Goal: Task Accomplishment & Management: Manage account settings

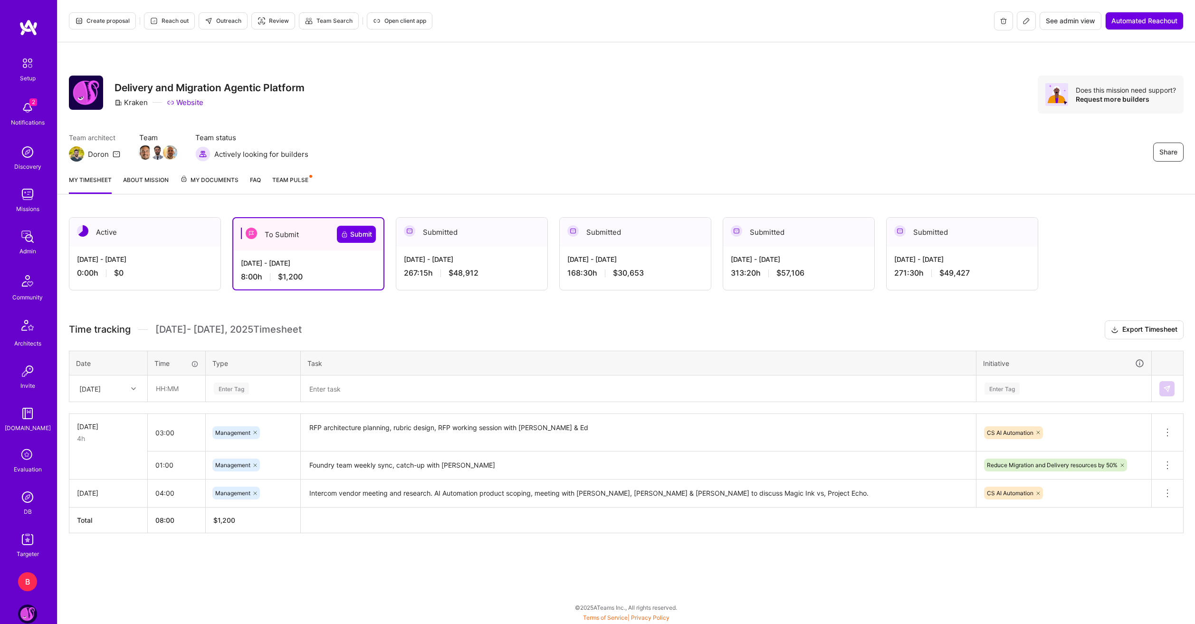
click at [765, 443] on textarea "RFP architecture planning, rubric design, RFP working session with [PERSON_NAME…" at bounding box center [638, 433] width 673 height 36
click at [185, 388] on input "text" at bounding box center [176, 388] width 57 height 25
type input "04:00"
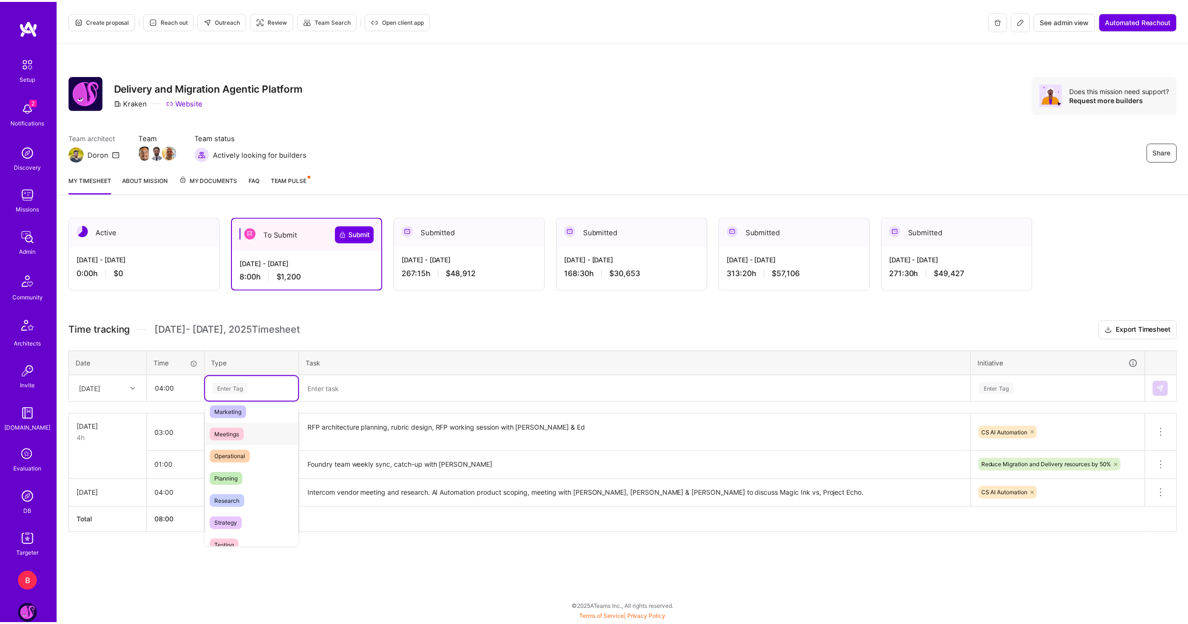
scroll to position [143, 0]
click at [238, 483] on span "Planning" at bounding box center [227, 478] width 33 height 13
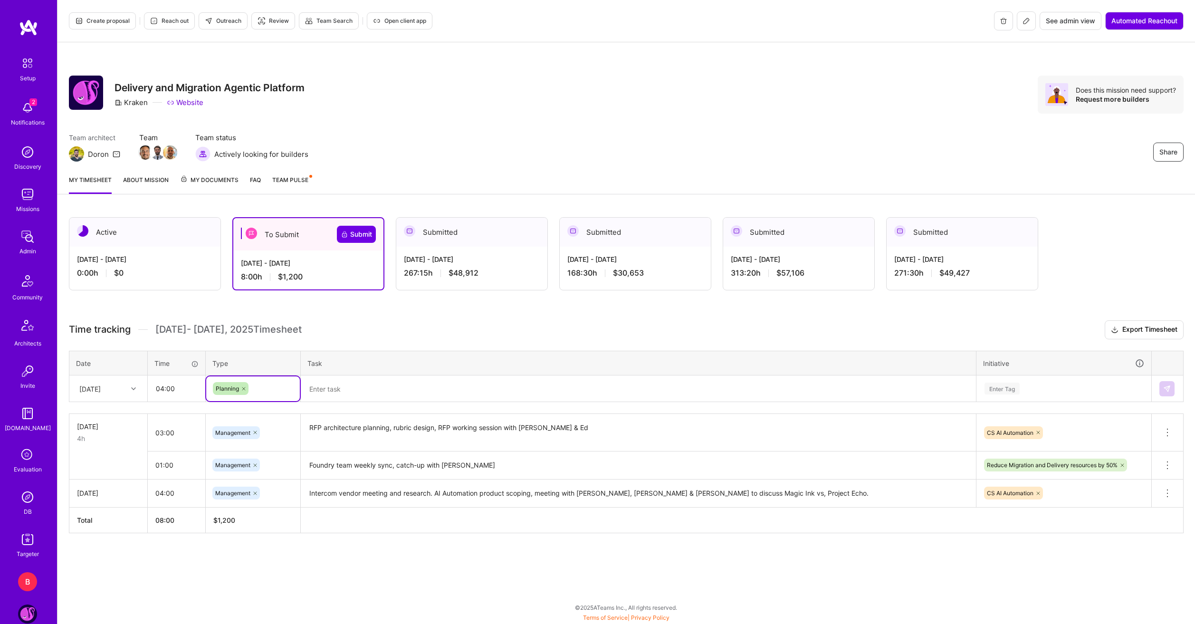
click at [383, 397] on textarea at bounding box center [638, 388] width 673 height 25
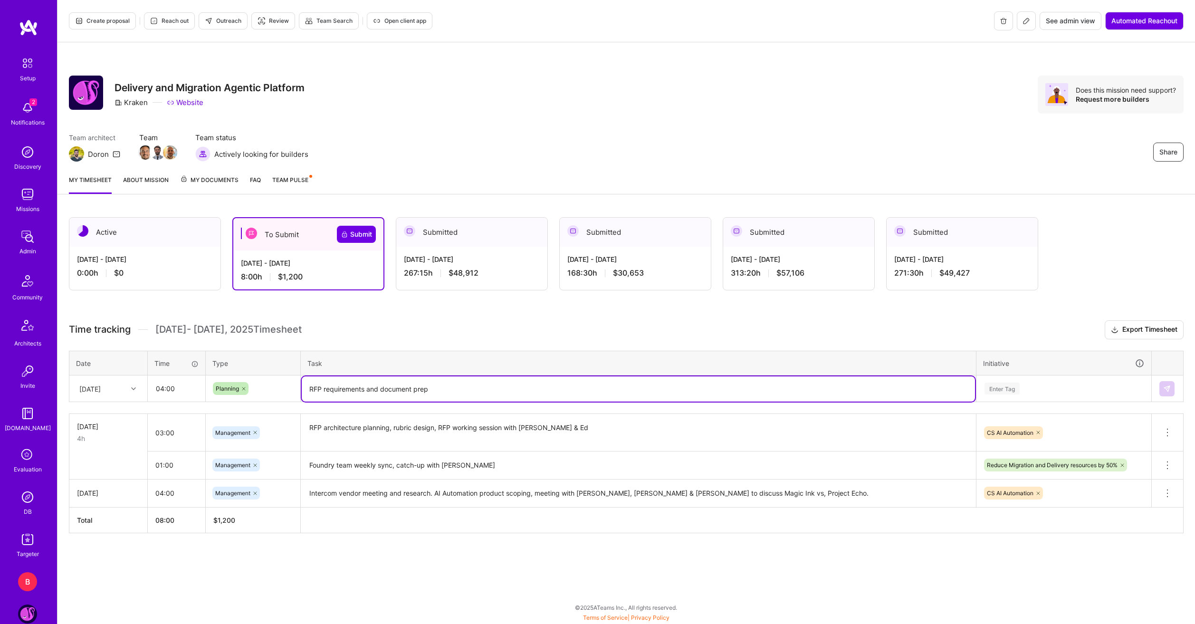
type textarea "RFP requirements and document prep"
click at [1126, 386] on div "Enter Tag" at bounding box center [1064, 389] width 161 height 12
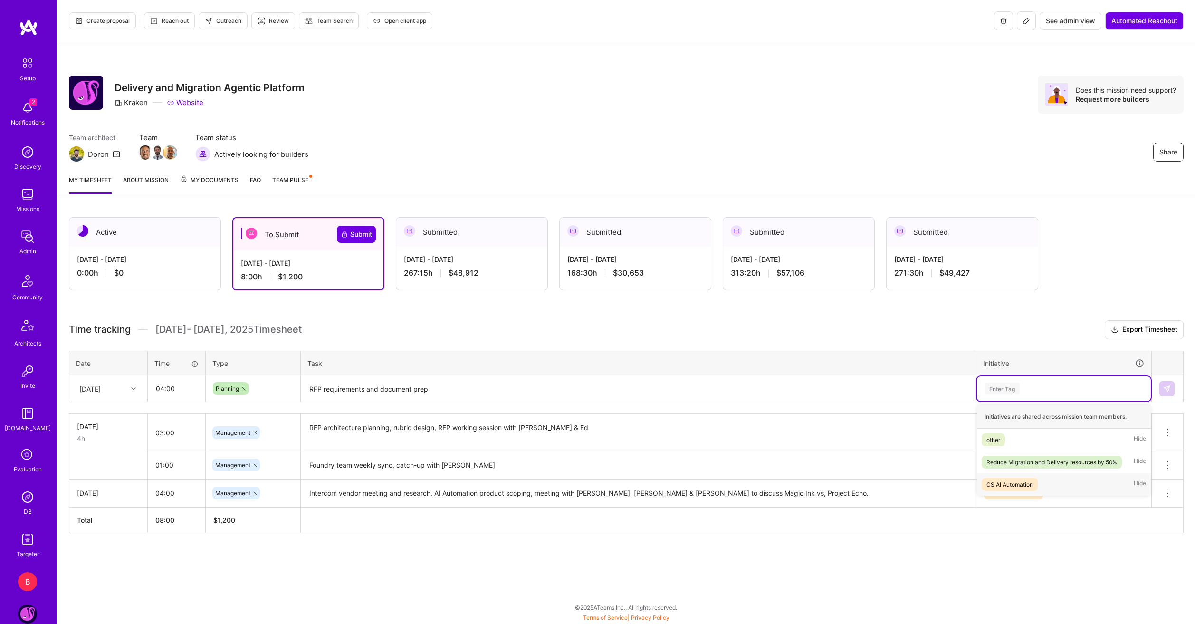
click at [1029, 480] on div "CS AI Automation" at bounding box center [1010, 485] width 47 height 10
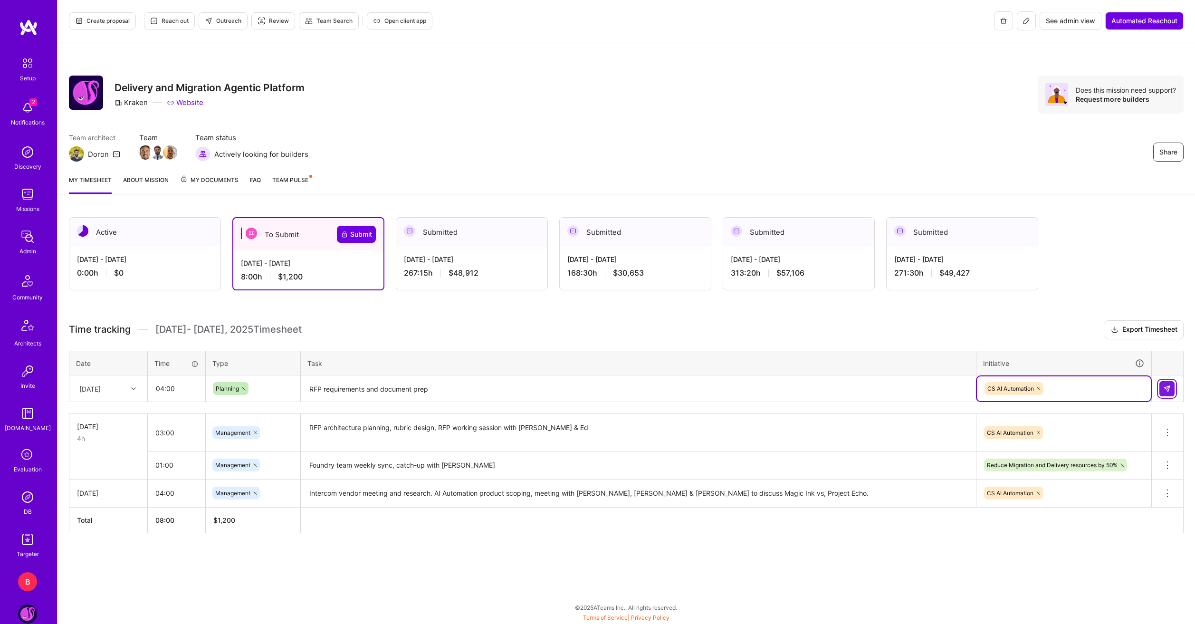
click at [1166, 391] on img at bounding box center [1167, 389] width 8 height 8
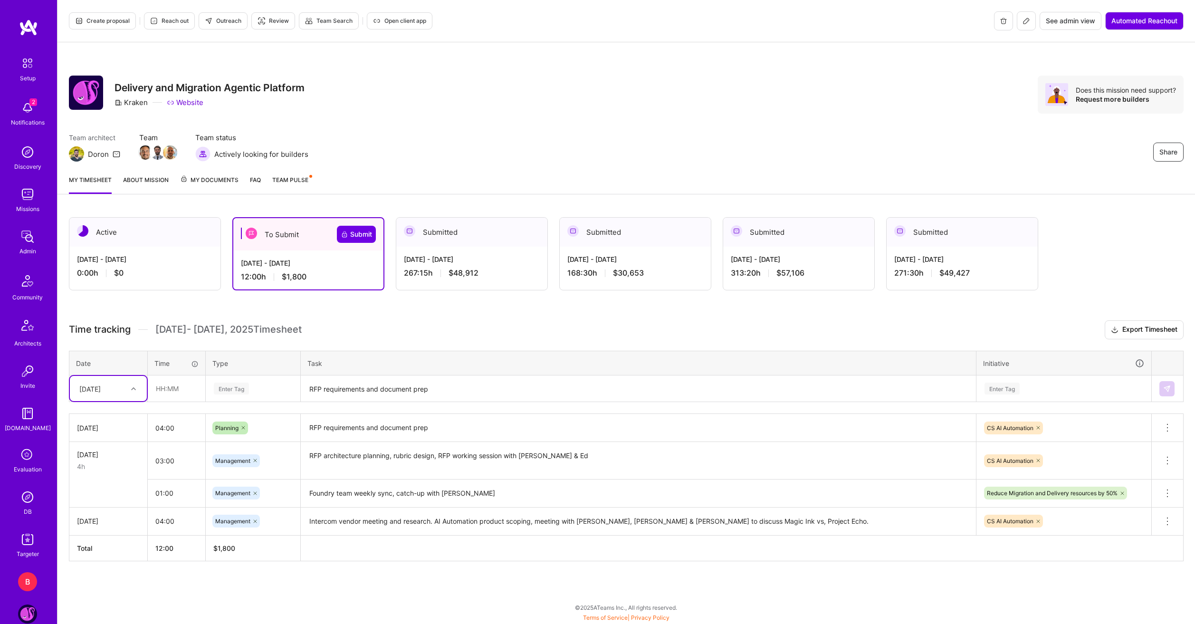
click at [132, 394] on div at bounding box center [134, 389] width 15 height 12
click at [147, 591] on div "Active [DATE] - [DATE] 0:00 h $0 To Submit Submit [DATE] - [DATE] 12:00 h $1,80…" at bounding box center [627, 407] width 1138 height 402
click at [118, 391] on div "[DATE]" at bounding box center [101, 389] width 53 height 16
click at [113, 450] on div "[DATE]" at bounding box center [108, 451] width 77 height 18
click at [170, 393] on input "text" at bounding box center [176, 388] width 57 height 25
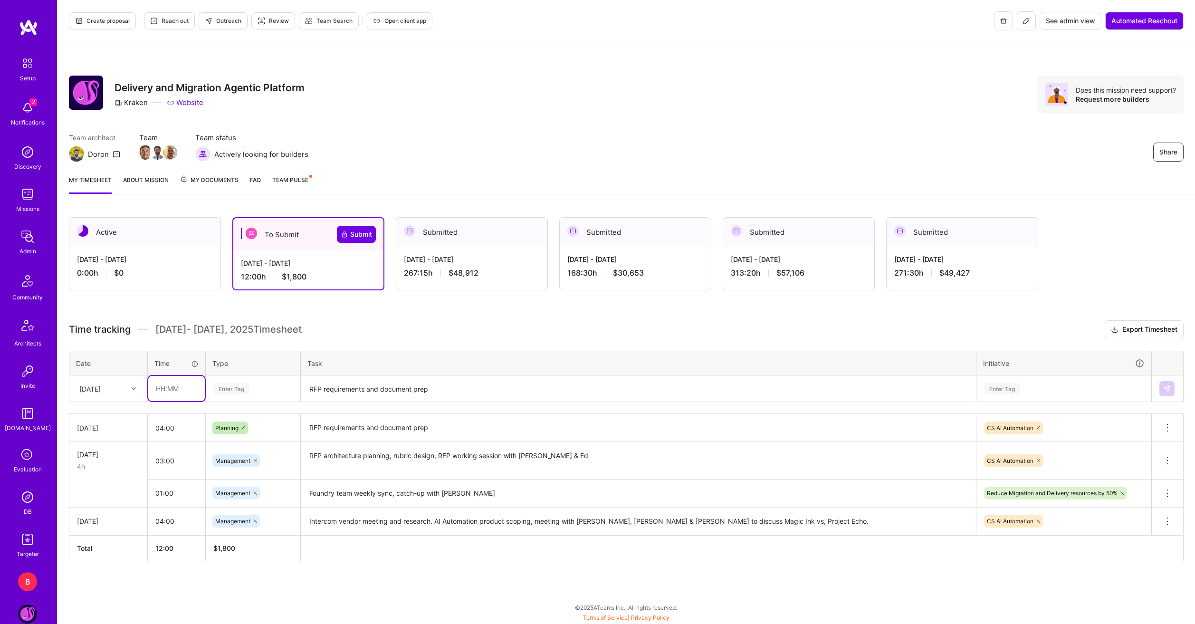
click at [166, 388] on input "text" at bounding box center [176, 388] width 57 height 25
type input "04:00"
click at [226, 396] on div "Enter Tag" at bounding box center [253, 388] width 94 height 25
click at [260, 484] on div "Engineering" at bounding box center [253, 487] width 94 height 22
click at [336, 396] on textarea "RFP requirements and document prep" at bounding box center [638, 388] width 673 height 25
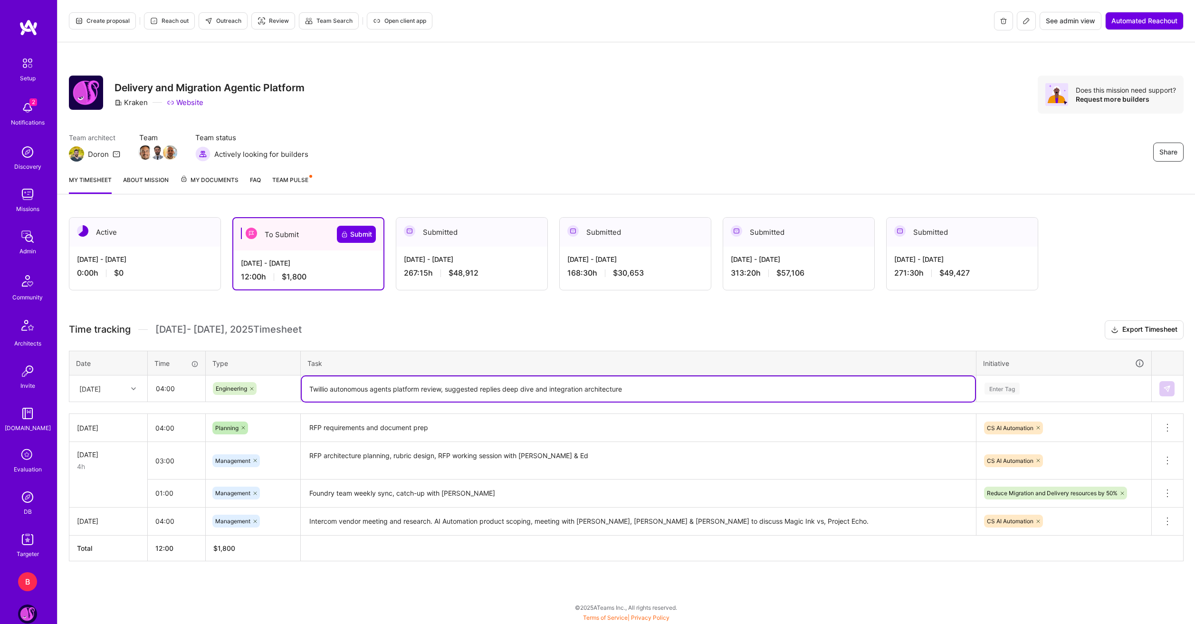
type textarea "Twillio autonomous agents platform review, suggested replies deep dive and inte…"
click at [1016, 387] on div "Enter Tag" at bounding box center [1002, 388] width 35 height 15
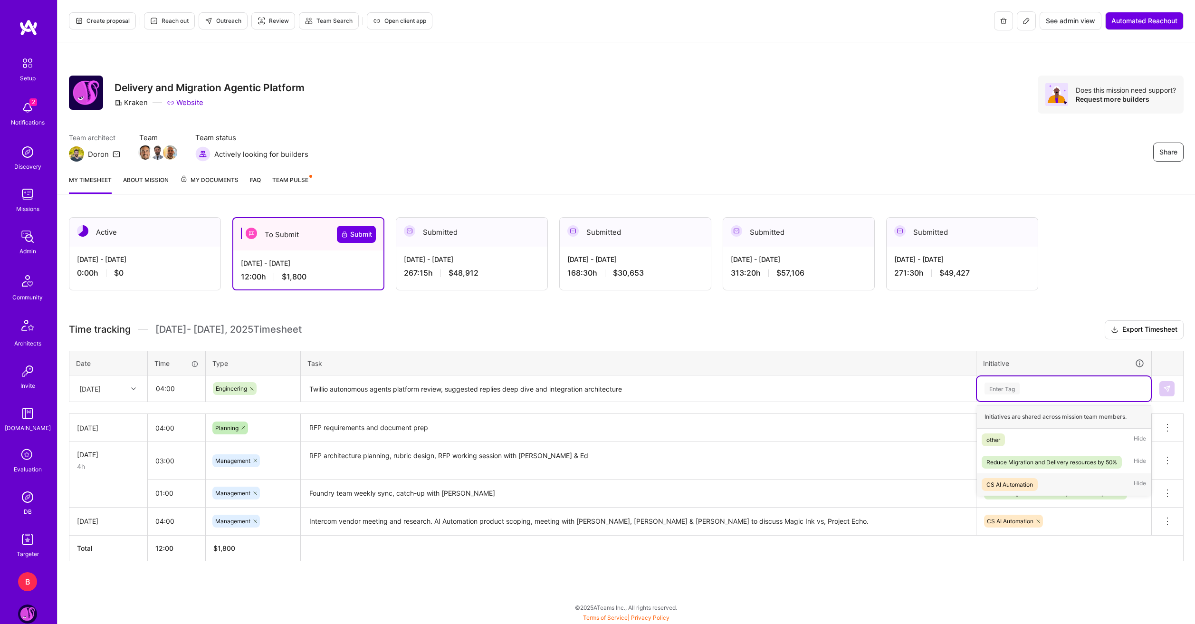
click at [1031, 480] on div "CS AI Automation" at bounding box center [1010, 485] width 47 height 10
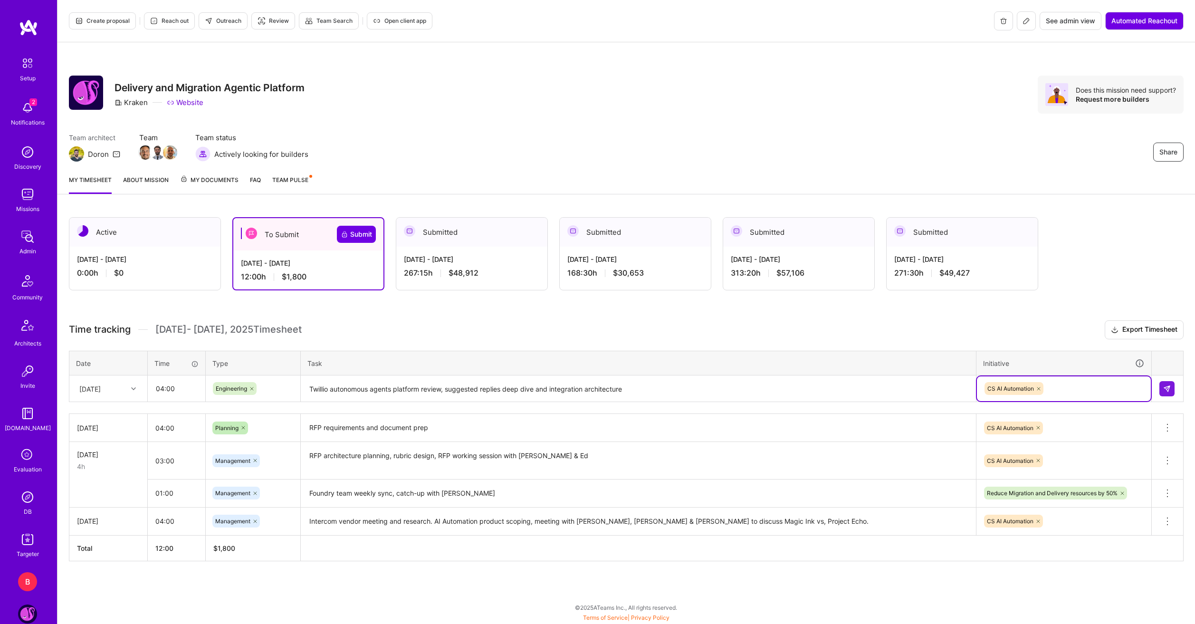
click at [1159, 390] on td at bounding box center [1168, 388] width 32 height 27
click at [1164, 392] on img at bounding box center [1167, 389] width 8 height 8
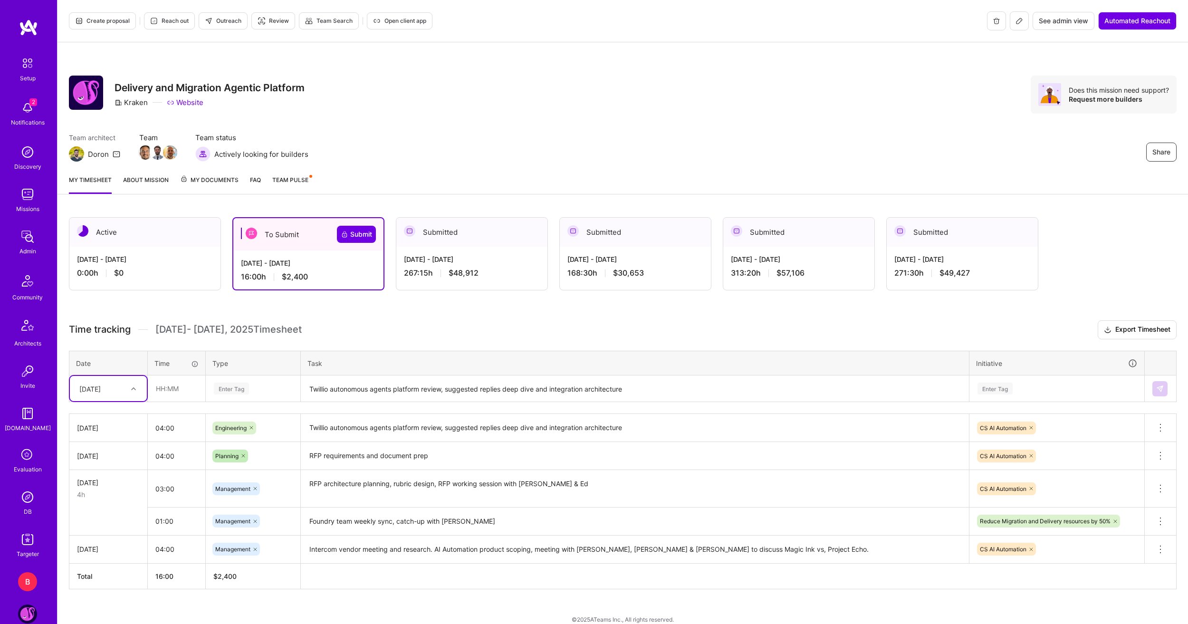
click at [136, 393] on div at bounding box center [134, 389] width 15 height 12
click at [172, 338] on h3 "Time tracking [DATE] - [DATE] Timesheet Export Timesheet" at bounding box center [623, 329] width 1108 height 19
click at [118, 395] on div "[DATE]" at bounding box center [101, 389] width 53 height 16
click at [110, 504] on div "[DATE]" at bounding box center [108, 504] width 77 height 18
click at [172, 396] on input "text" at bounding box center [176, 388] width 57 height 25
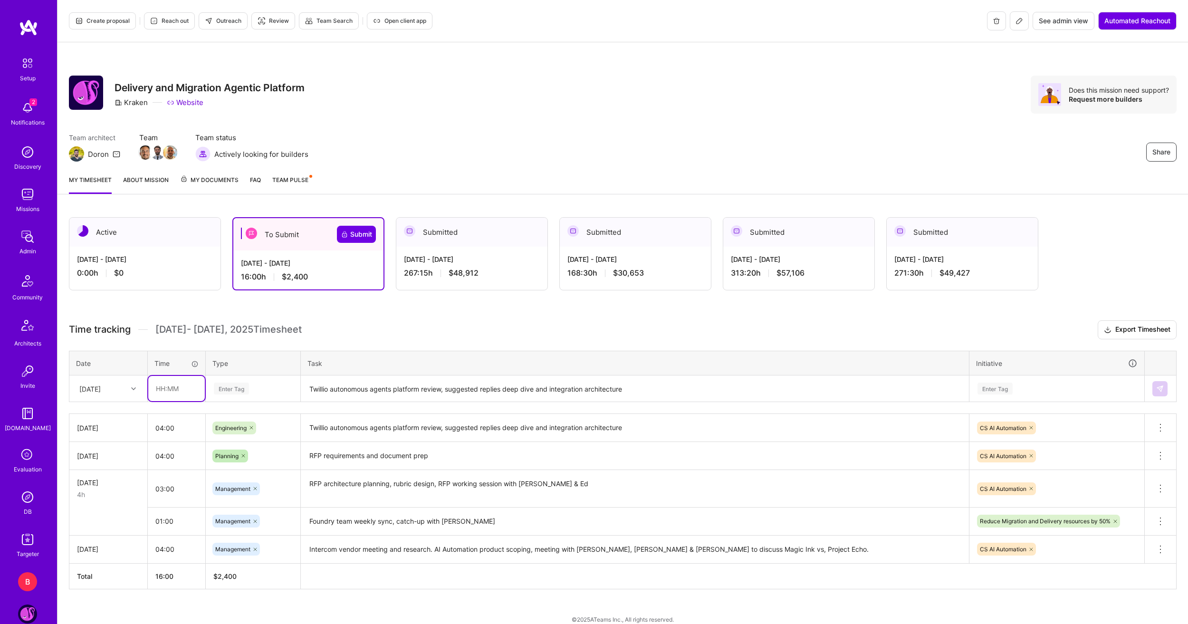
click at [181, 385] on input "text" at bounding box center [176, 388] width 57 height 25
type input "04:00"
click at [242, 484] on span "Engineering" at bounding box center [231, 487] width 41 height 13
click at [332, 397] on textarea "Twillio autonomous agents platform review, suggested replies deep dive and inte…" at bounding box center [635, 388] width 666 height 25
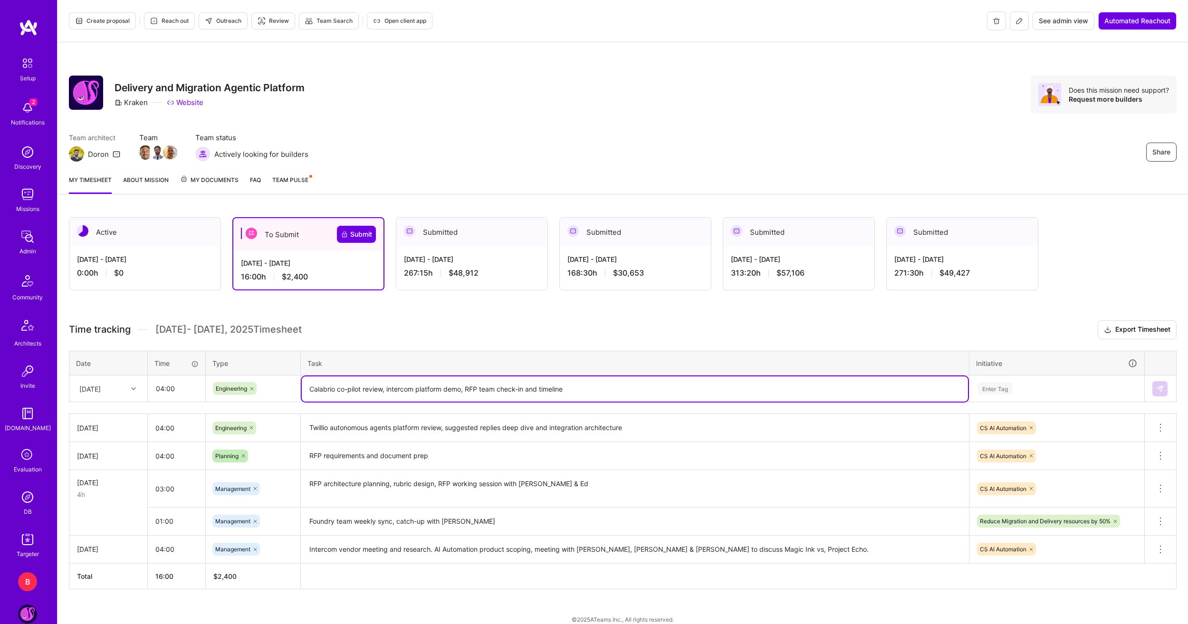
type textarea "Calabrio co-pilot review, intercom platform demo, RFP team check-in and timeline"
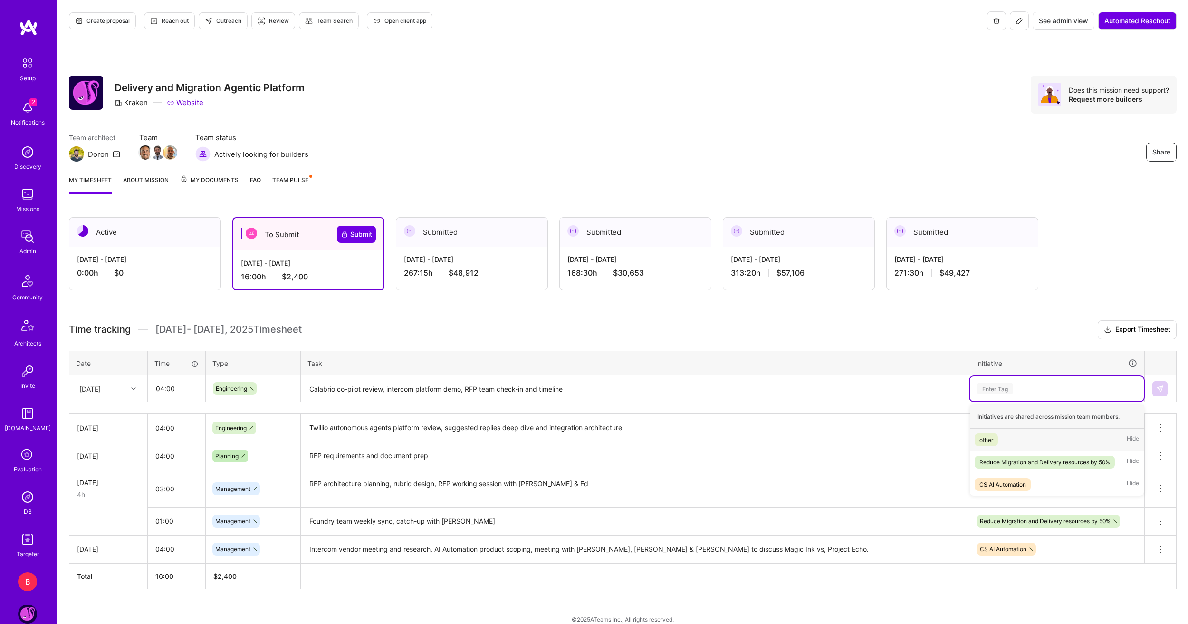
click at [1076, 392] on div "Enter Tag" at bounding box center [1057, 389] width 161 height 12
click at [1027, 480] on span "CS AI Automation" at bounding box center [1003, 484] width 56 height 13
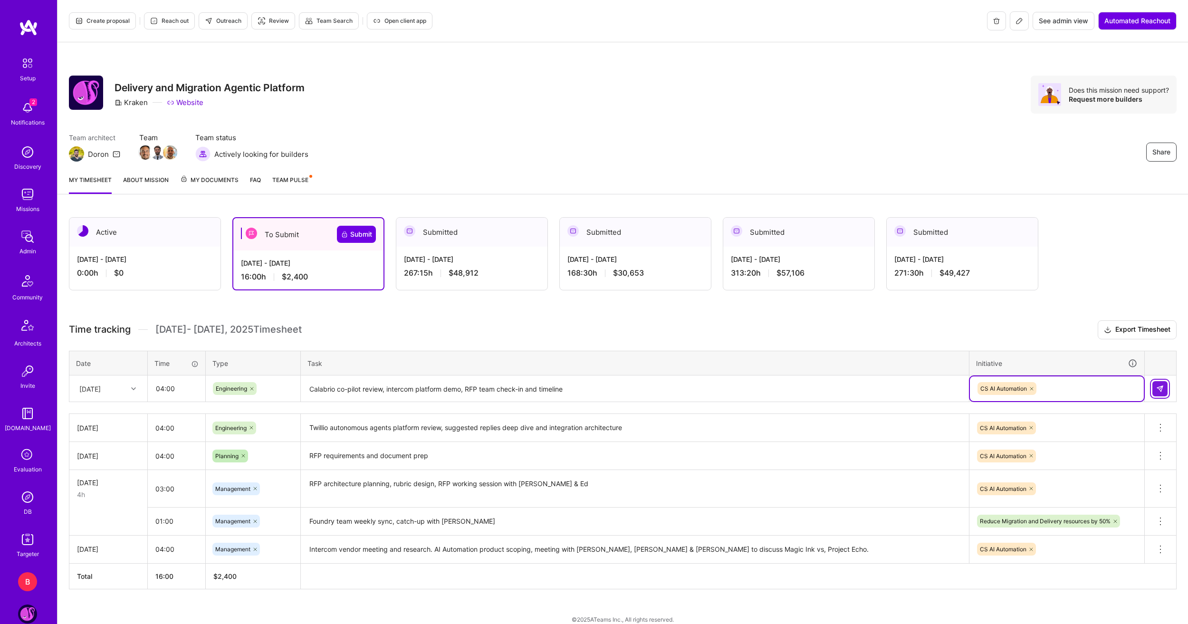
click at [1163, 391] on img at bounding box center [1160, 389] width 8 height 8
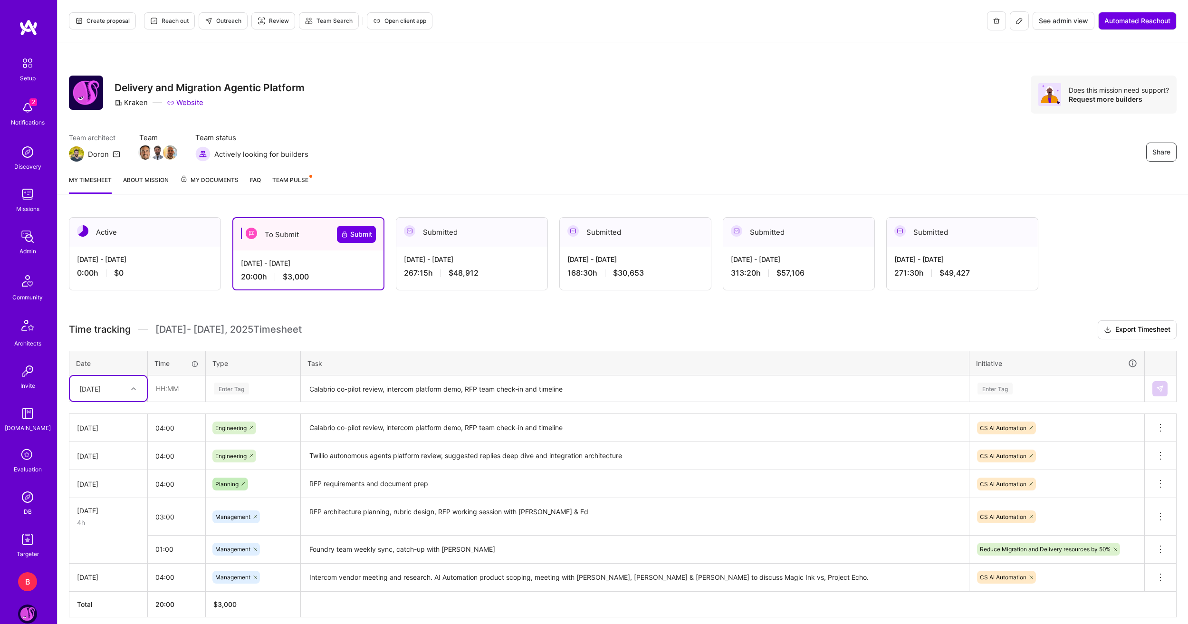
click at [126, 388] on div "[DATE]" at bounding box center [101, 389] width 53 height 16
click at [115, 420] on div "[DATE]" at bounding box center [108, 416] width 77 height 18
click at [120, 380] on div "[DATE]" at bounding box center [108, 388] width 77 height 25
click at [102, 519] on div "[DATE]" at bounding box center [108, 521] width 77 height 18
click at [173, 383] on input "text" at bounding box center [176, 388] width 57 height 25
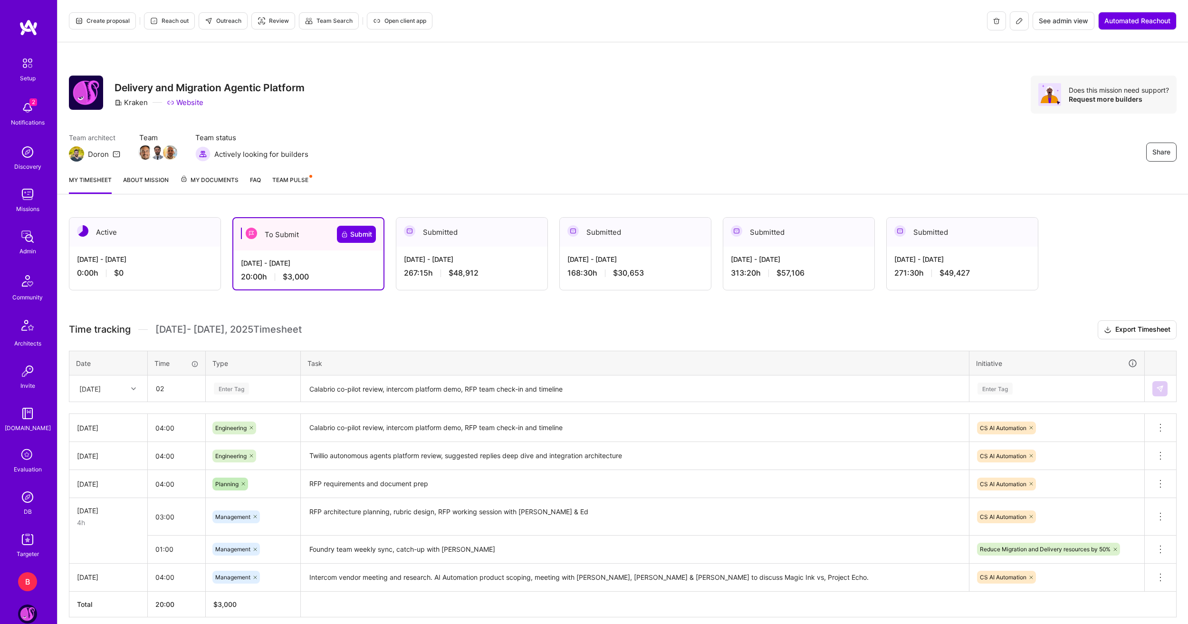
type input "02:00"
click at [238, 506] on span "Operational" at bounding box center [231, 503] width 40 height 13
click at [341, 385] on textarea "Calabrio co-pilot review, intercom platform demo, RFP team check-in and timeline" at bounding box center [635, 388] width 666 height 25
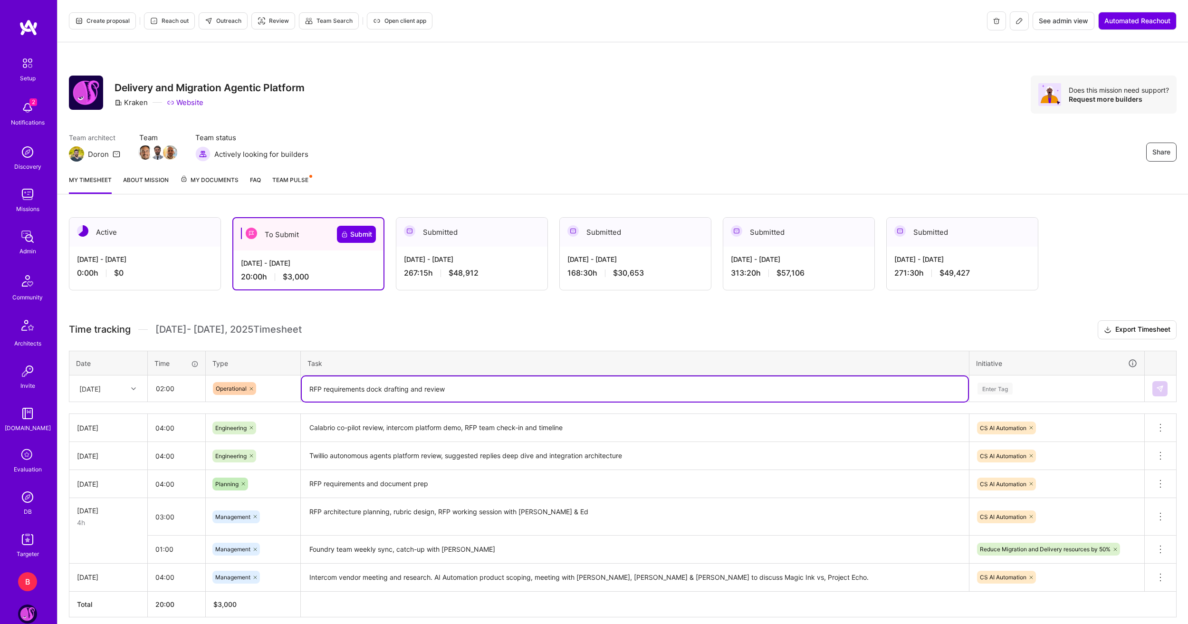
type textarea "RFP requirements dock drafting and review"
click at [1008, 392] on div "Enter Tag" at bounding box center [995, 388] width 35 height 15
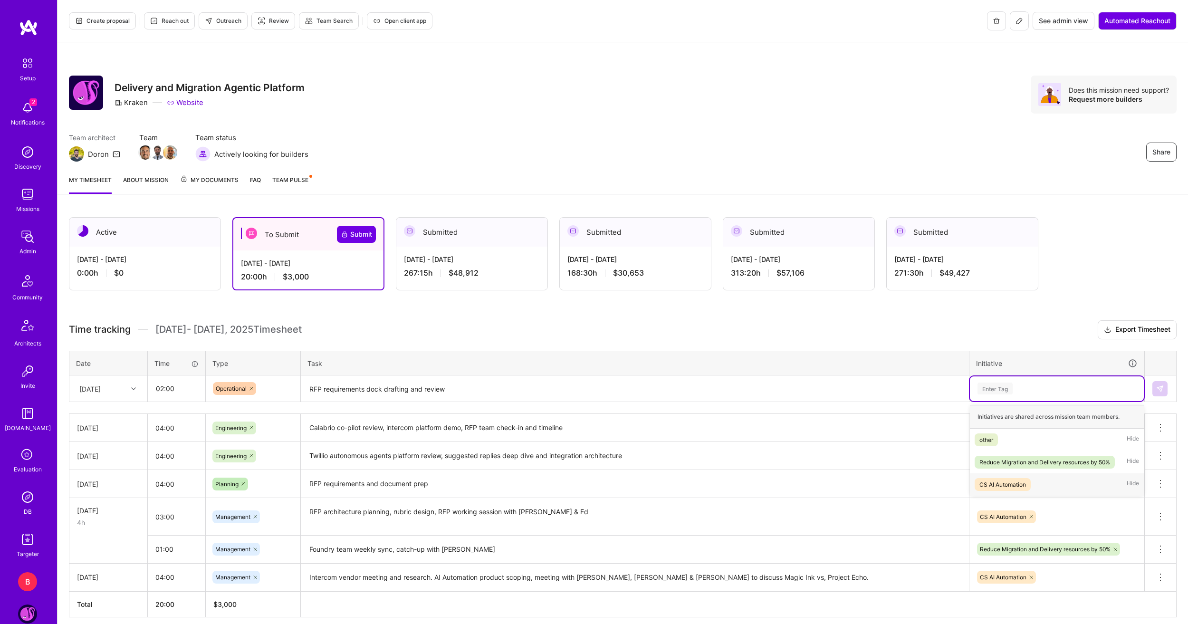
click at [1014, 481] on div "CS AI Automation" at bounding box center [1003, 485] width 47 height 10
click at [1159, 394] on button at bounding box center [1160, 388] width 15 height 15
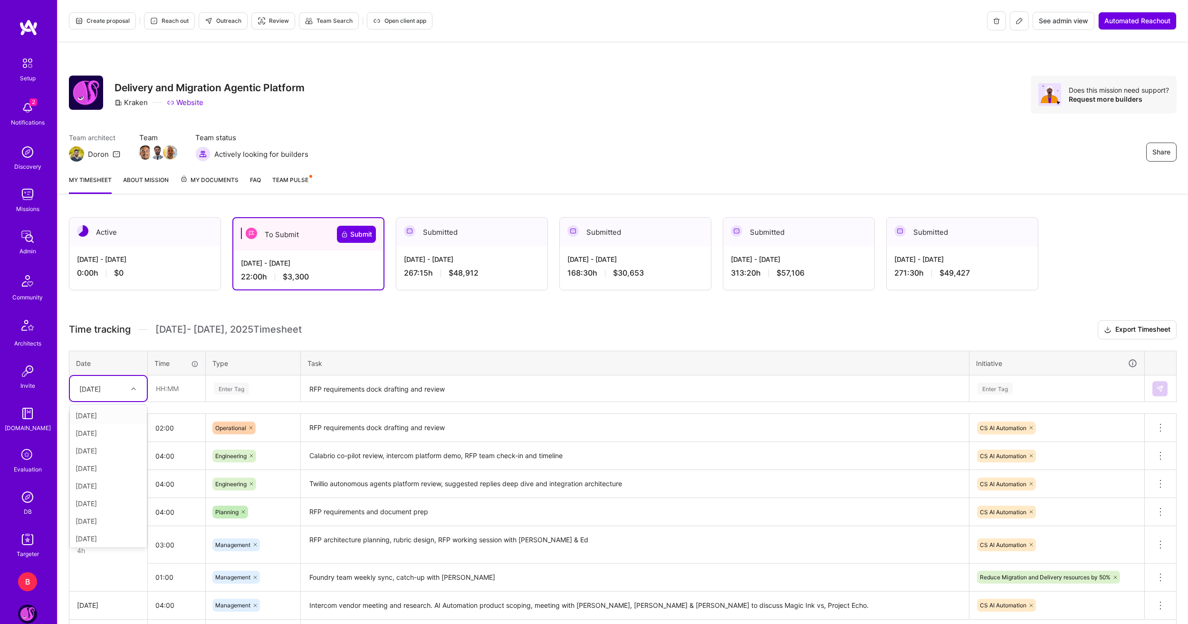
click at [135, 392] on div at bounding box center [134, 389] width 15 height 12
click at [109, 467] on div "[DATE]" at bounding box center [108, 469] width 77 height 18
click at [126, 396] on div "[DATE]" at bounding box center [101, 389] width 53 height 16
click at [110, 481] on div "[DATE]" at bounding box center [108, 479] width 77 height 18
click at [183, 396] on input "text" at bounding box center [176, 388] width 57 height 25
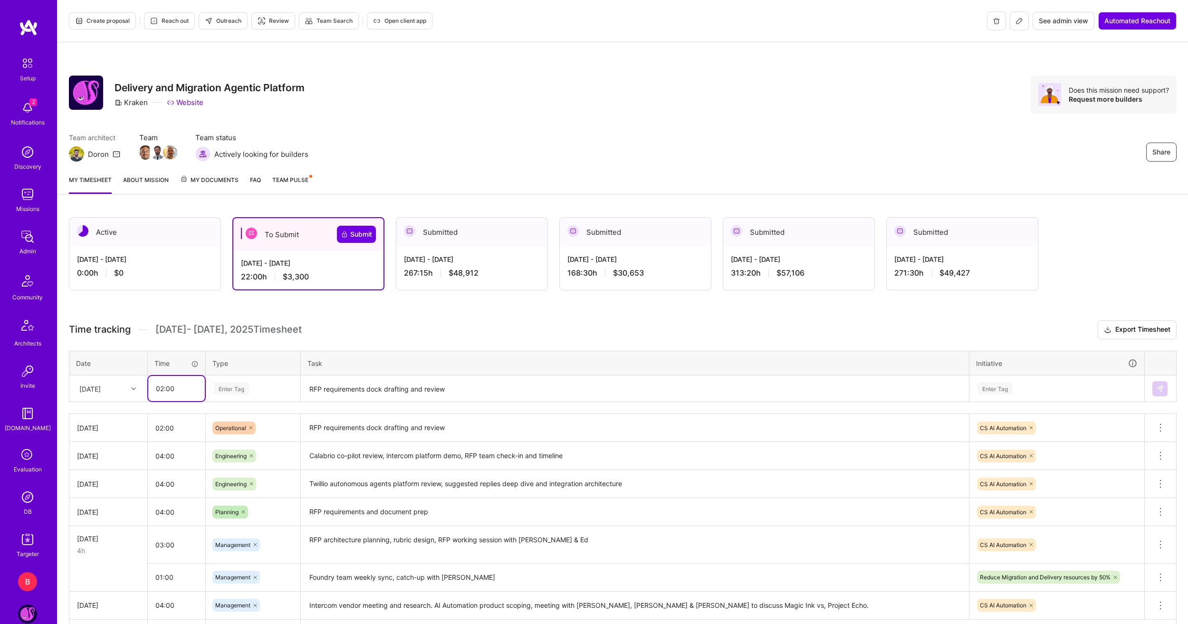
type input "02:00"
click at [231, 490] on span "Engineering" at bounding box center [231, 487] width 41 height 13
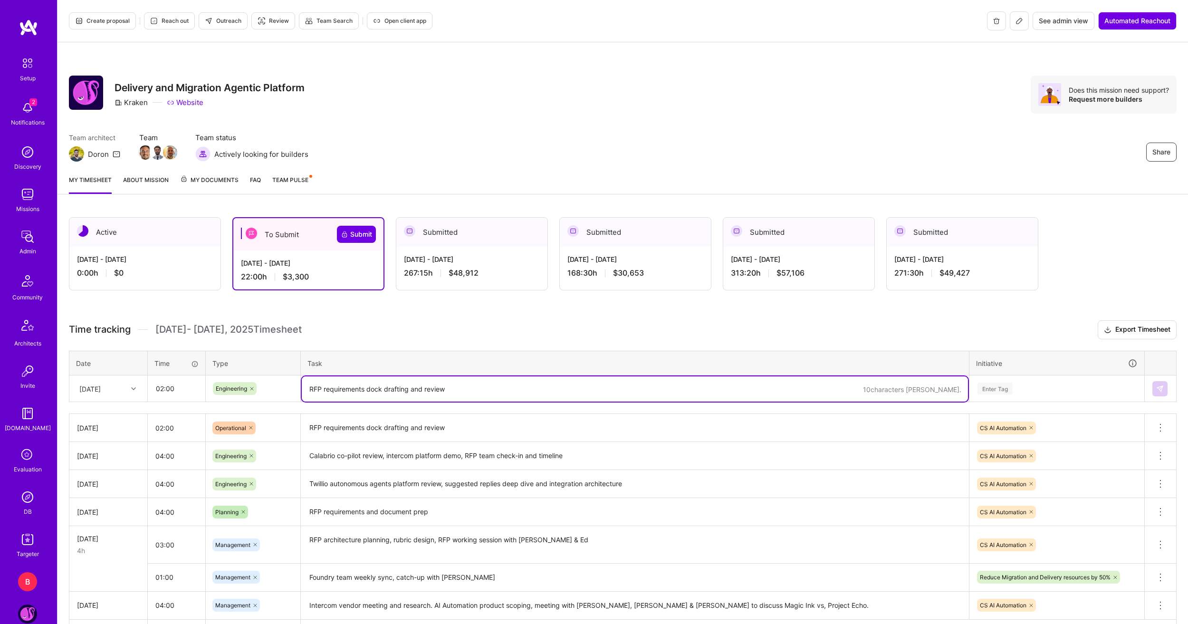
click at [347, 398] on textarea "RFP requirements dock drafting and review" at bounding box center [635, 388] width 666 height 25
type textarea "[URL] review and respond to RFP technical questions."
drag, startPoint x: 1024, startPoint y: 384, endPoint x: 1038, endPoint y: 400, distance: 22.2
click at [1024, 384] on div "Enter Tag" at bounding box center [1057, 389] width 161 height 12
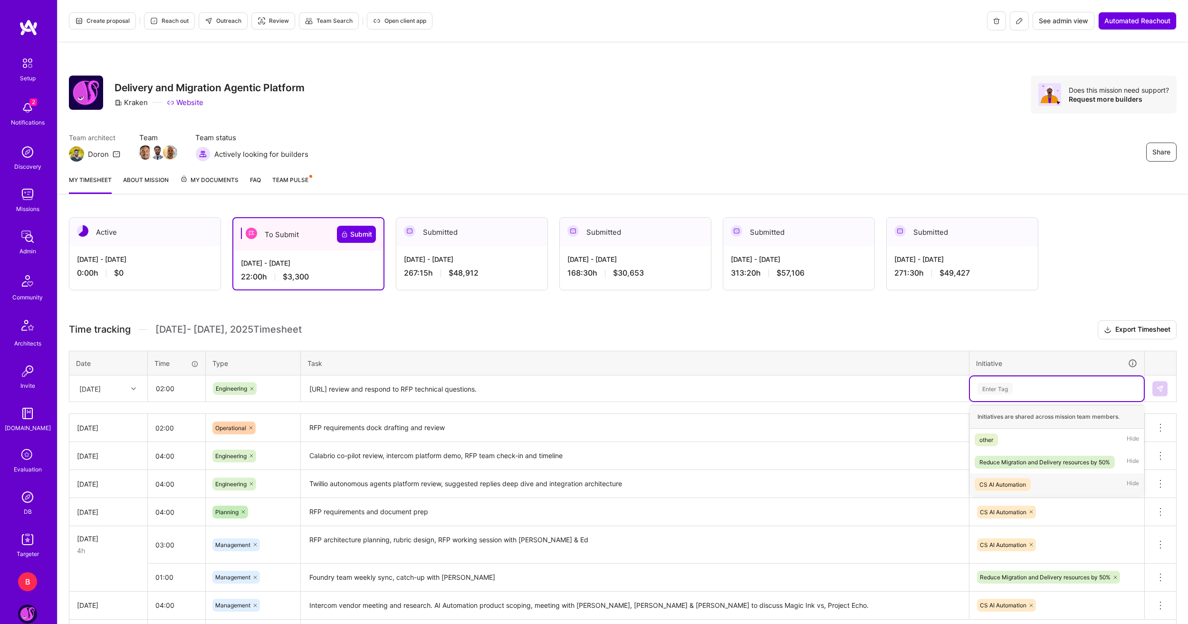
click at [1019, 481] on div "CS AI Automation" at bounding box center [1003, 485] width 47 height 10
click at [1161, 389] on img at bounding box center [1160, 389] width 8 height 8
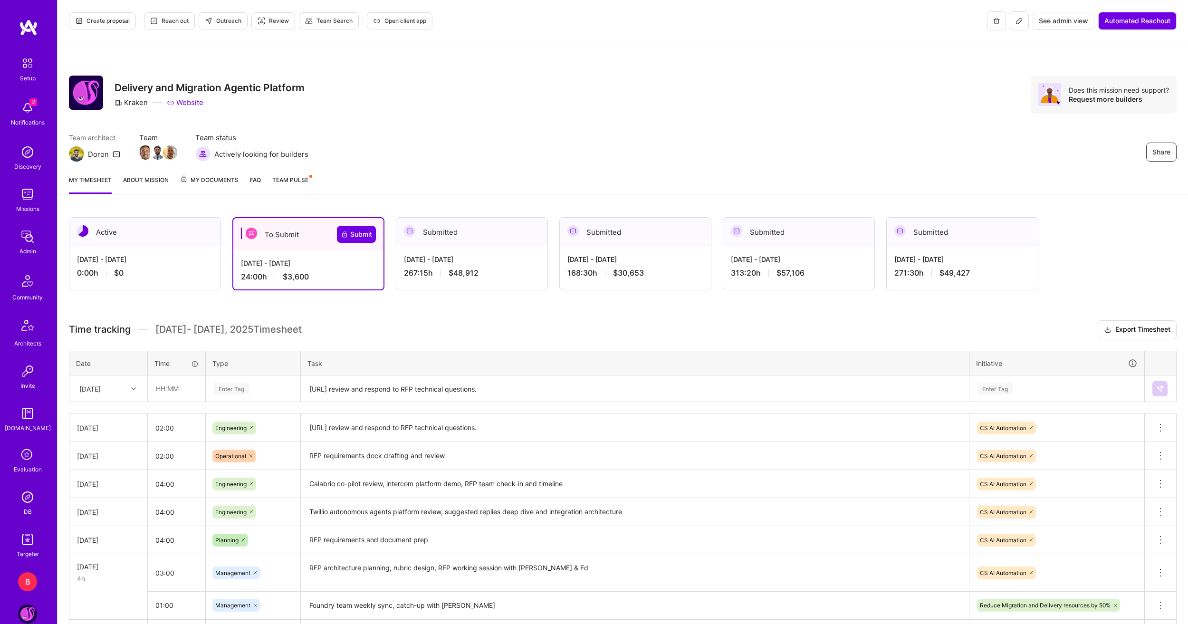
click at [130, 391] on div at bounding box center [134, 389] width 15 height 12
click at [115, 523] on div "[DATE]" at bounding box center [108, 519] width 77 height 18
click at [142, 397] on div "[DATE]" at bounding box center [108, 388] width 77 height 25
click at [178, 393] on input "text" at bounding box center [176, 388] width 57 height 25
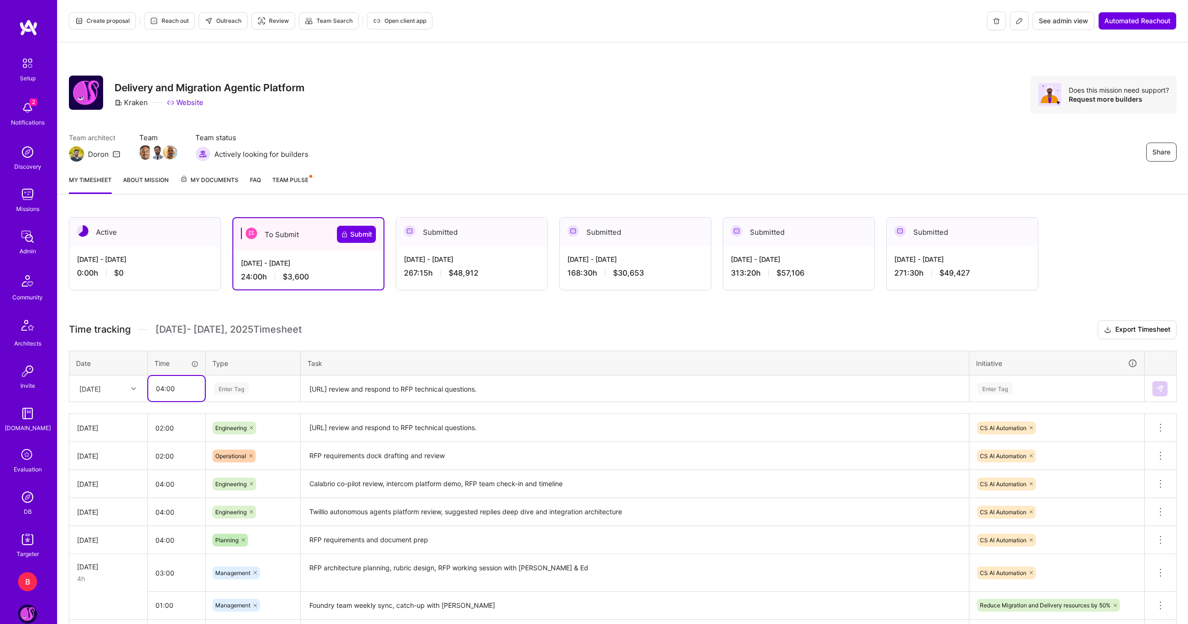
type input "04:00"
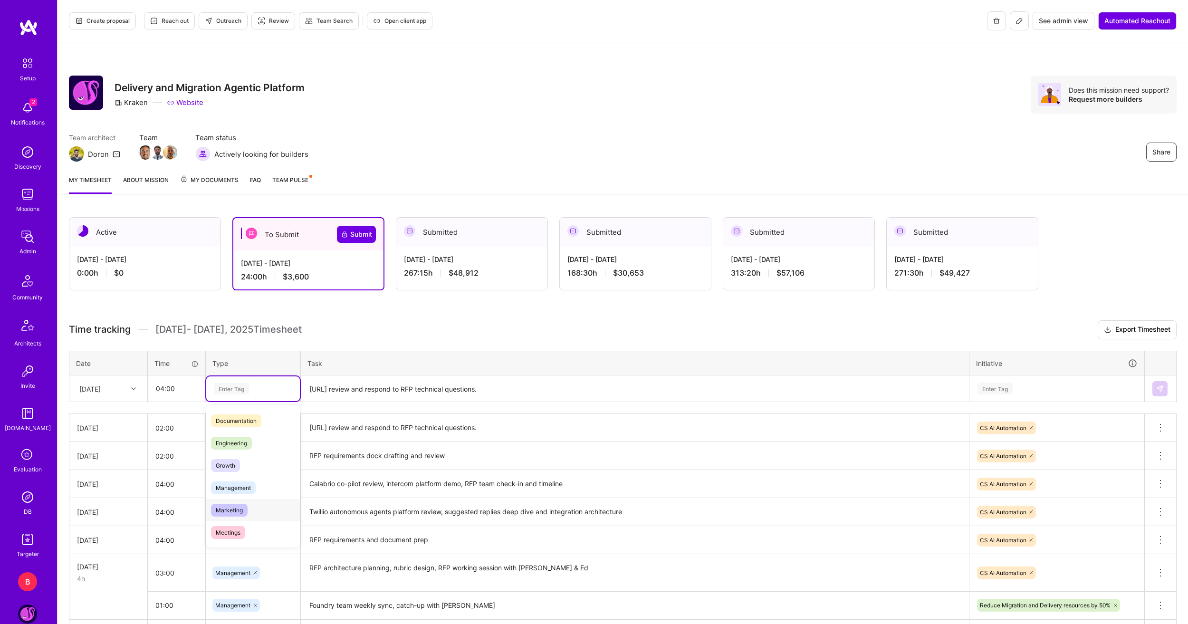
scroll to position [48, 0]
click at [244, 448] on div "Engineering" at bounding box center [253, 439] width 94 height 22
click at [349, 389] on textarea "[URL] review and respond to RFP technical questions." at bounding box center [635, 388] width 666 height 25
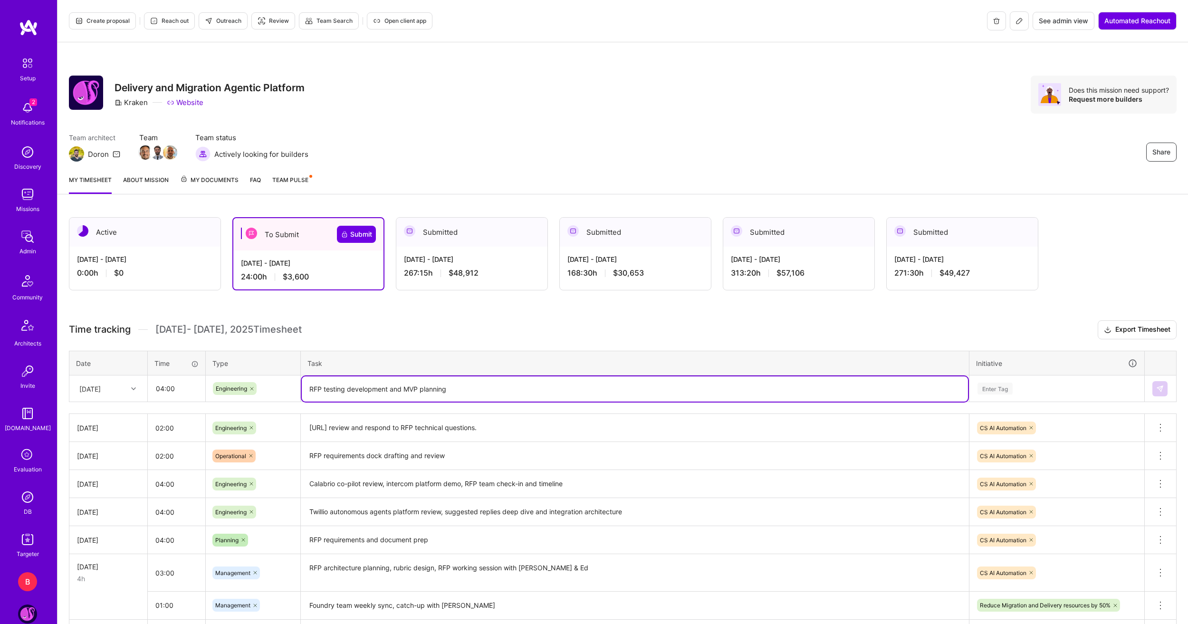
type textarea "RFP testing development and MVP planning"
click at [1049, 395] on div "Enter Tag" at bounding box center [1057, 388] width 174 height 25
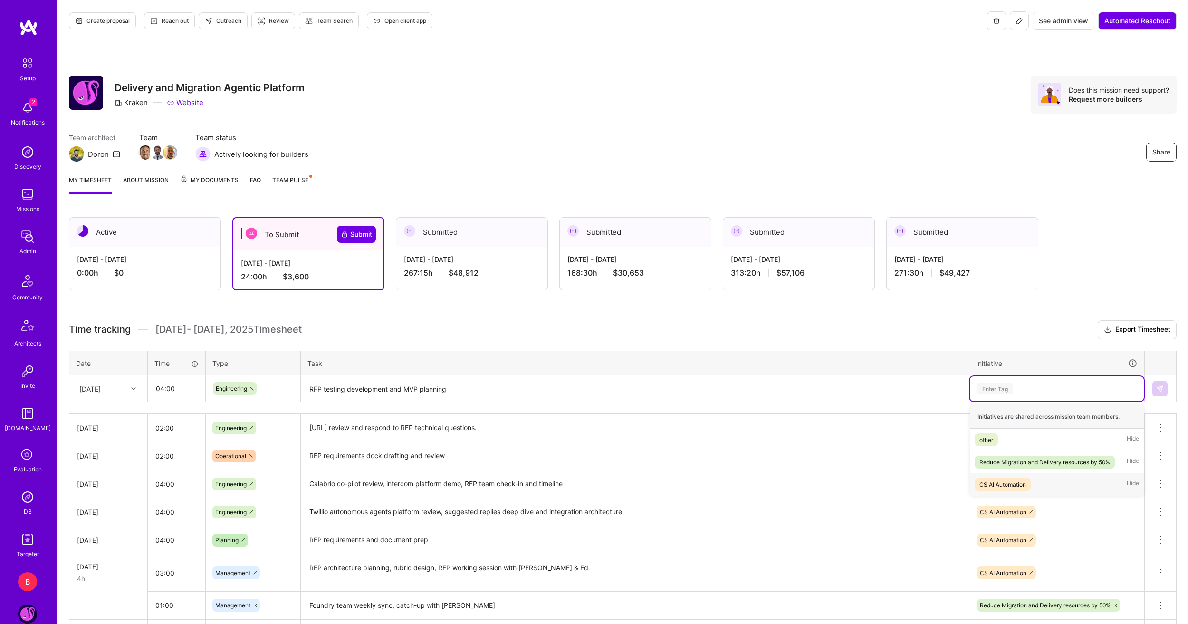
click at [998, 480] on div "CS AI Automation" at bounding box center [1003, 485] width 47 height 10
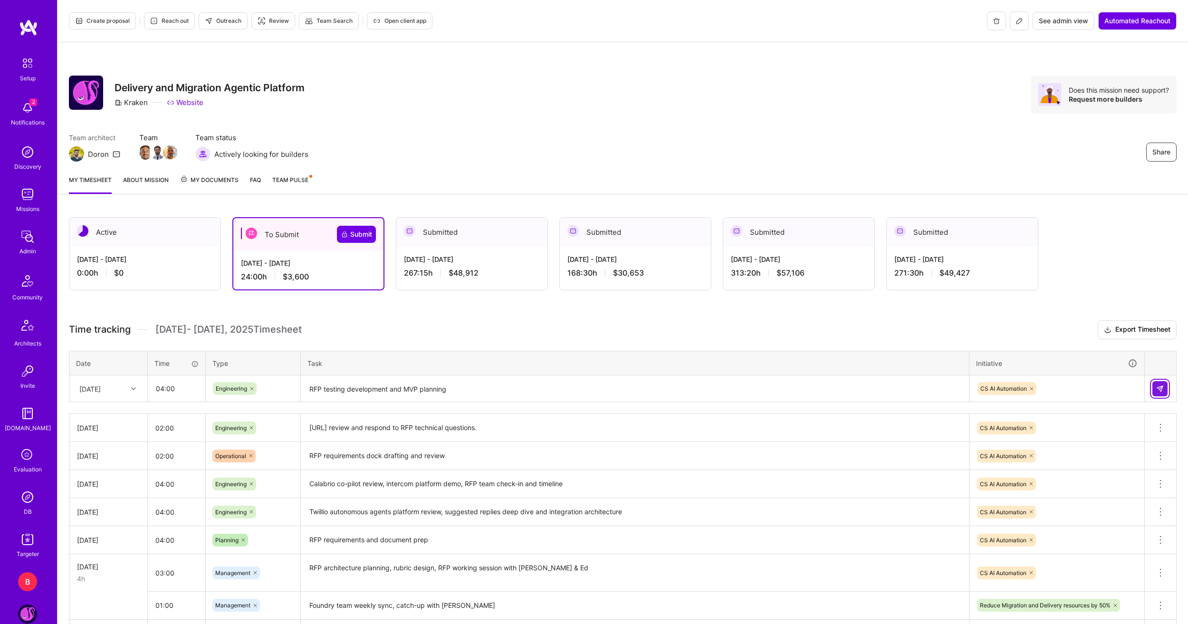
click at [1160, 388] on img at bounding box center [1160, 389] width 8 height 8
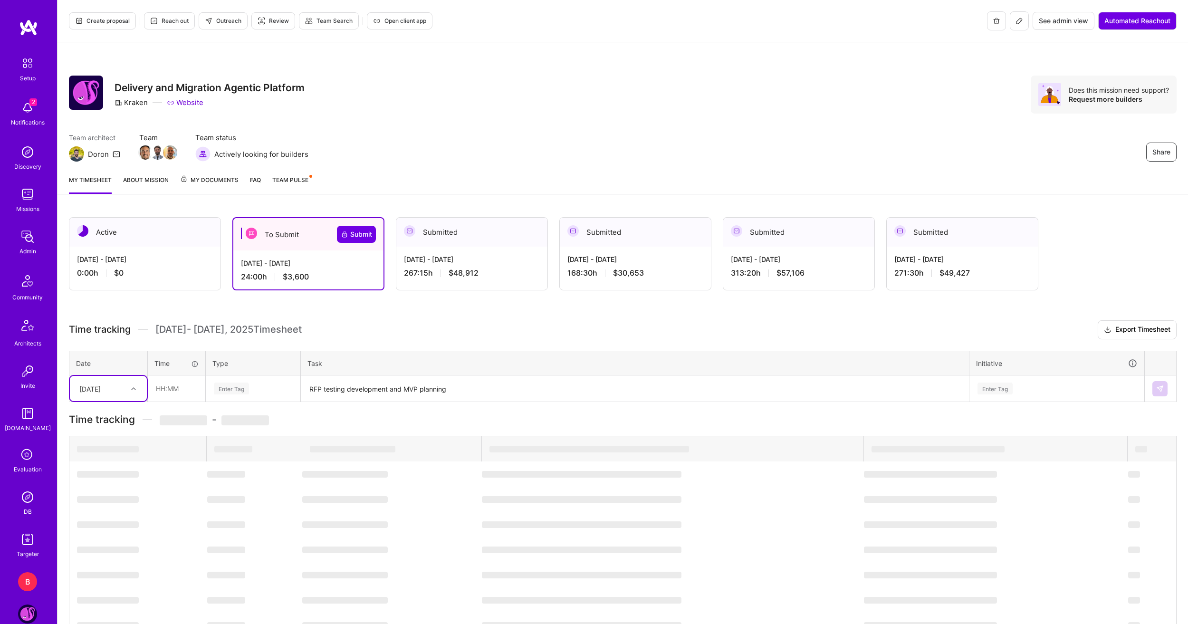
click at [120, 390] on div "[DATE]" at bounding box center [101, 389] width 53 height 16
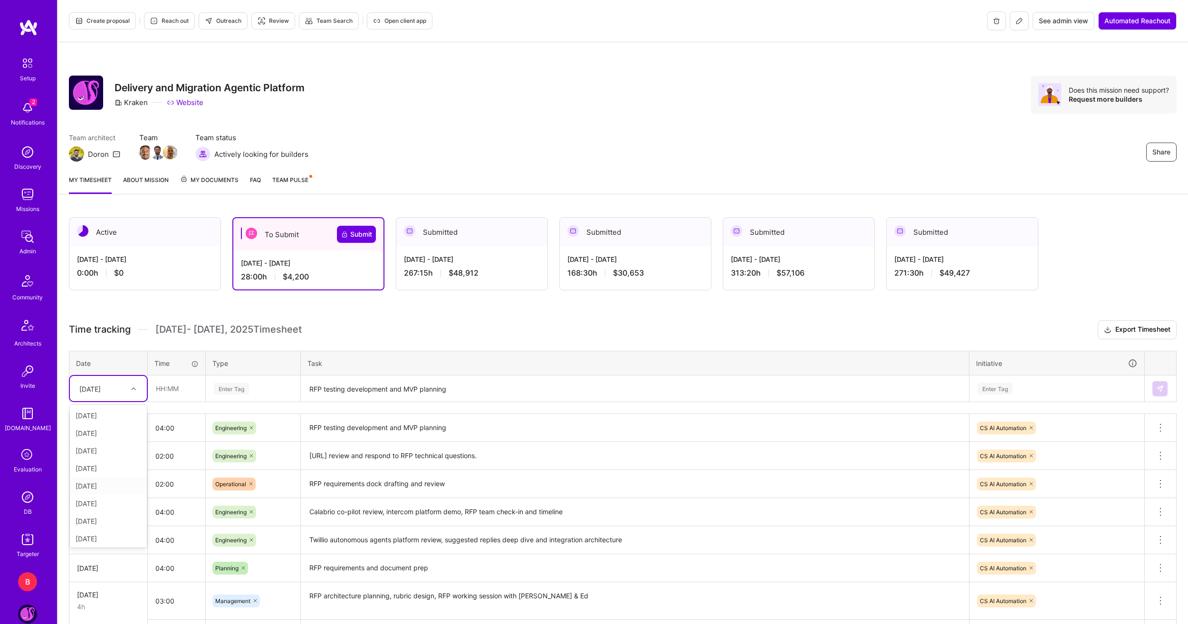
scroll to position [107, 0]
click at [115, 533] on div "[DATE]" at bounding box center [108, 537] width 77 height 18
click at [167, 394] on input "text" at bounding box center [176, 388] width 57 height 25
type input "04:00"
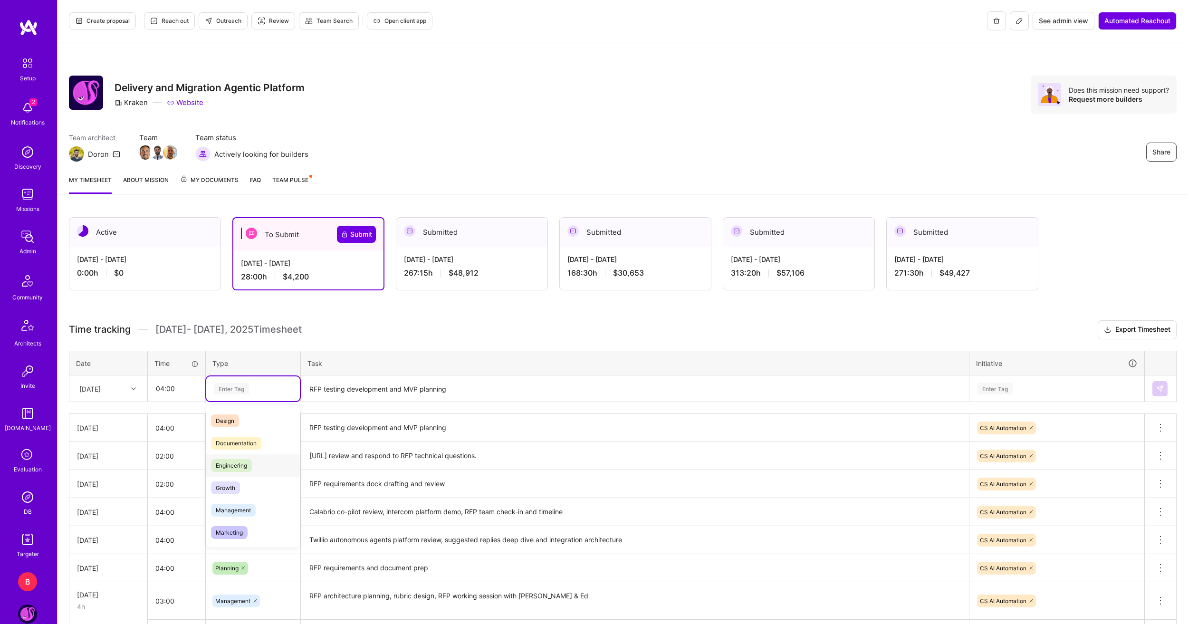
scroll to position [48, 0]
click at [240, 436] on span "Engineering" at bounding box center [231, 439] width 41 height 13
click at [358, 387] on textarea "RFP testing development and MVP planning" at bounding box center [635, 388] width 666 height 25
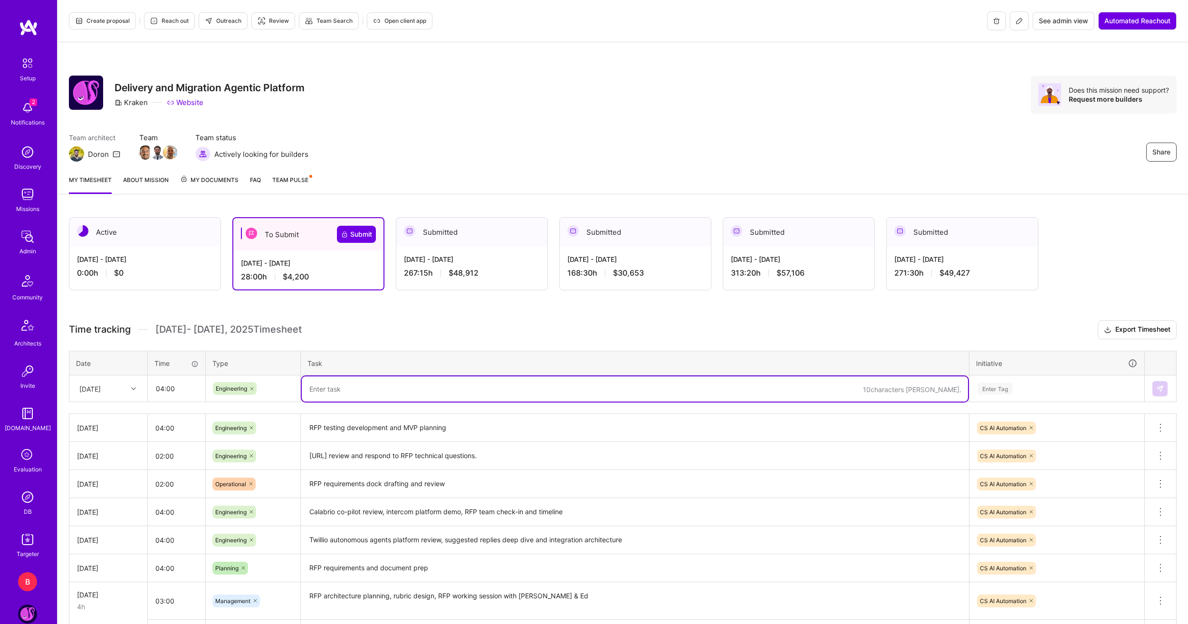
paste textarea "RFP testing development and MVP planning"
type textarea "RFP testing development and MVP planning"
click at [1056, 398] on div "Enter Tag" at bounding box center [1057, 388] width 174 height 25
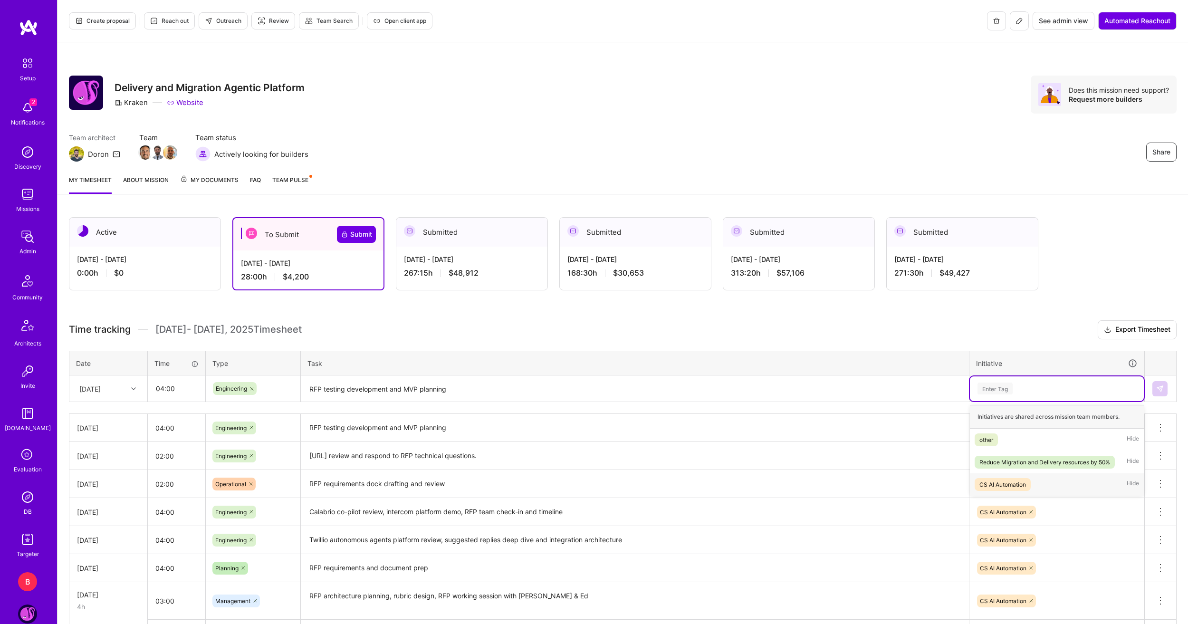
click at [1023, 484] on div "CS AI Automation" at bounding box center [1003, 485] width 47 height 10
click at [1160, 393] on button at bounding box center [1160, 388] width 15 height 15
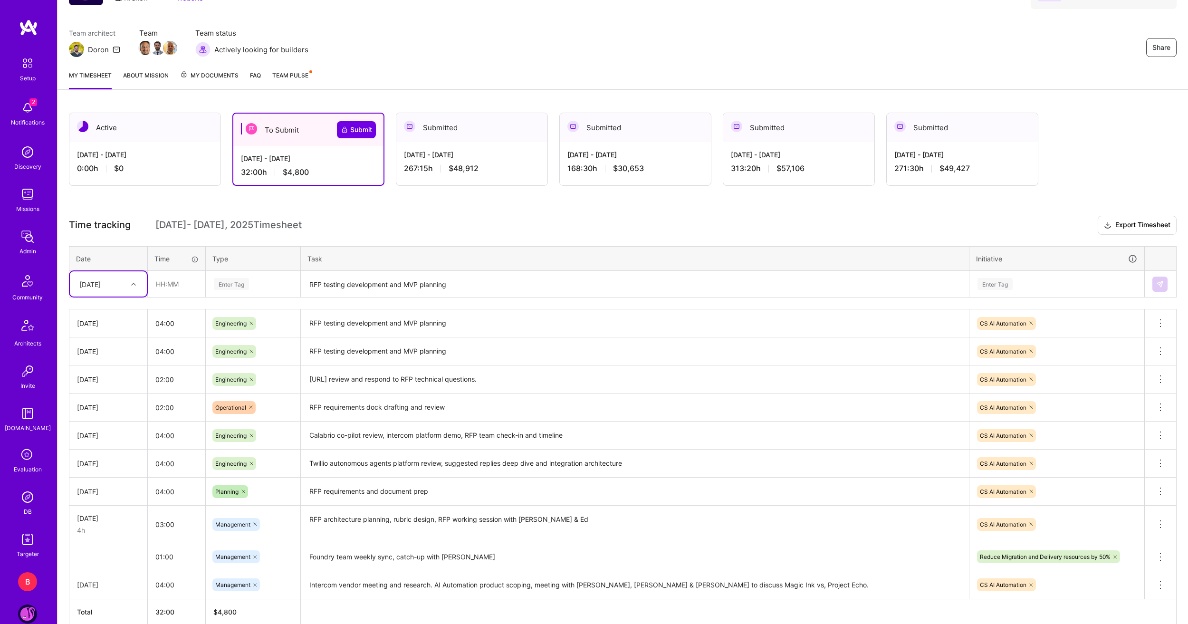
scroll to position [57, 0]
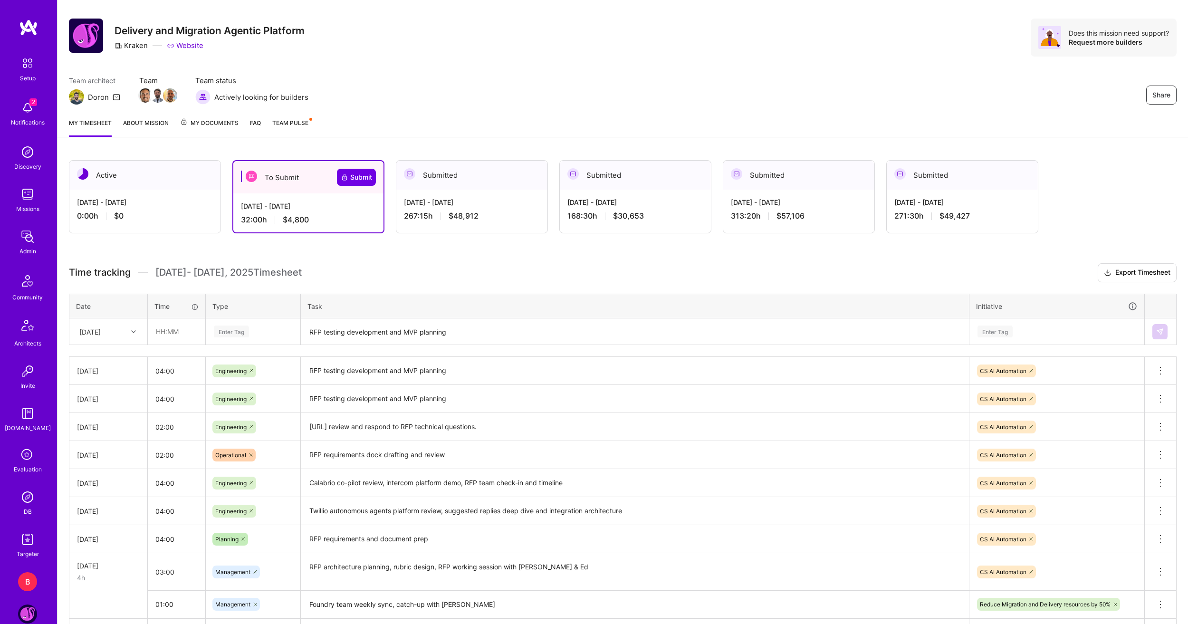
click at [128, 331] on div at bounding box center [134, 332] width 15 height 12
click at [117, 396] on div "[DATE]" at bounding box center [108, 392] width 77 height 18
click at [185, 327] on input "text" at bounding box center [176, 331] width 57 height 25
click at [265, 327] on div "Enter Tag" at bounding box center [253, 332] width 80 height 12
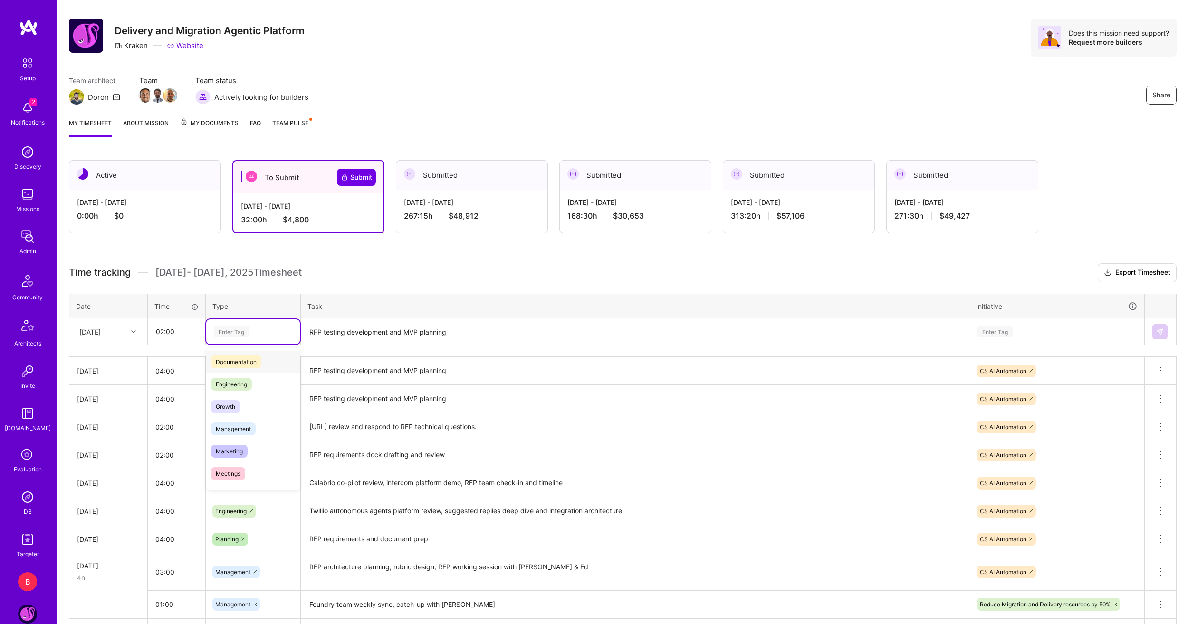
scroll to position [48, 0]
click at [246, 424] on span "Management" at bounding box center [233, 427] width 45 height 13
click at [162, 333] on input "02:00" at bounding box center [176, 331] width 57 height 25
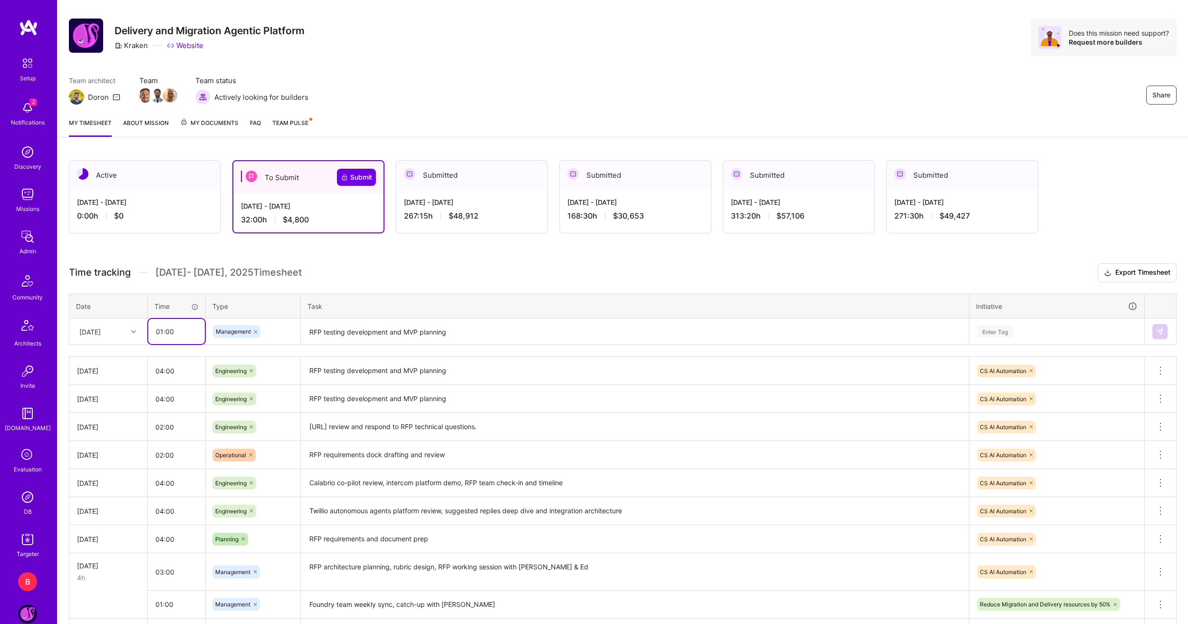
type input "01:00"
click at [336, 331] on textarea "RFP testing development and MVP planning" at bounding box center [635, 331] width 666 height 25
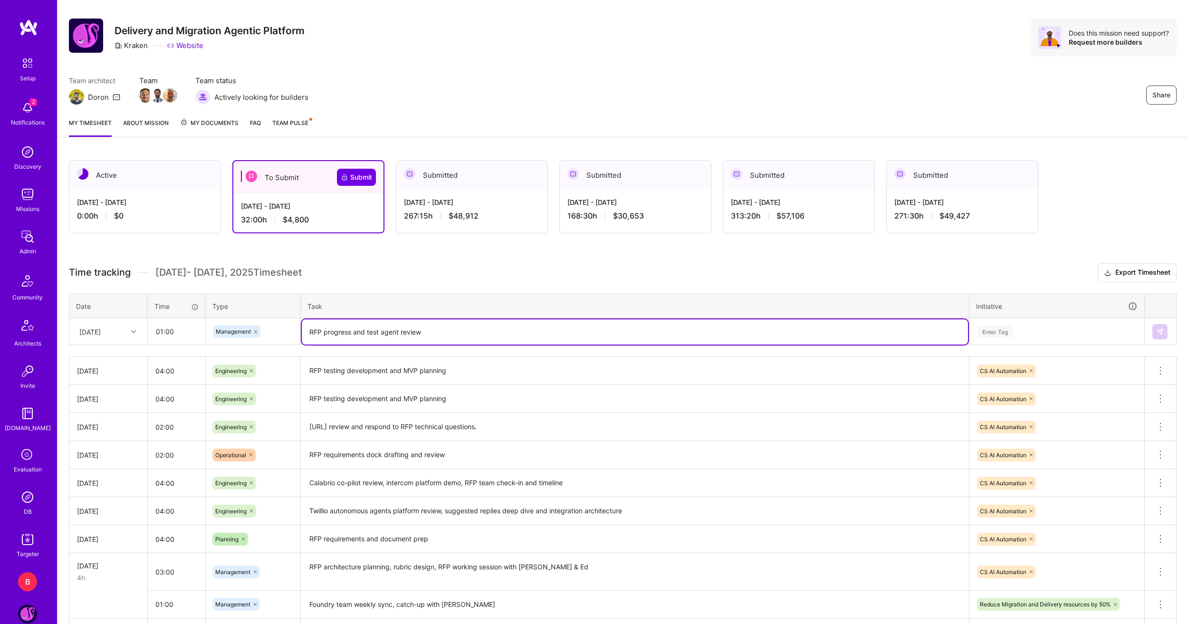
drag, startPoint x: 439, startPoint y: 332, endPoint x: 290, endPoint y: 326, distance: 148.9
click at [290, 326] on tr "[DATE] 01:00 Management RFP progress and test agent review Enter Tag" at bounding box center [622, 331] width 1107 height 27
type textarea "RFP progress and test agent review"
click at [142, 317] on th "Date" at bounding box center [108, 306] width 78 height 25
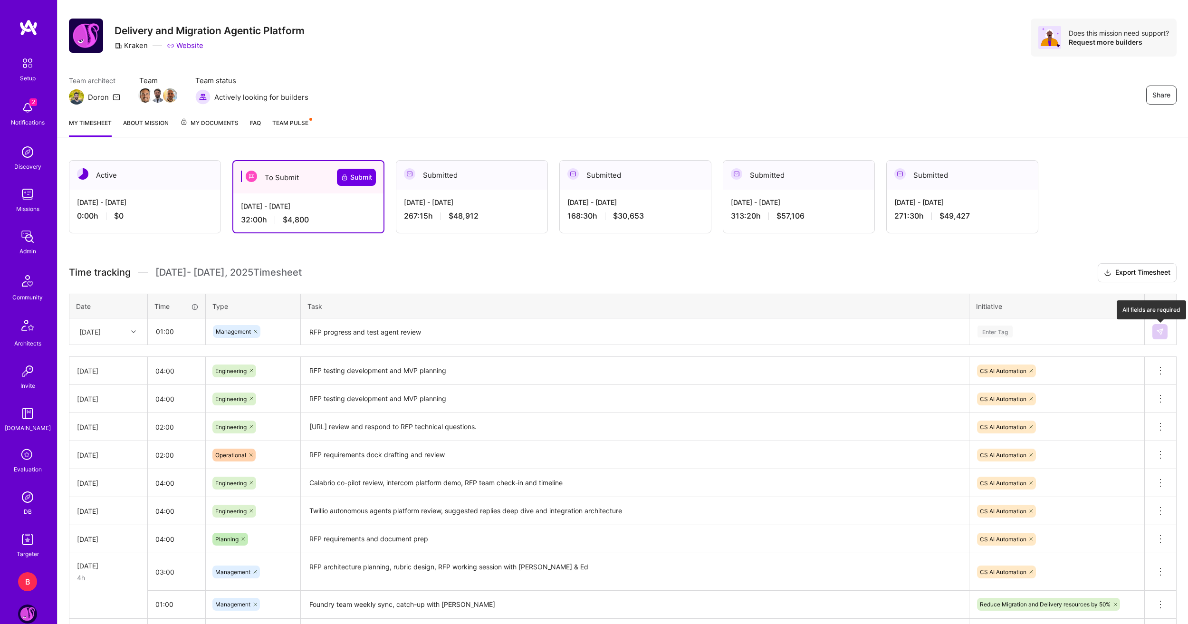
click at [1163, 335] on img at bounding box center [1160, 332] width 8 height 8
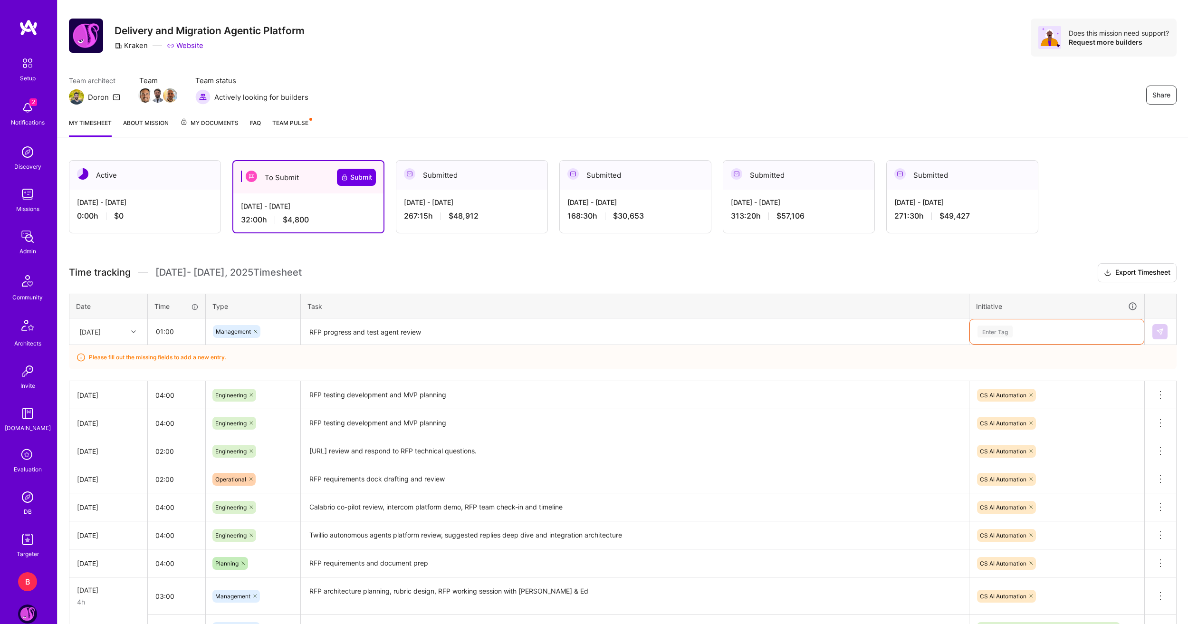
click at [1091, 335] on div "Enter Tag" at bounding box center [1057, 332] width 161 height 12
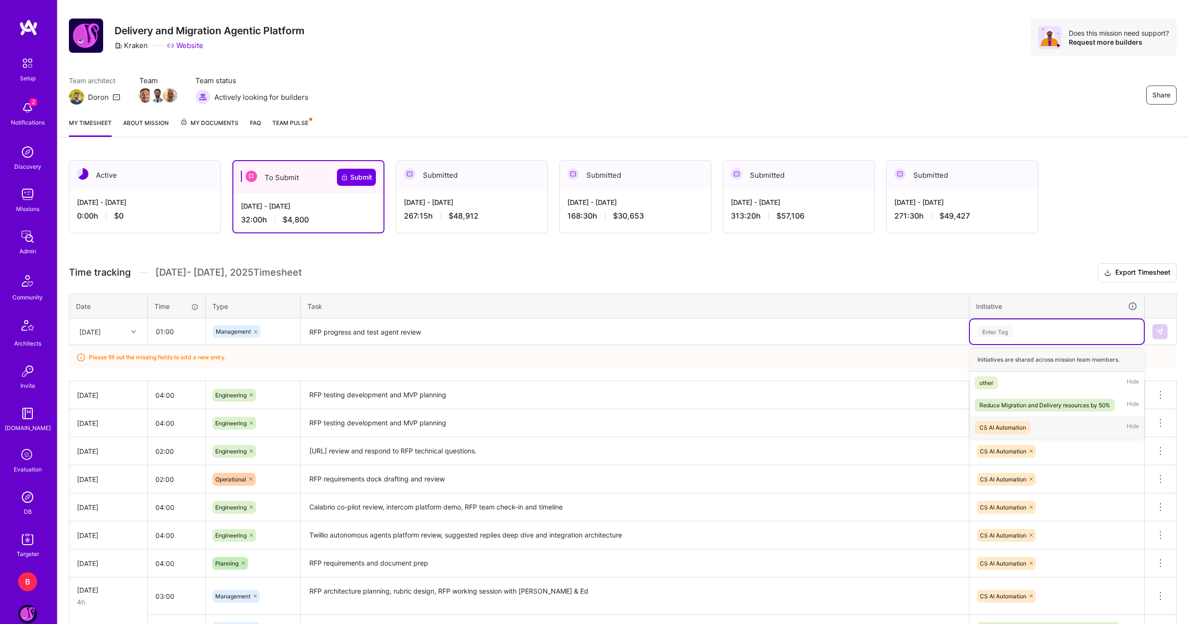
click at [1030, 428] on span "CS AI Automation" at bounding box center [1003, 427] width 56 height 13
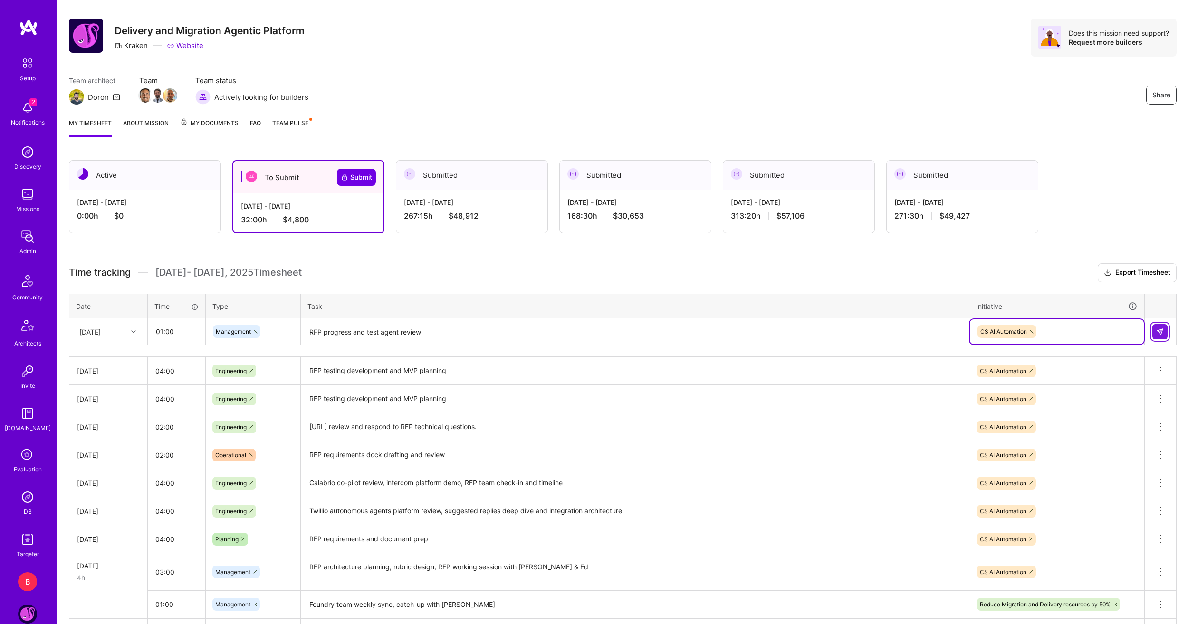
click at [1165, 335] on button at bounding box center [1160, 331] width 15 height 15
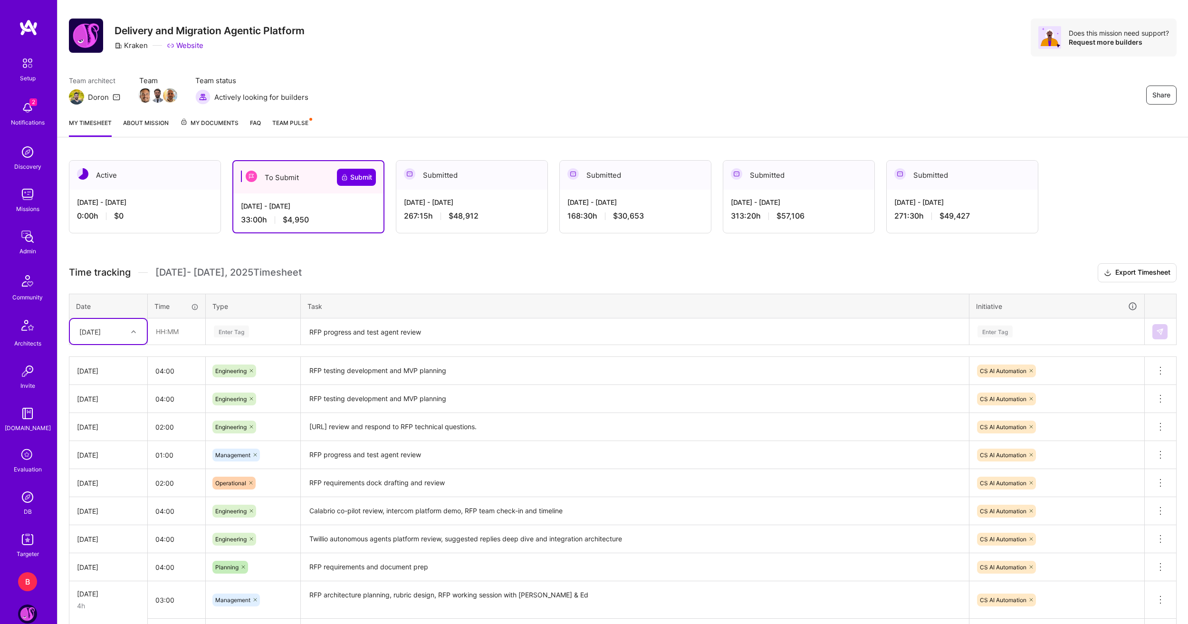
click at [132, 332] on icon at bounding box center [133, 331] width 5 height 5
click at [108, 392] on div "[DATE]" at bounding box center [108, 392] width 77 height 18
click at [198, 334] on input "text" at bounding box center [176, 331] width 57 height 25
type input "01:00"
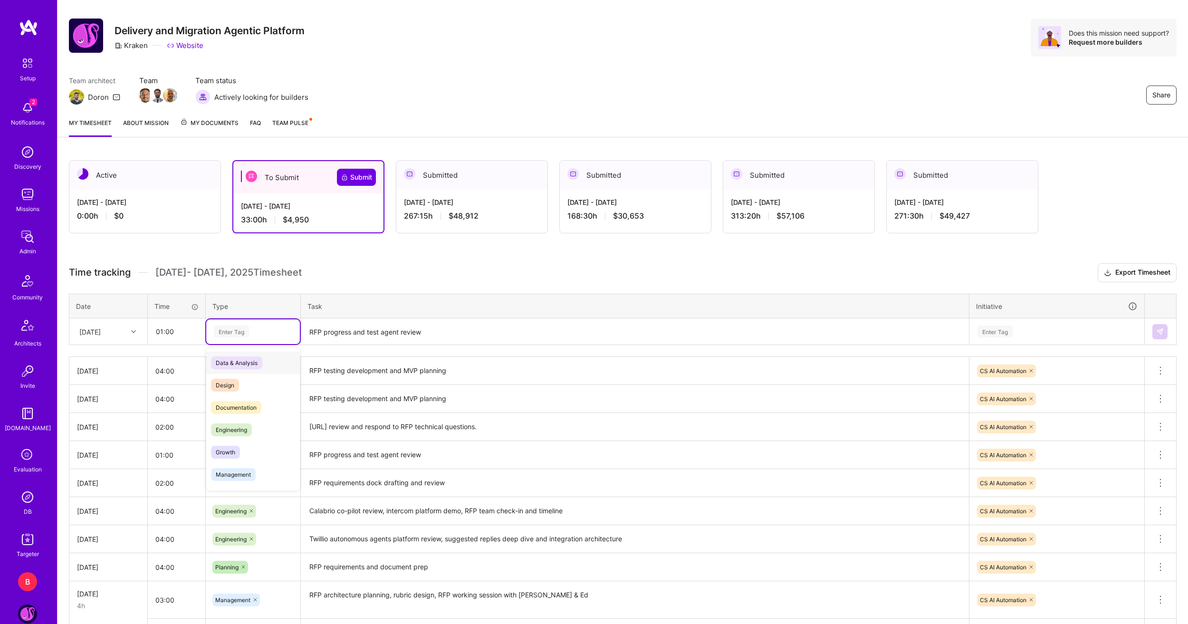
click at [277, 341] on div "Enter Tag" at bounding box center [253, 331] width 94 height 25
click at [256, 379] on div "Engineering" at bounding box center [253, 382] width 94 height 22
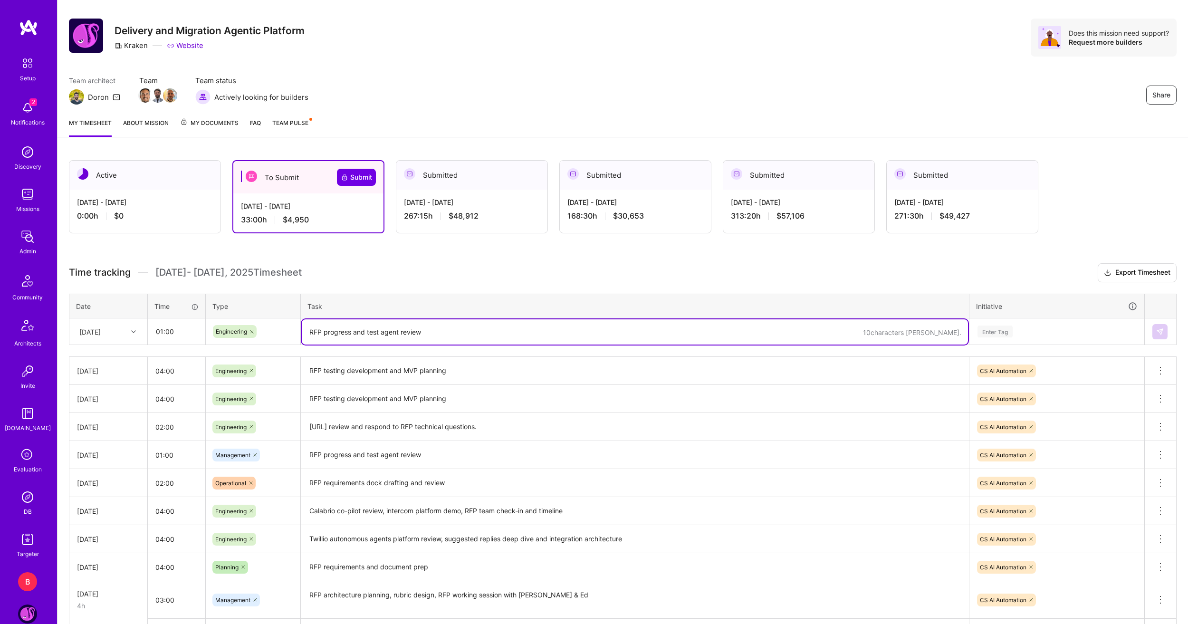
click at [340, 338] on textarea "RFP progress and test agent review" at bounding box center [635, 331] width 666 height 25
paste textarea "RFP progress and test agent review"
type textarea "RFP progress and test agent review"
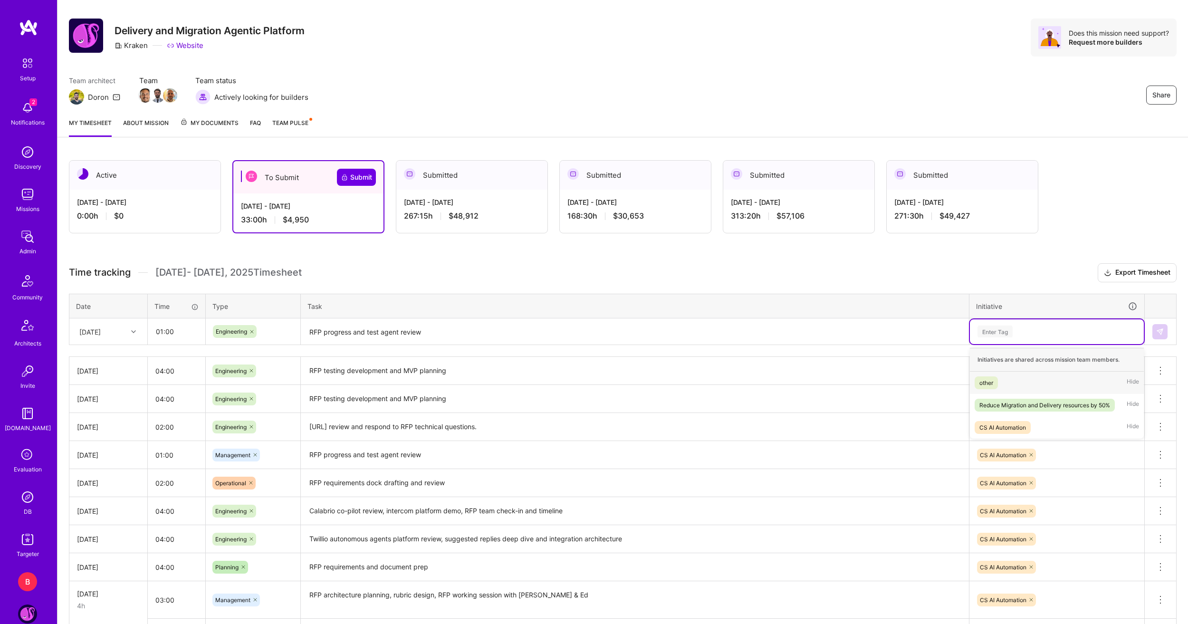
click at [1042, 324] on div "Enter Tag" at bounding box center [1057, 331] width 174 height 25
click at [1020, 423] on div "CS AI Automation" at bounding box center [1003, 428] width 47 height 10
click at [1156, 328] on button at bounding box center [1160, 331] width 15 height 15
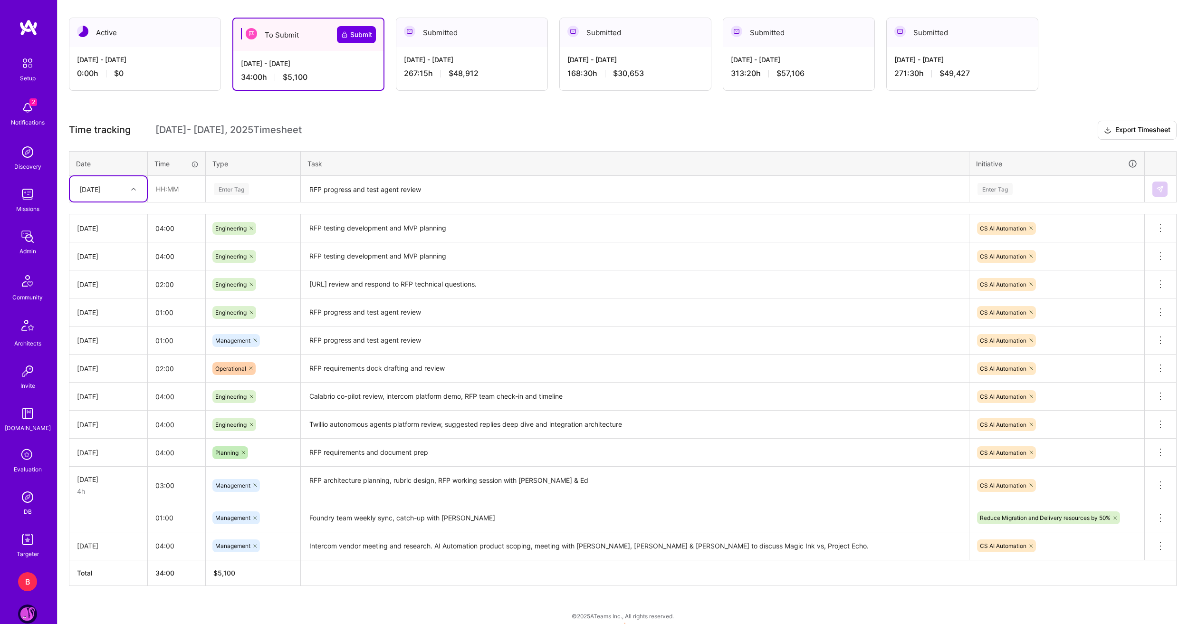
scroll to position [208, 0]
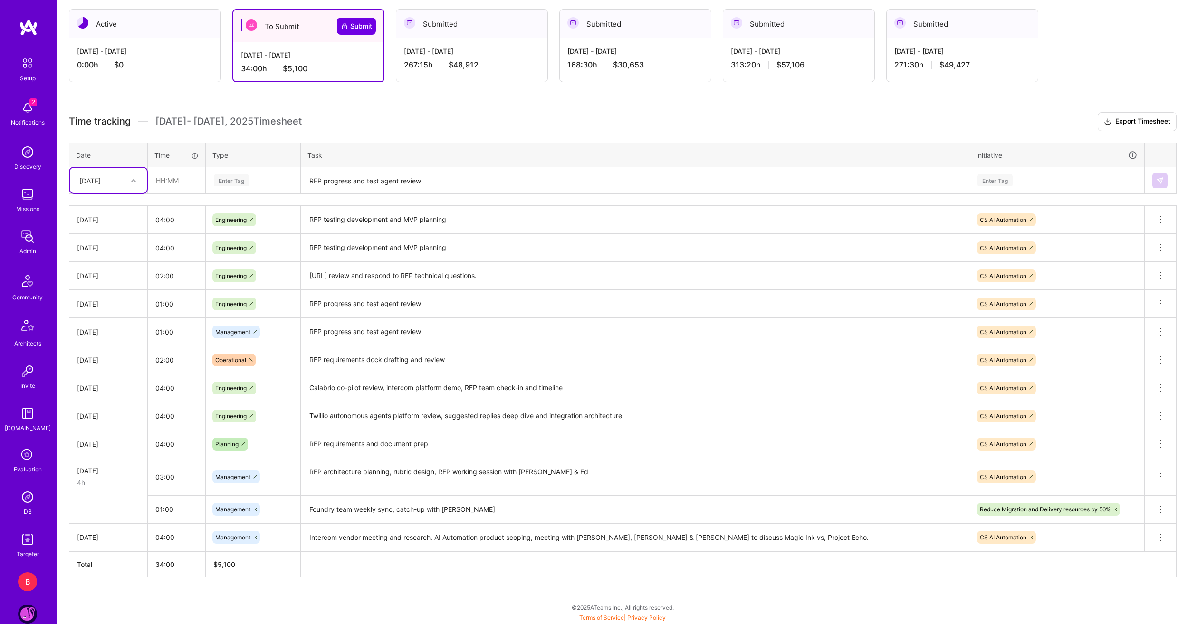
click at [362, 119] on h3 "Time tracking [DATE] - [DATE] Timesheet Export Timesheet" at bounding box center [623, 121] width 1108 height 19
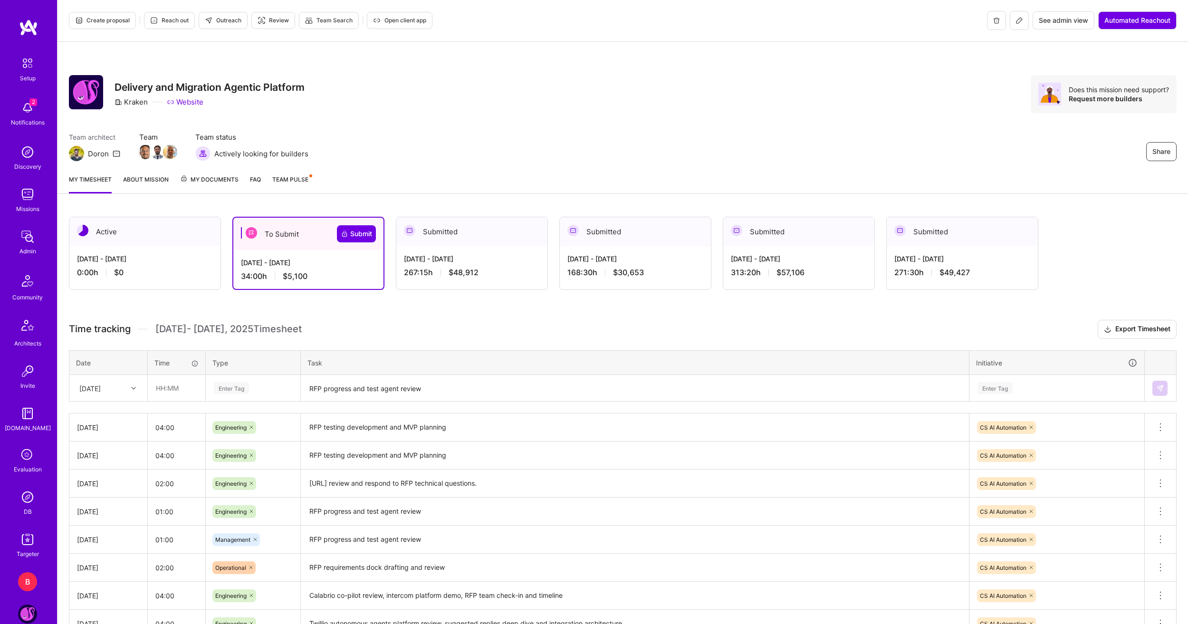
scroll to position [0, 0]
click at [362, 231] on span "Submit" at bounding box center [356, 235] width 31 height 10
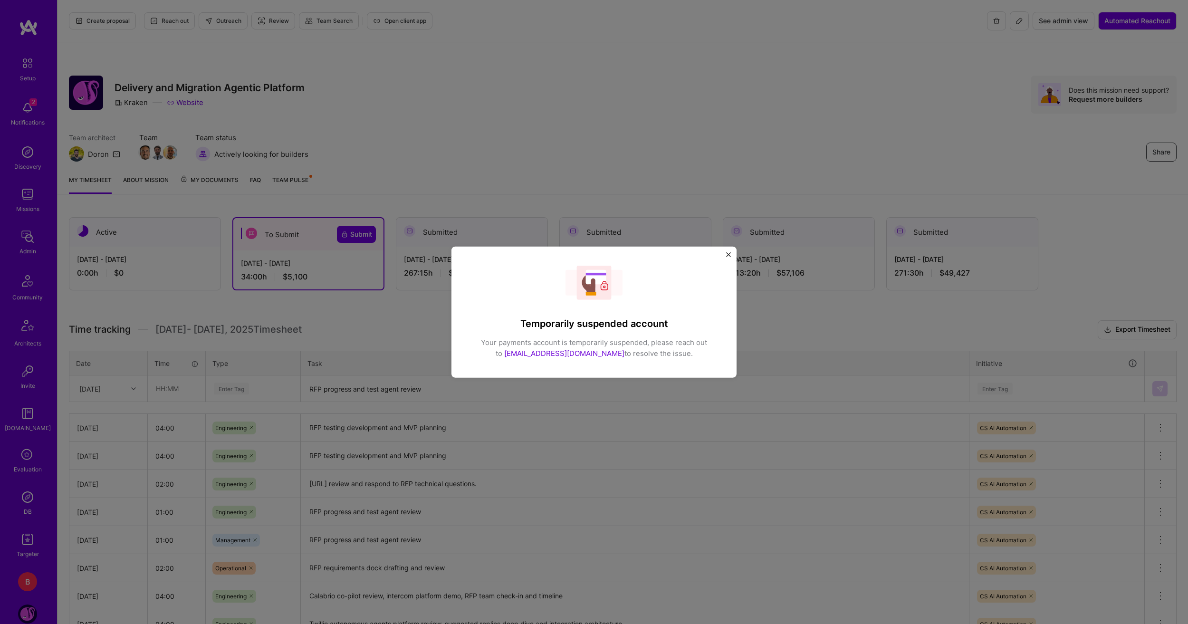
click at [392, 174] on div "Temporarily suspended account Your payments account is temporarily suspended, p…" at bounding box center [594, 312] width 1188 height 624
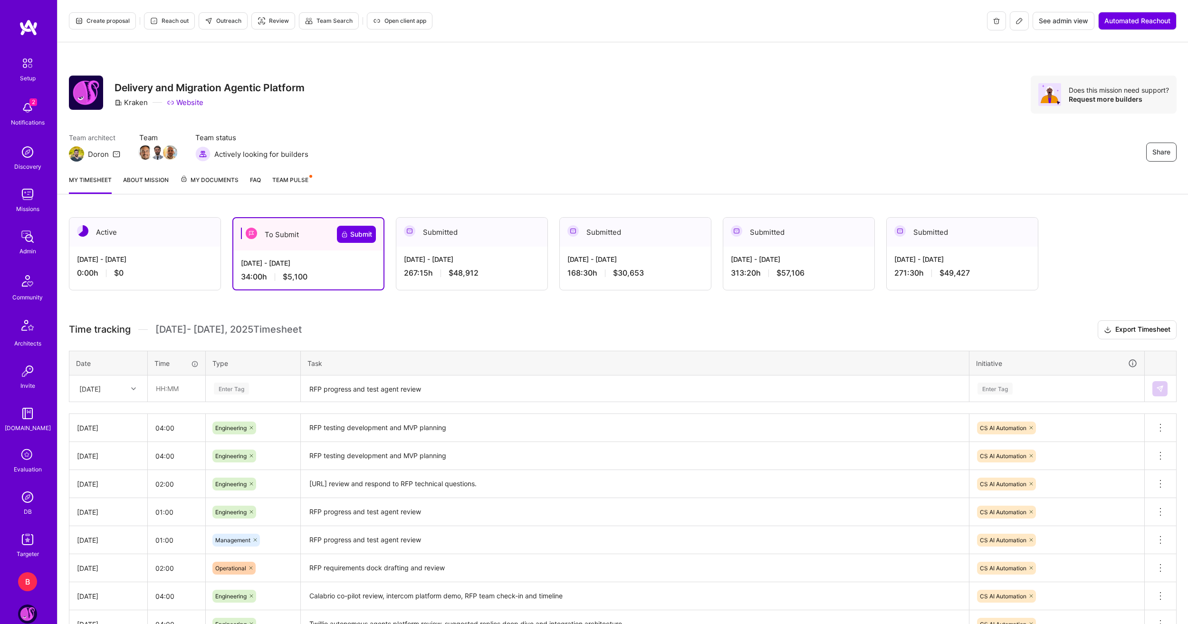
click at [370, 222] on div "To Submit Submit" at bounding box center [308, 234] width 150 height 32
click at [368, 233] on span "Submit" at bounding box center [356, 235] width 31 height 10
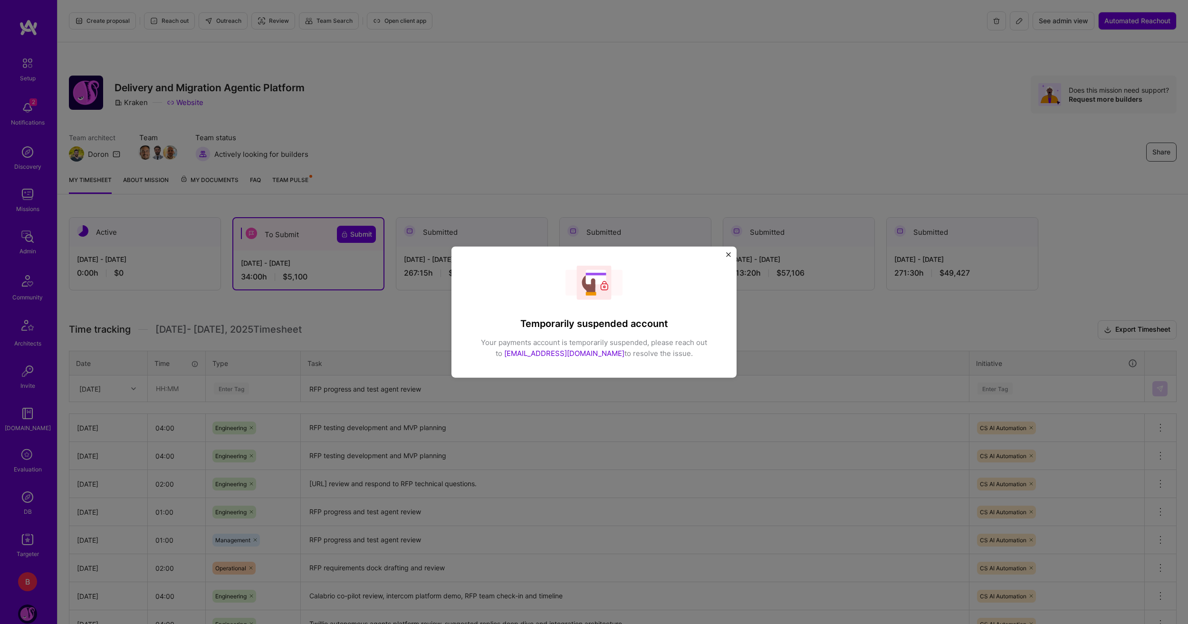
click at [893, 335] on div "Temporarily suspended account Your payments account is temporarily suspended, p…" at bounding box center [594, 312] width 1188 height 624
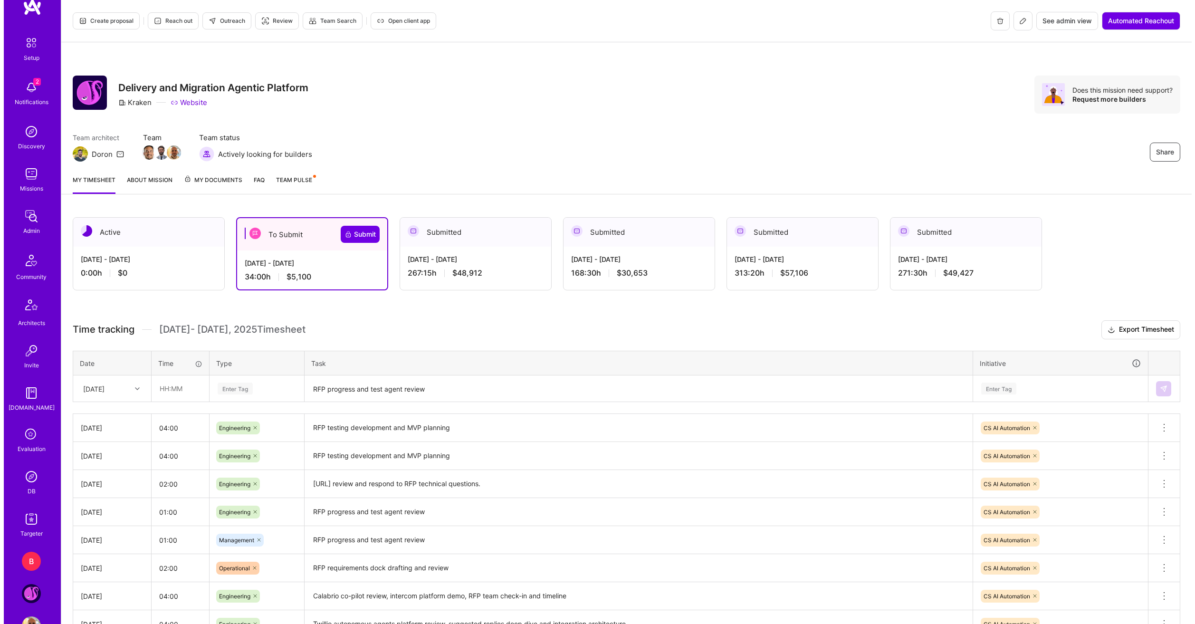
scroll to position [51, 0]
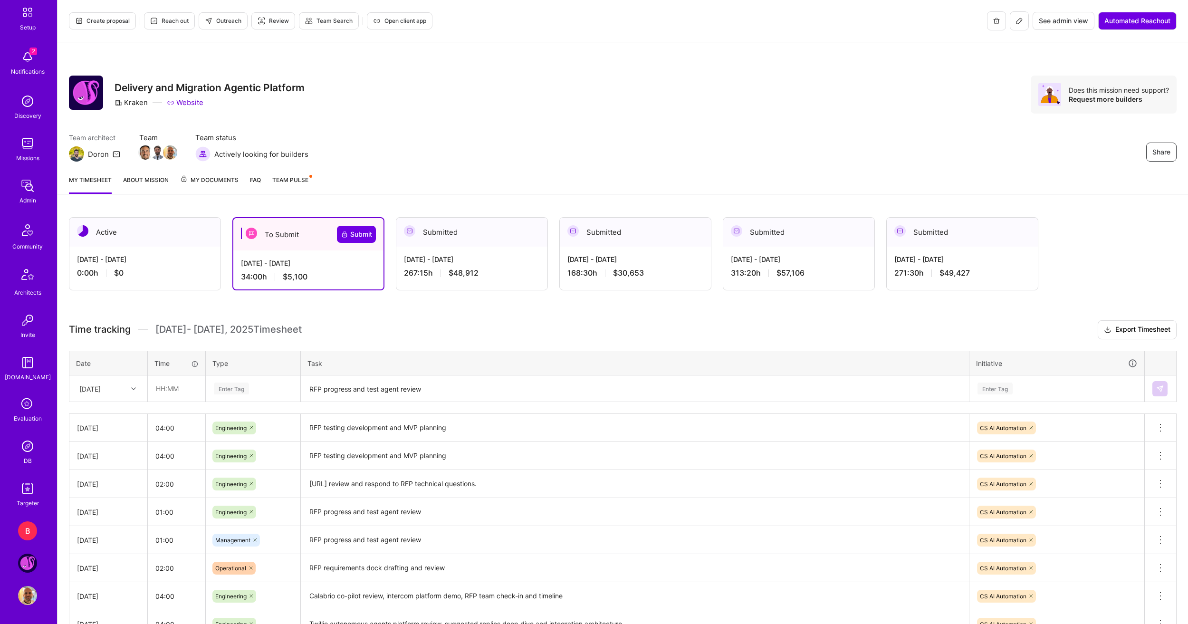
click at [23, 546] on div "B BD Team Kraken: Delivery and Migration Agentic Platform Profile" at bounding box center [29, 563] width 22 height 84
click at [23, 540] on div "B BD Team Kraken: Delivery and Migration Agentic Platform Profile" at bounding box center [29, 563] width 22 height 84
click at [29, 530] on div "B" at bounding box center [27, 530] width 19 height 19
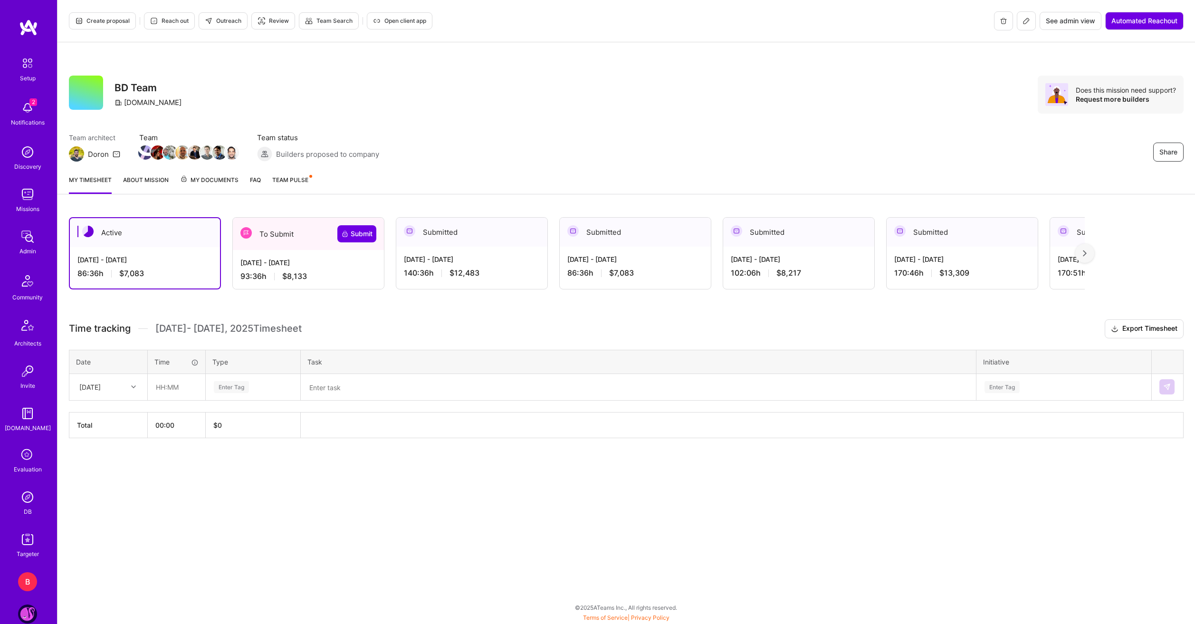
click at [329, 267] on div "[DATE] - [DATE]" at bounding box center [308, 263] width 136 height 10
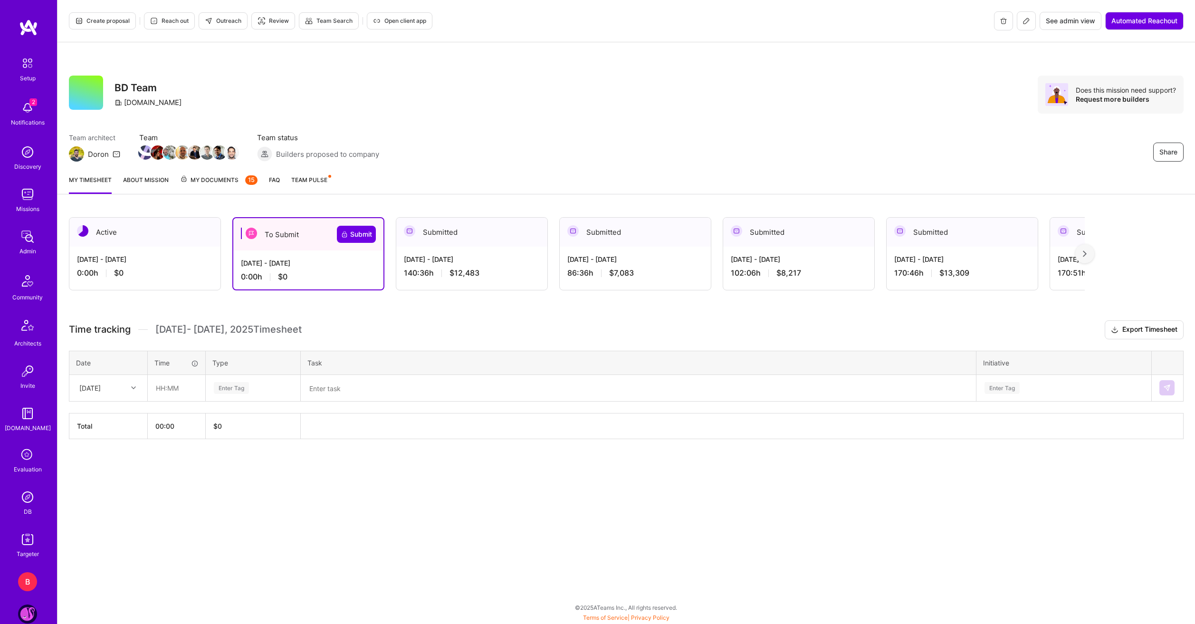
click at [428, 466] on div "Active [DATE] - [DATE] 0:00 h $0 To Submit Submit [DATE] - [DATE] 0:00 h $0 Sub…" at bounding box center [627, 346] width 1138 height 280
click at [118, 393] on div "[DATE]" at bounding box center [101, 388] width 53 height 16
click at [280, 514] on div "Create proposal Reach out Outreach Review Team Search Open client app See admin…" at bounding box center [626, 312] width 1138 height 624
click at [130, 388] on div at bounding box center [134, 388] width 15 height 12
click at [101, 385] on div "[DATE]" at bounding box center [89, 388] width 21 height 10
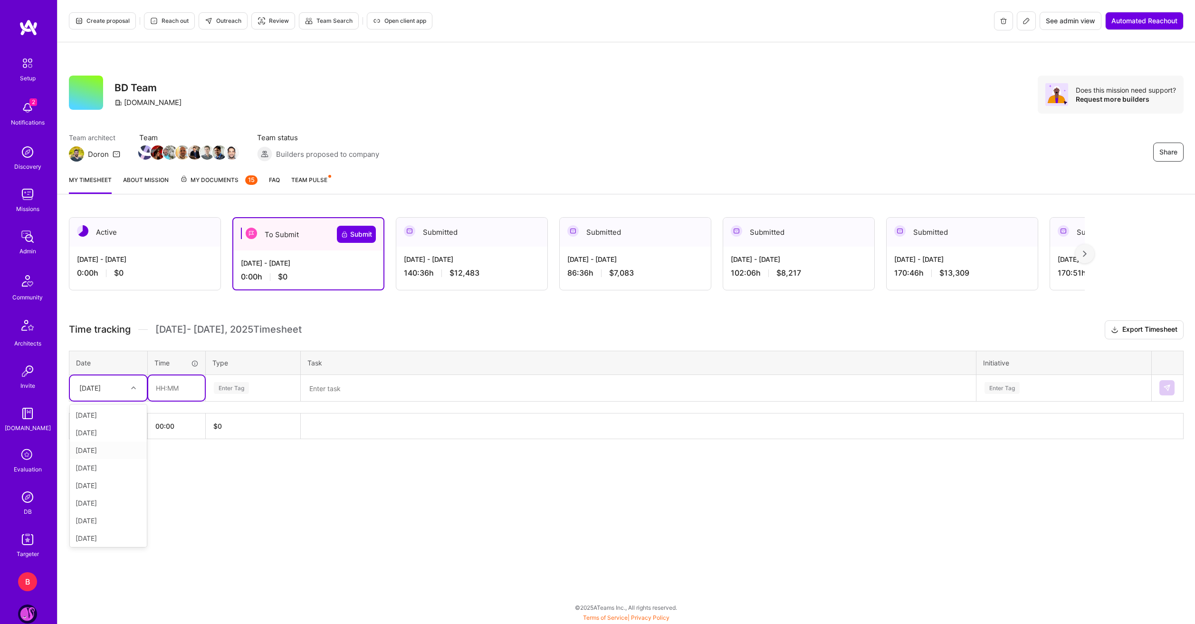
click at [193, 394] on input "text" at bounding box center [176, 387] width 57 height 25
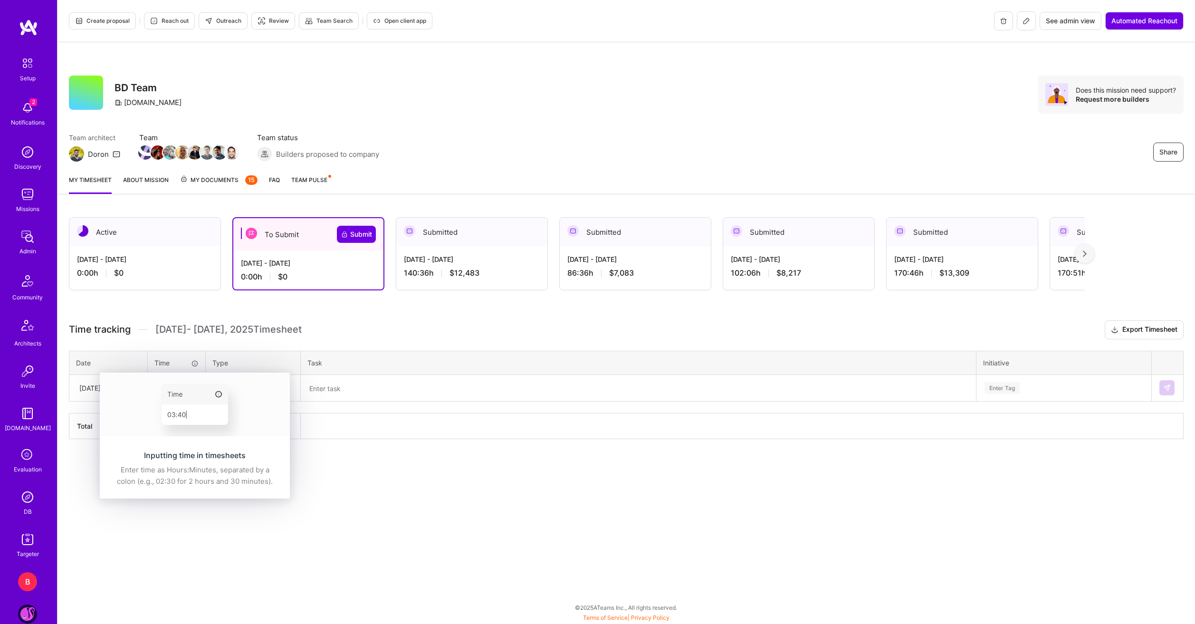
click at [167, 387] on div "Inputting time in timesheets Enter time as Hours:Minutes, separated by a colon …" at bounding box center [195, 436] width 190 height 126
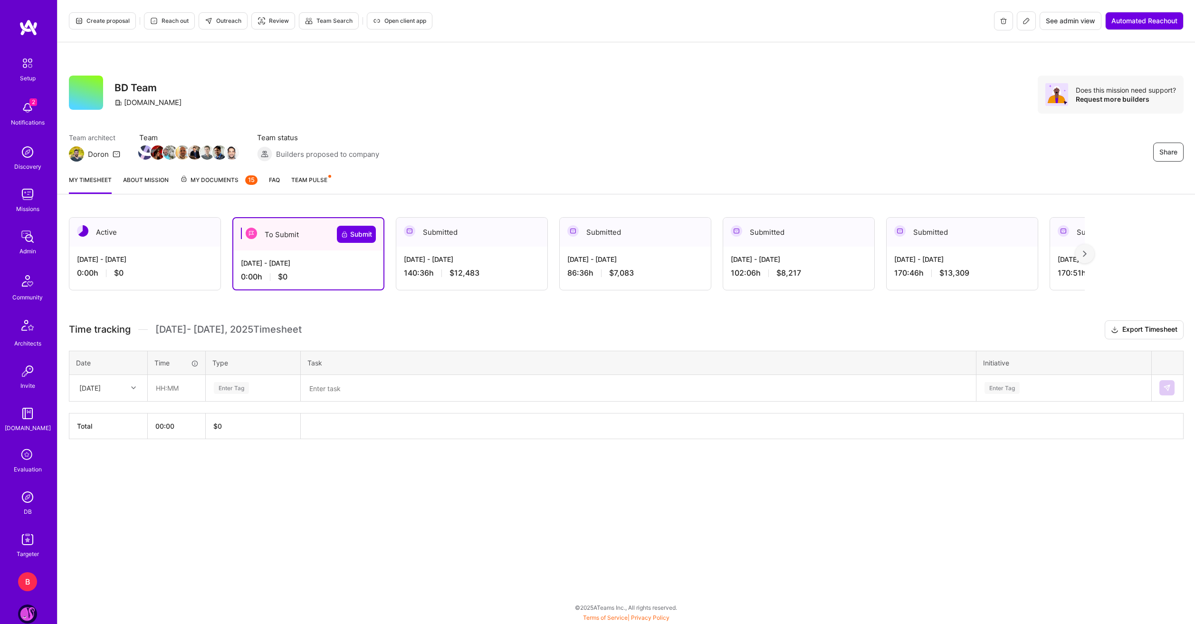
click at [205, 542] on div "Create proposal Reach out Outreach Review Team Search Open client app See admin…" at bounding box center [626, 312] width 1138 height 624
click at [165, 396] on input "text" at bounding box center [176, 387] width 57 height 25
type input "04:00"
click at [236, 481] on span "Meetings" at bounding box center [228, 480] width 34 height 13
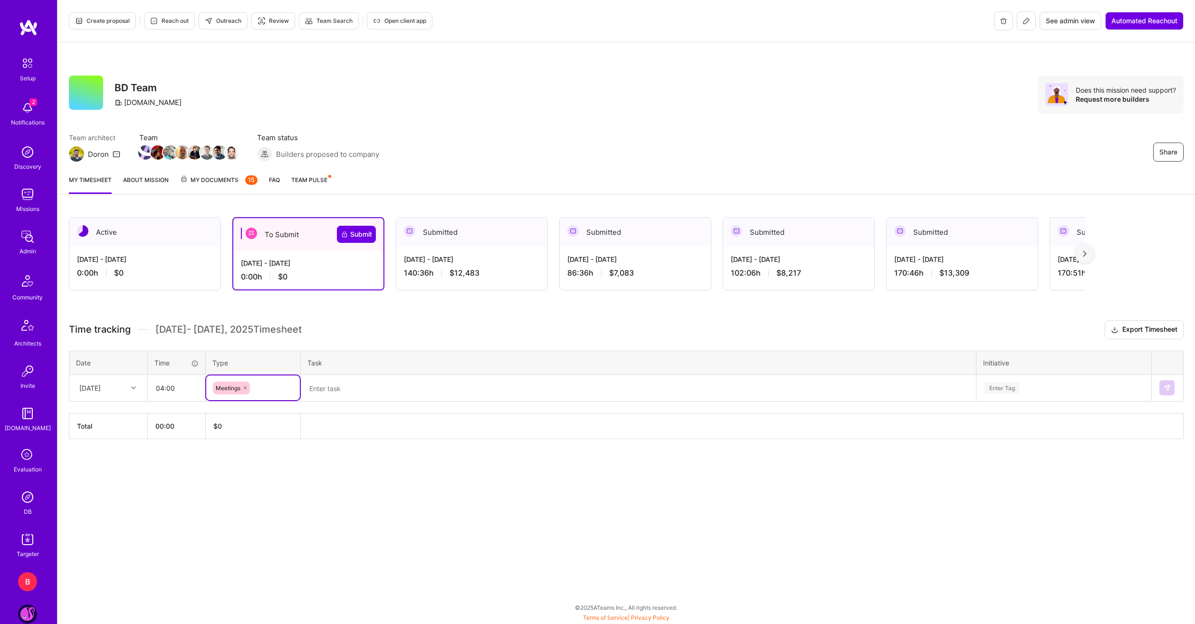
click at [342, 391] on textarea at bounding box center [638, 388] width 673 height 25
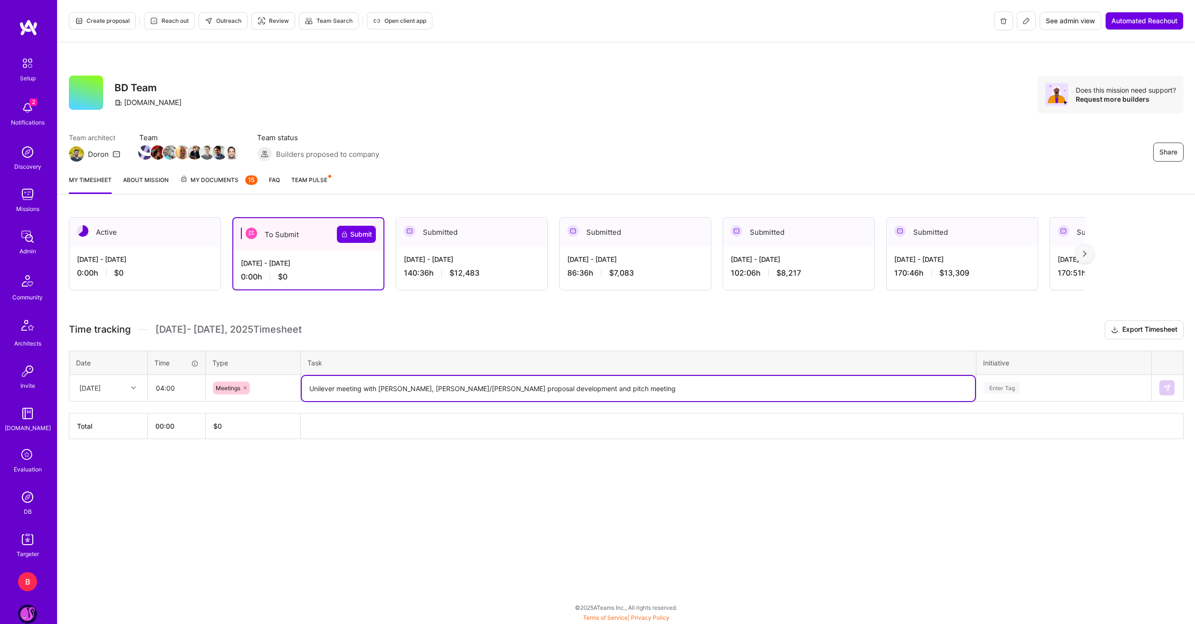
type textarea "Unilever meeting with [PERSON_NAME], [PERSON_NAME]/[PERSON_NAME] proposal devel…"
click at [1078, 376] on div "Enter Tag" at bounding box center [1064, 387] width 174 height 25
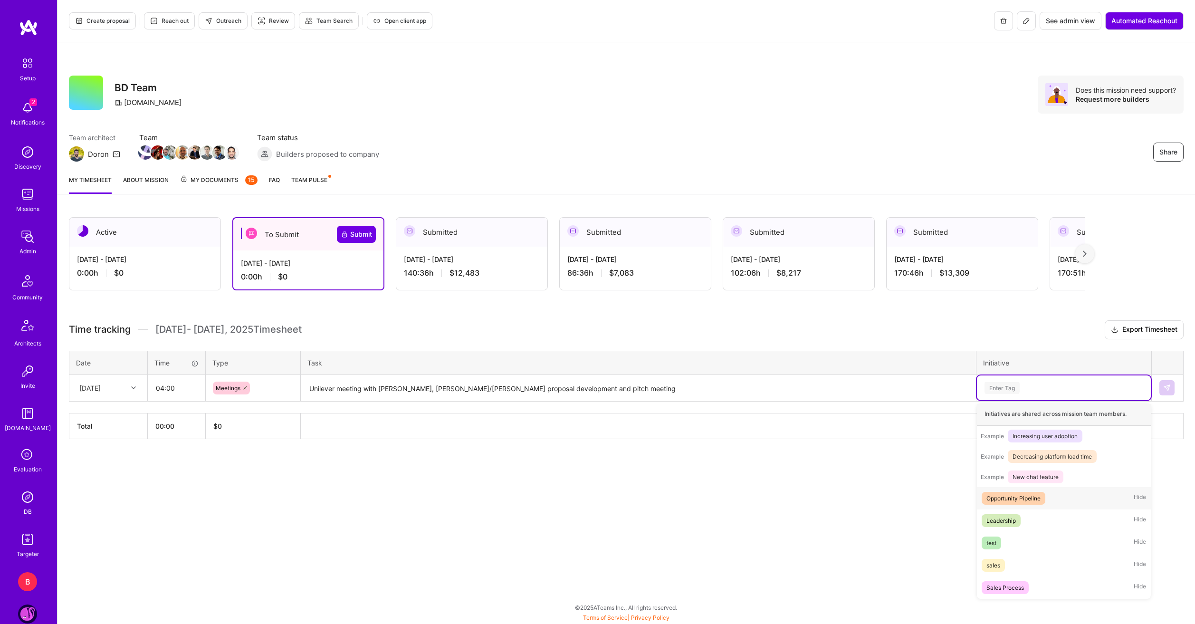
scroll to position [112, 0]
click at [1019, 591] on div "Sales Process" at bounding box center [1006, 588] width 38 height 10
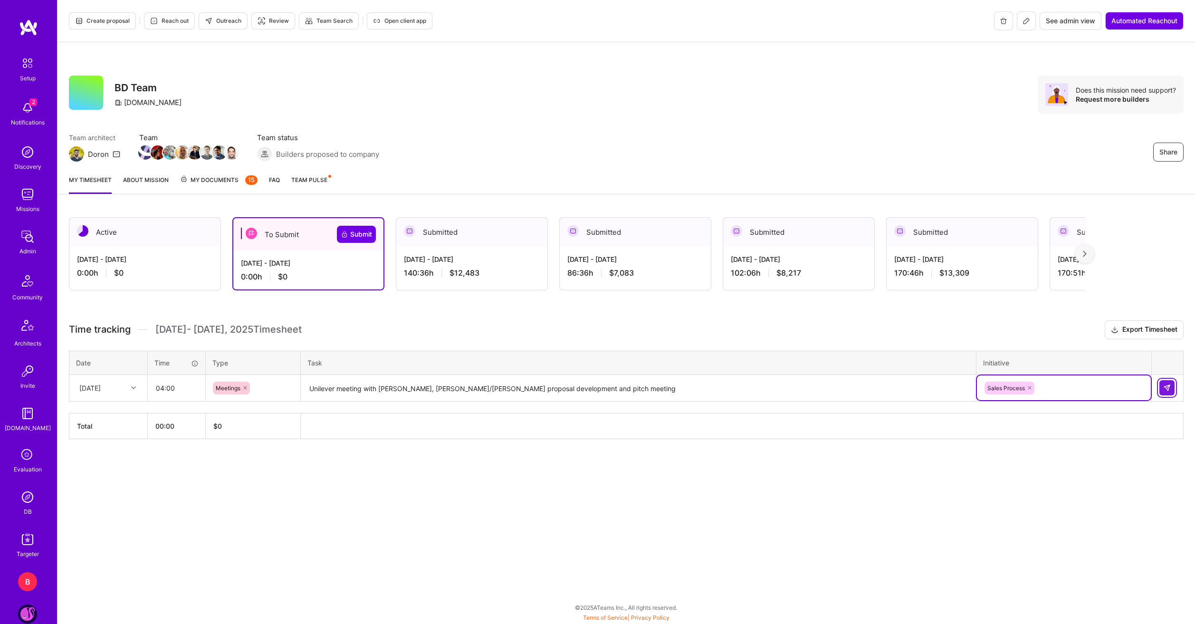
click at [1166, 385] on img at bounding box center [1167, 388] width 8 height 8
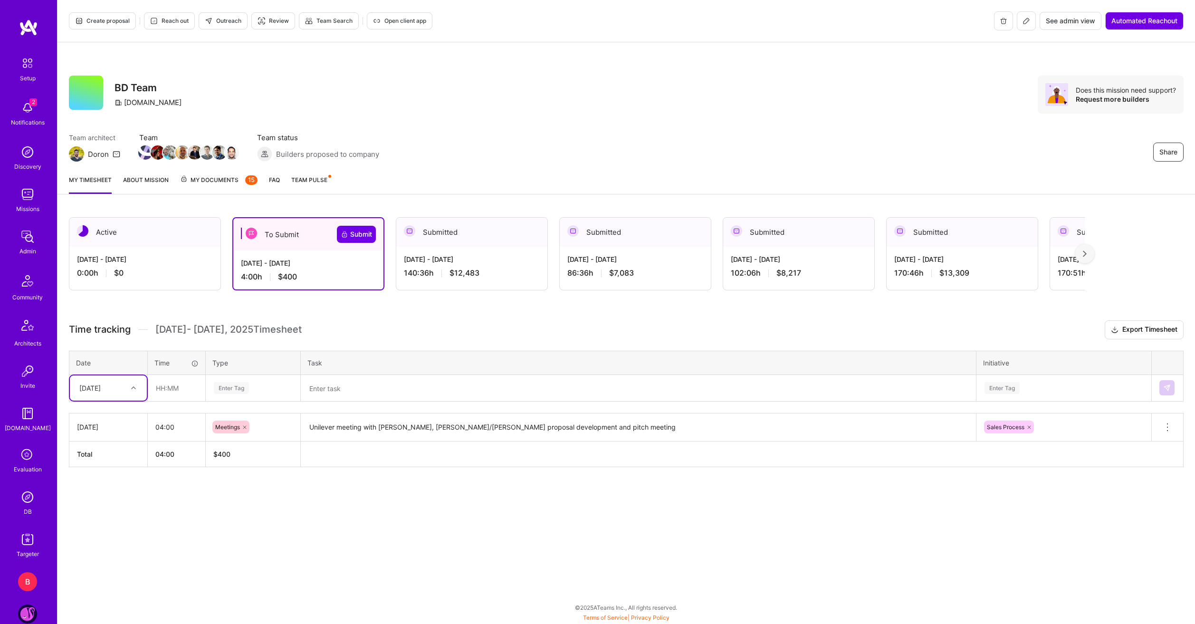
click at [101, 387] on div "[DATE]" at bounding box center [89, 388] width 21 height 10
click at [126, 417] on div "[DATE]" at bounding box center [108, 415] width 77 height 18
click at [178, 391] on input "text" at bounding box center [176, 387] width 57 height 25
click at [325, 525] on div "Create proposal Reach out Outreach Review Team Search Open client app See admin…" at bounding box center [626, 312] width 1138 height 624
click at [152, 384] on input "text" at bounding box center [176, 387] width 57 height 25
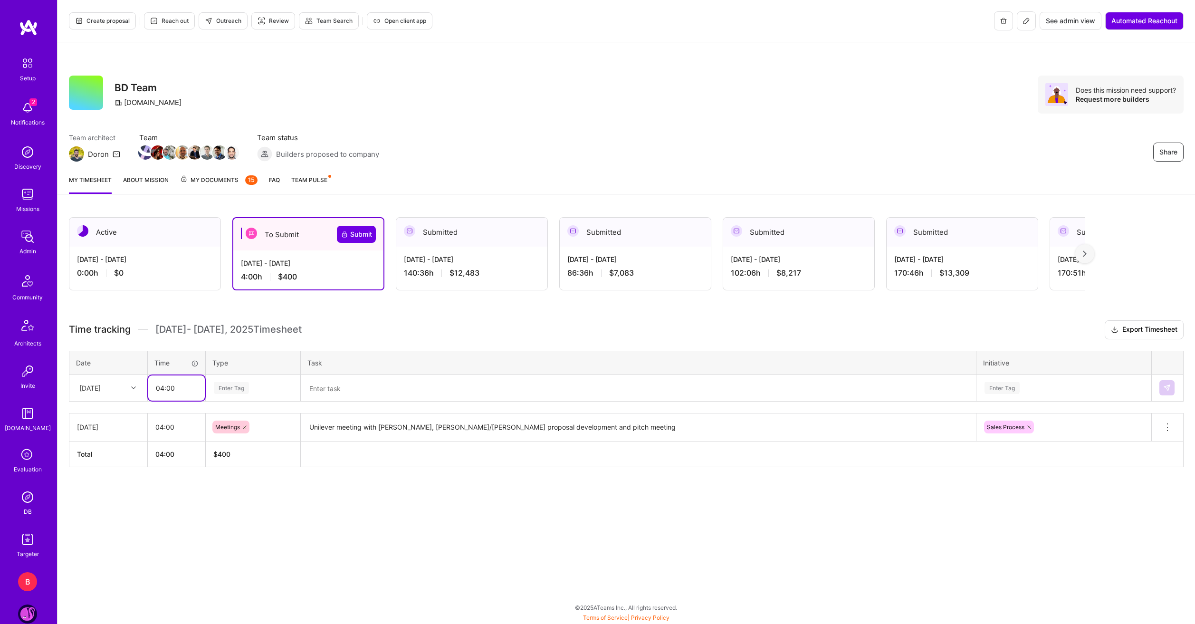
type input "04:00"
click at [236, 525] on span "Meetings" at bounding box center [228, 527] width 34 height 13
click at [335, 400] on textarea at bounding box center [638, 388] width 673 height 25
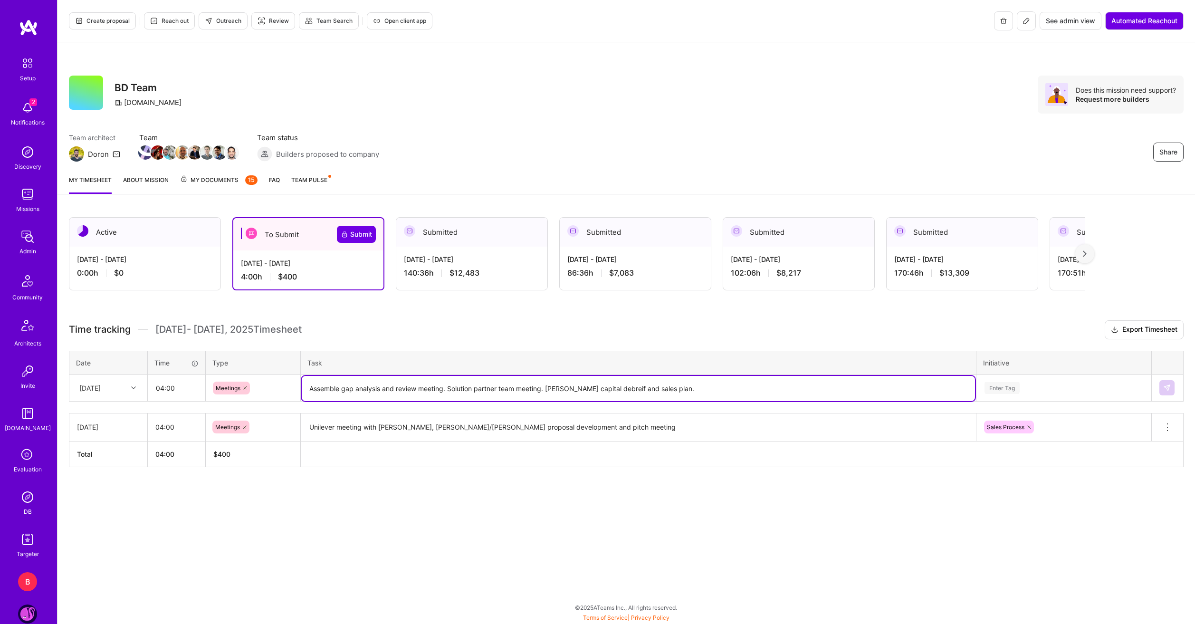
click at [606, 388] on textarea "Assemble gap analysis and review meeting. Solution partner team meeting. [PERSO…" at bounding box center [638, 388] width 673 height 25
click at [0, 0] on lt-strong "ie" at bounding box center [0, 0] width 0 height 0
click at [730, 386] on textarea "Assemble gap analysis and review meeting. Solution partner team meeting. [PERSO…" at bounding box center [638, 388] width 673 height 25
type textarea "Assemble gap analysis and review meeting. Solution partner team meeting. [PERSO…"
click at [1027, 396] on div "Enter Tag" at bounding box center [1064, 387] width 174 height 25
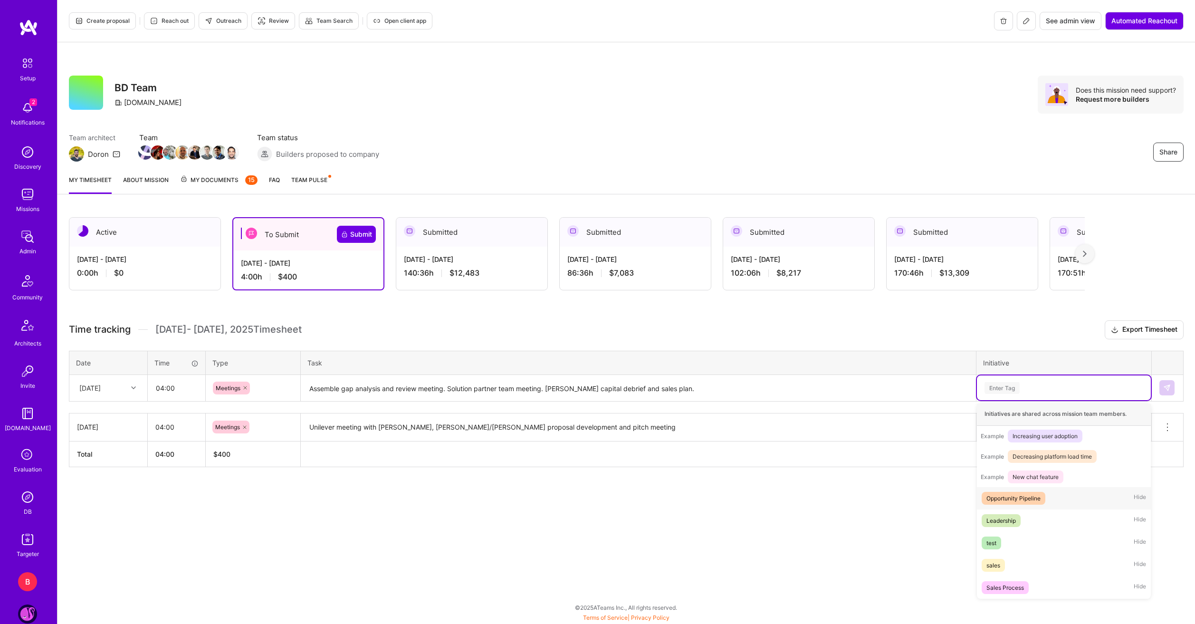
scroll to position [112, 0]
click at [1021, 583] on div "Sales Process" at bounding box center [1006, 588] width 38 height 10
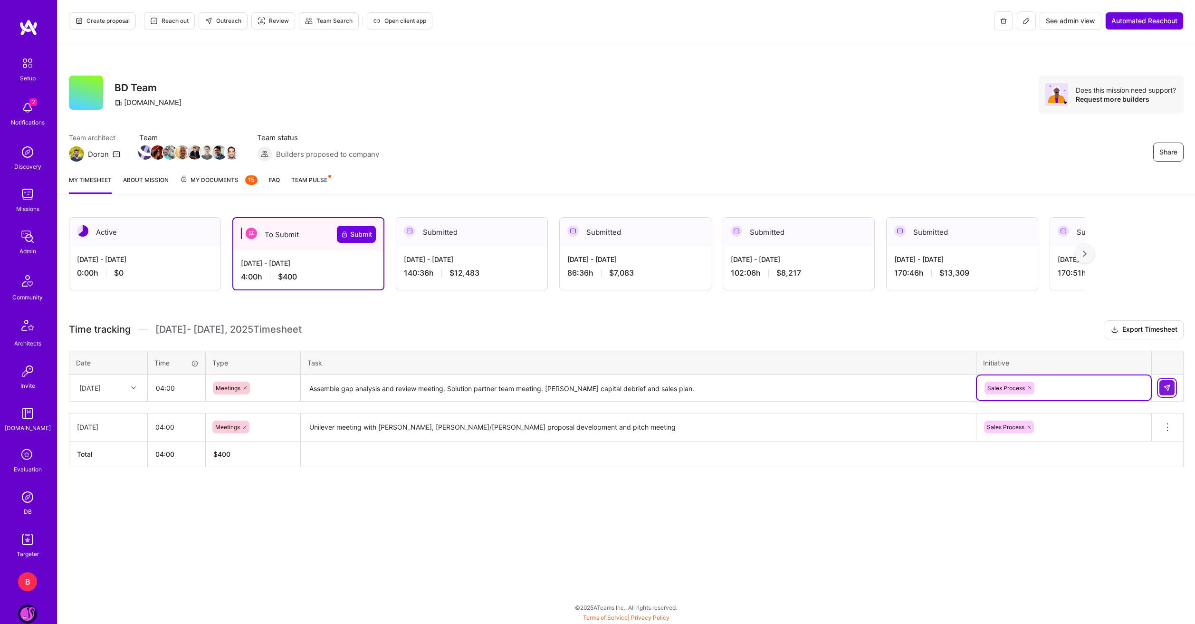
click at [1171, 392] on button at bounding box center [1167, 387] width 15 height 15
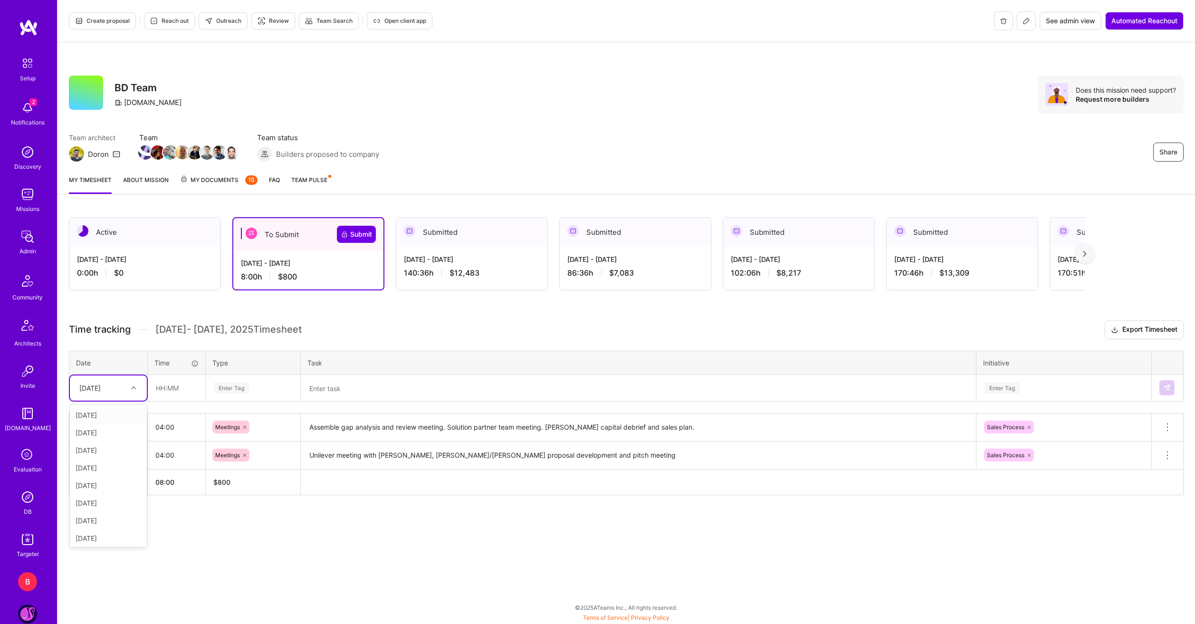
click at [135, 387] on icon at bounding box center [133, 387] width 5 height 5
click at [120, 431] on div "[DATE]" at bounding box center [108, 433] width 77 height 18
click at [170, 398] on input "text" at bounding box center [176, 387] width 57 height 25
type input "04:00"
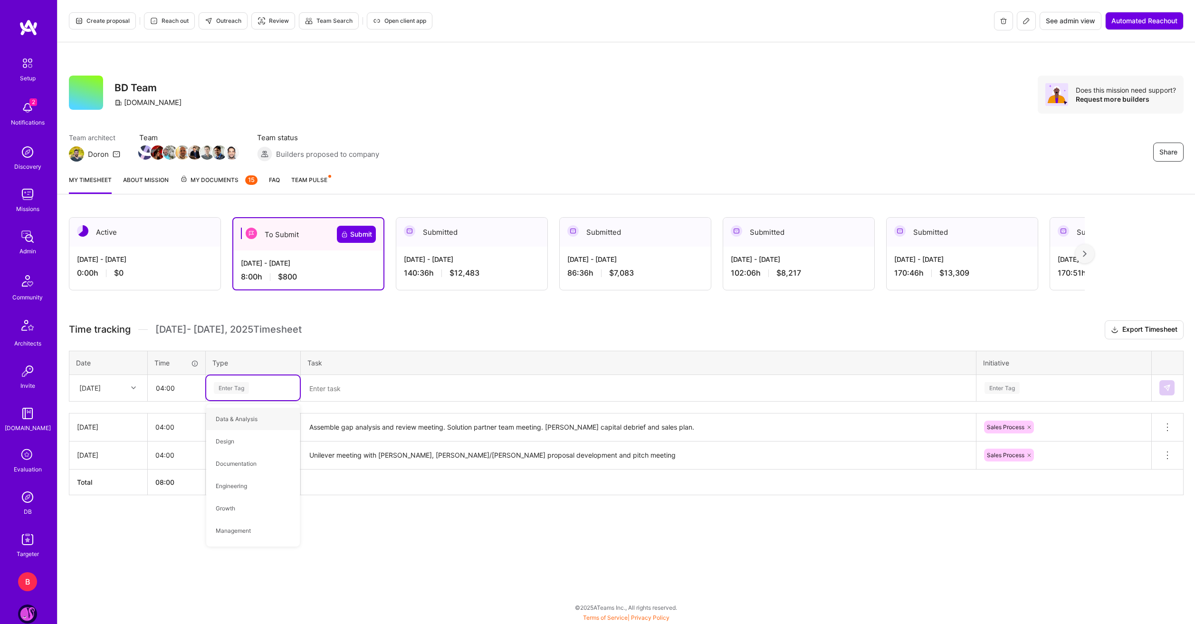
click at [409, 565] on div "Create proposal Reach out Outreach Review Team Search Open client app See admin…" at bounding box center [626, 312] width 1138 height 624
click at [229, 386] on div "Enter Tag" at bounding box center [231, 388] width 35 height 15
click at [652, 338] on h3 "Time tracking [DATE] - [DATE] Timesheet Export Timesheet" at bounding box center [626, 329] width 1115 height 19
click at [239, 380] on div "Enter Tag" at bounding box center [253, 387] width 94 height 25
click at [261, 388] on div "Enter Tag" at bounding box center [253, 388] width 80 height 12
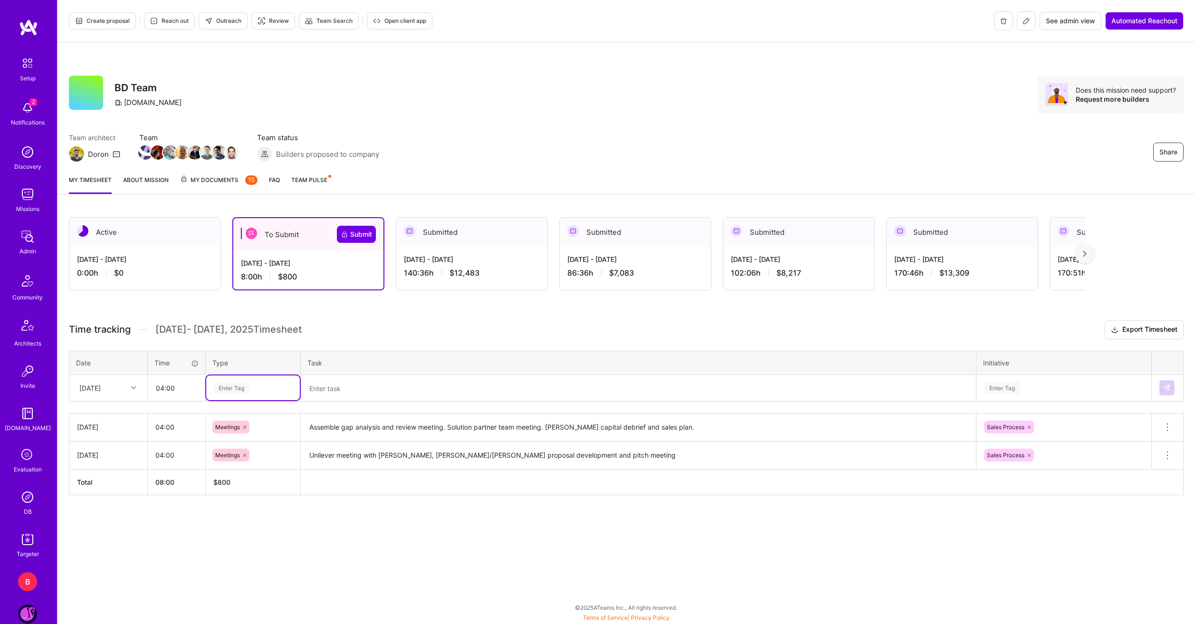
click at [243, 388] on div "Enter Tag" at bounding box center [231, 388] width 35 height 15
click at [244, 500] on span "Marketing" at bounding box center [229, 505] width 37 height 13
click at [245, 388] on icon at bounding box center [248, 388] width 6 height 6
click at [252, 388] on div "Enter Tag" at bounding box center [253, 388] width 80 height 12
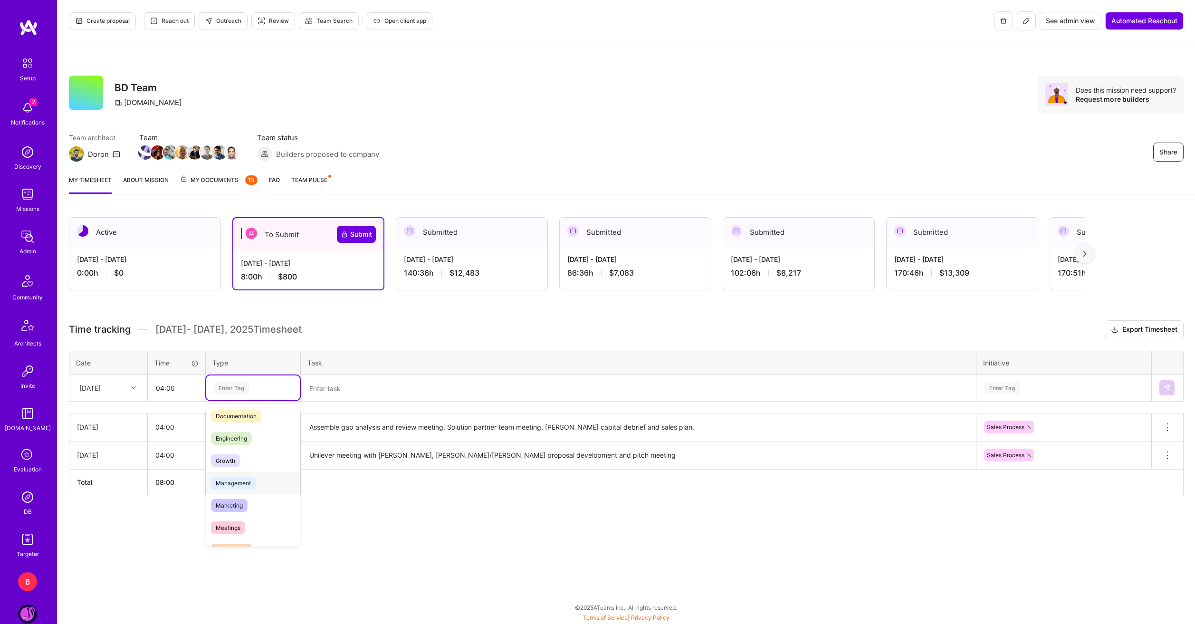
click at [256, 476] on div "Management" at bounding box center [253, 483] width 94 height 22
click at [355, 384] on textarea at bounding box center [638, 388] width 673 height 25
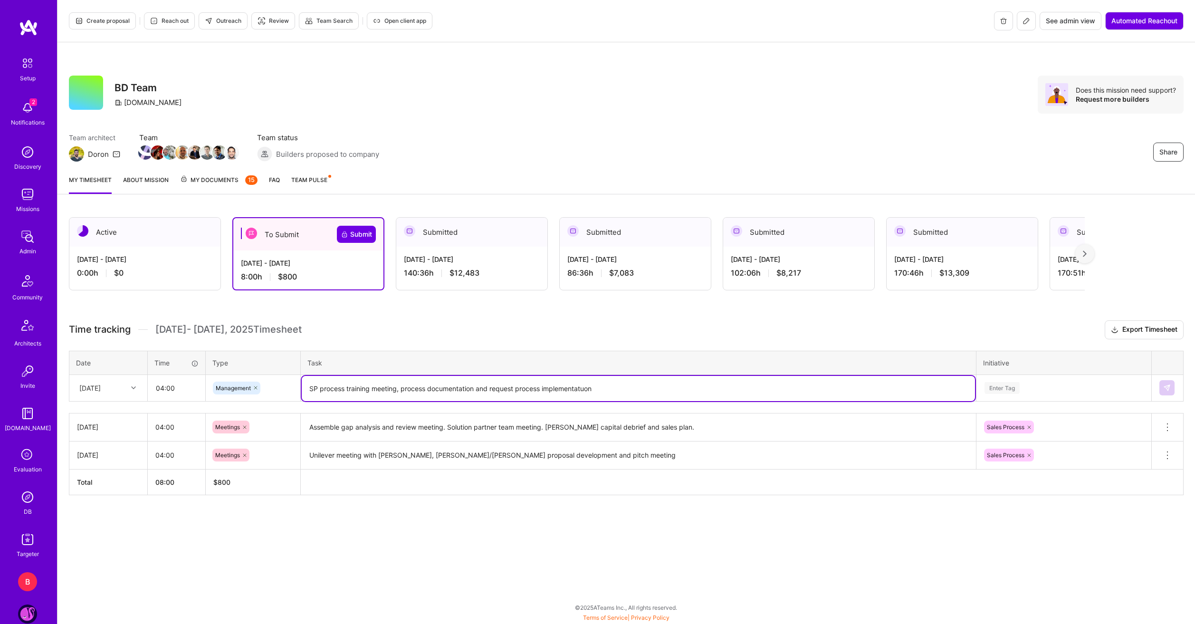
click at [586, 392] on textarea "SP process training meeting, process documentation and request process implemen…" at bounding box center [638, 388] width 673 height 25
click at [0, 0] on lt-span "implementat i on" at bounding box center [0, 0] width 0 height 0
type textarea "SP process training meeting, process documentation and request process implemen…"
click at [1040, 383] on div "Enter Tag" at bounding box center [1064, 388] width 161 height 12
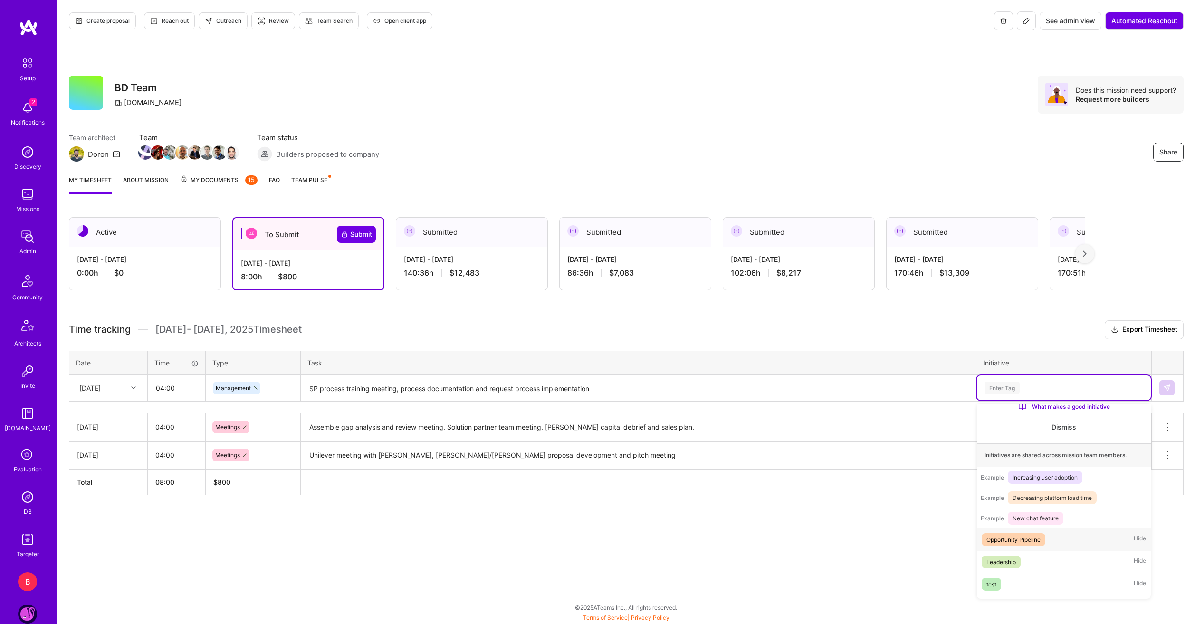
scroll to position [112, 0]
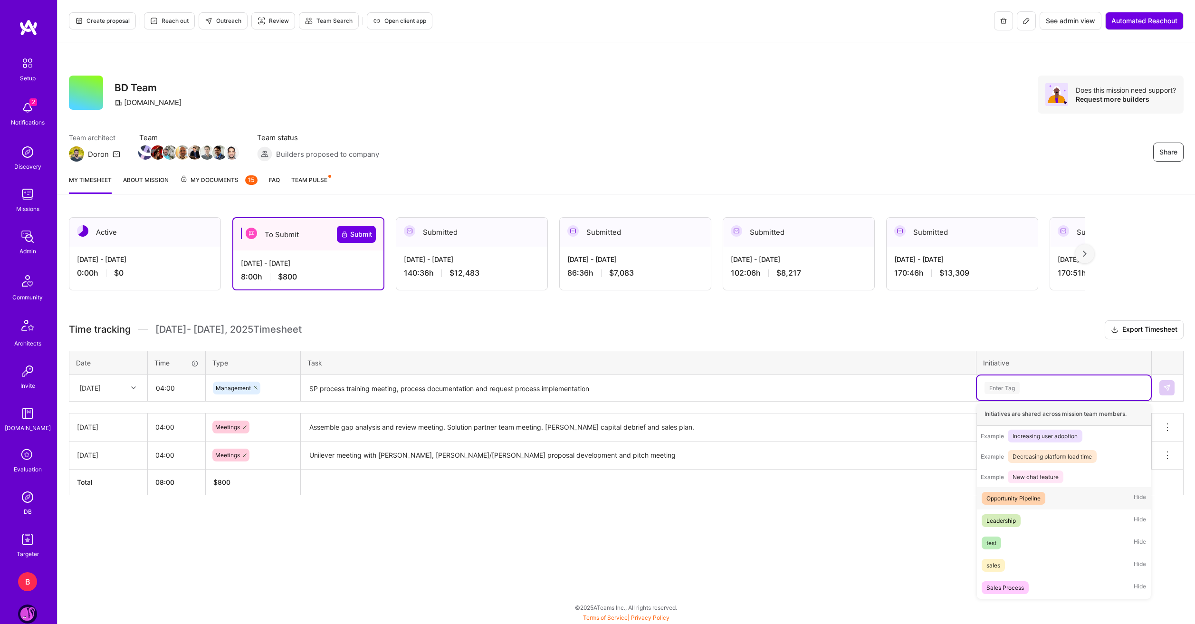
click at [1042, 494] on span "Opportunity Pipeline" at bounding box center [1014, 498] width 64 height 13
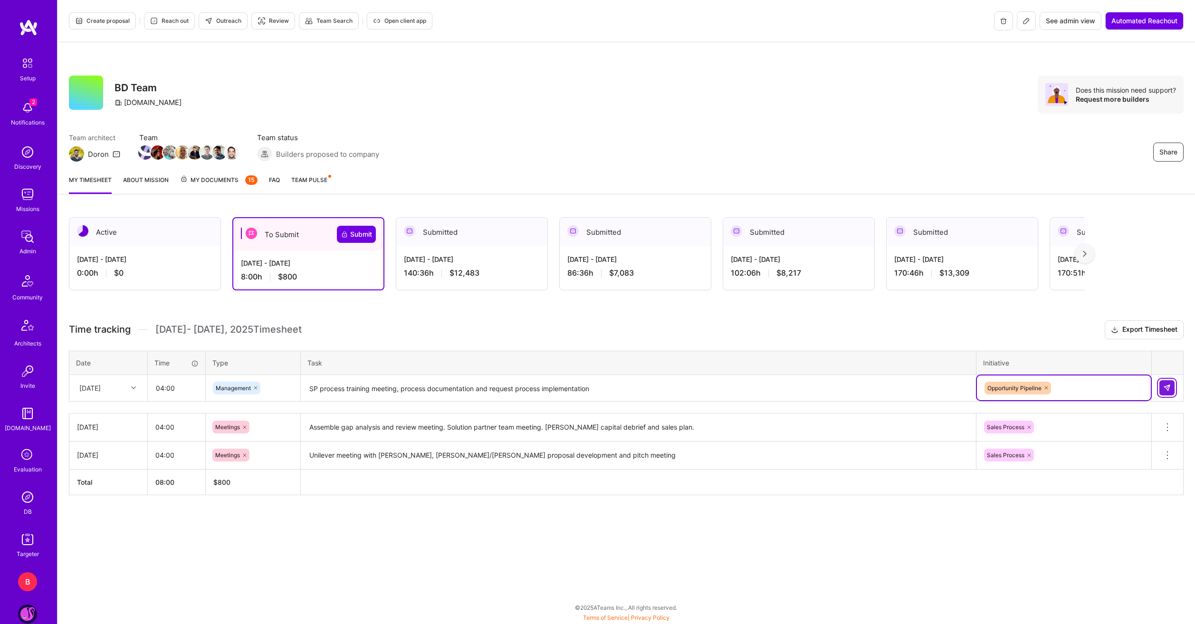
click at [1166, 392] on img at bounding box center [1167, 388] width 8 height 8
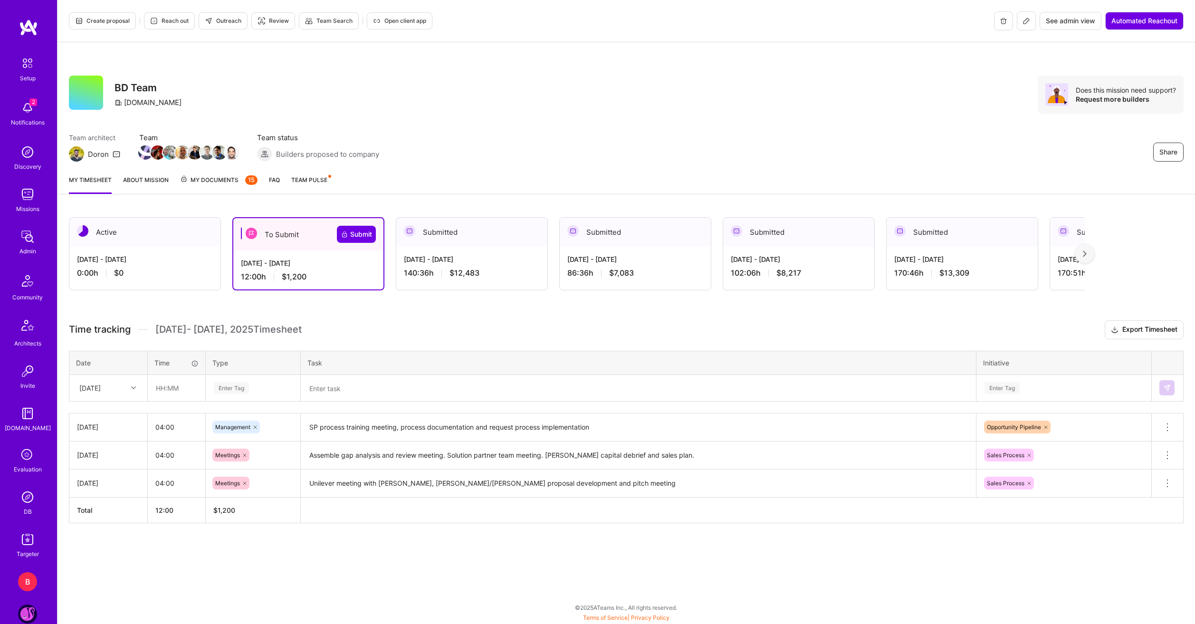
click at [123, 391] on div "[DATE]" at bounding box center [101, 388] width 53 height 16
click at [120, 453] on div "[DATE]" at bounding box center [108, 451] width 77 height 18
click at [183, 399] on input "text" at bounding box center [176, 387] width 57 height 25
type input "04:00"
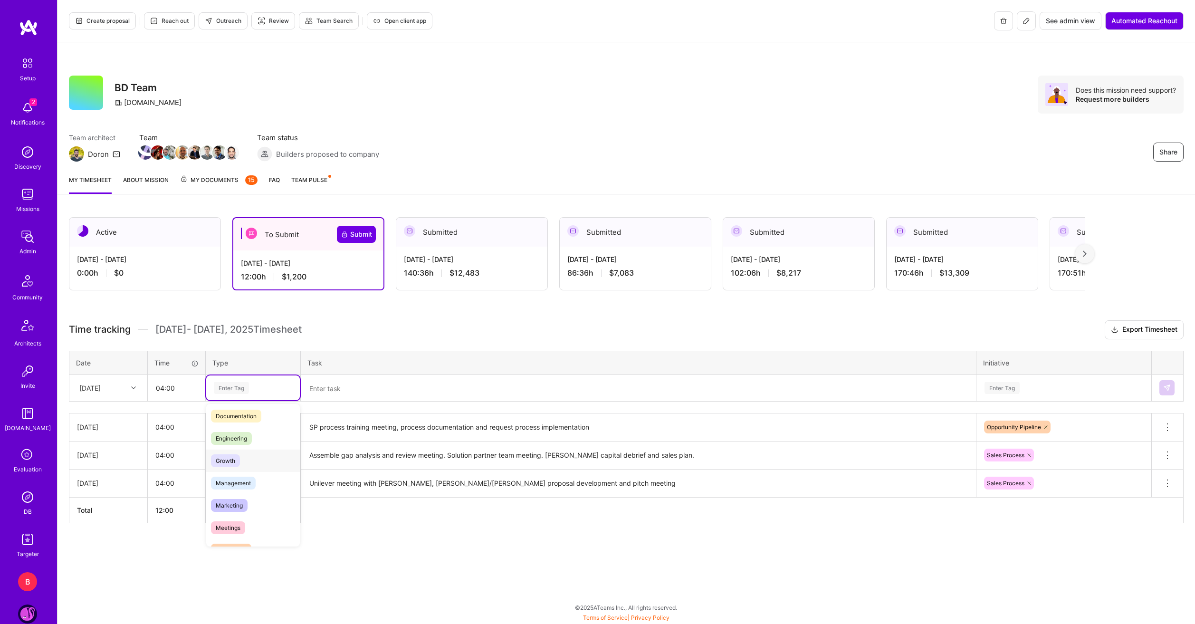
click at [239, 457] on span "Growth" at bounding box center [225, 460] width 29 height 13
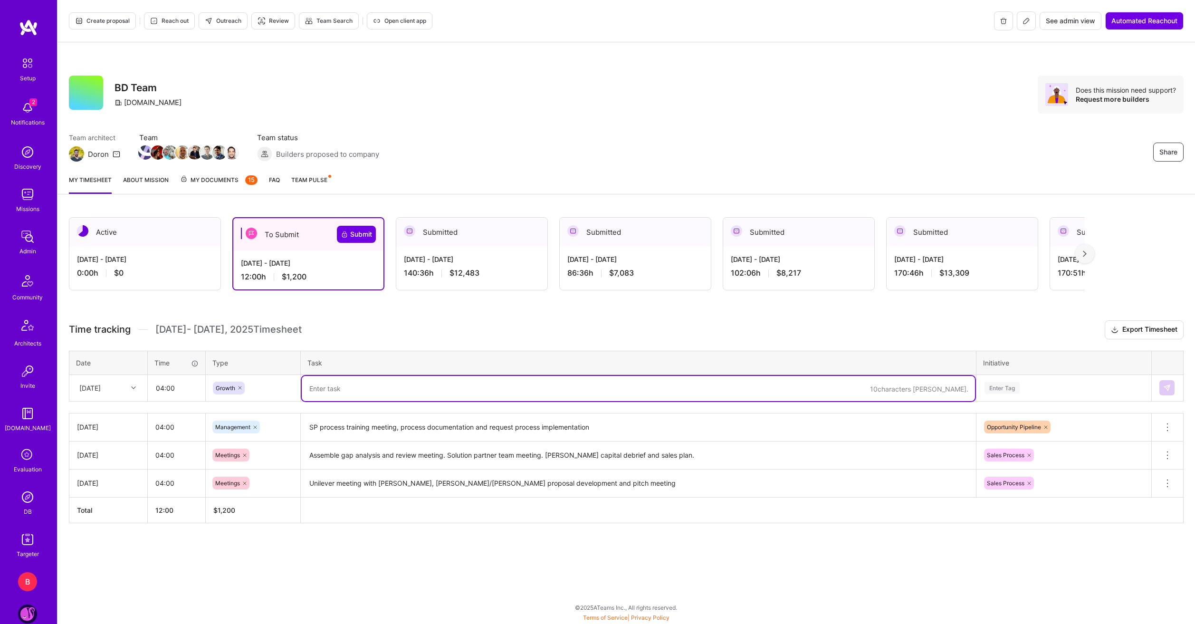
click at [339, 397] on textarea at bounding box center [638, 388] width 673 height 25
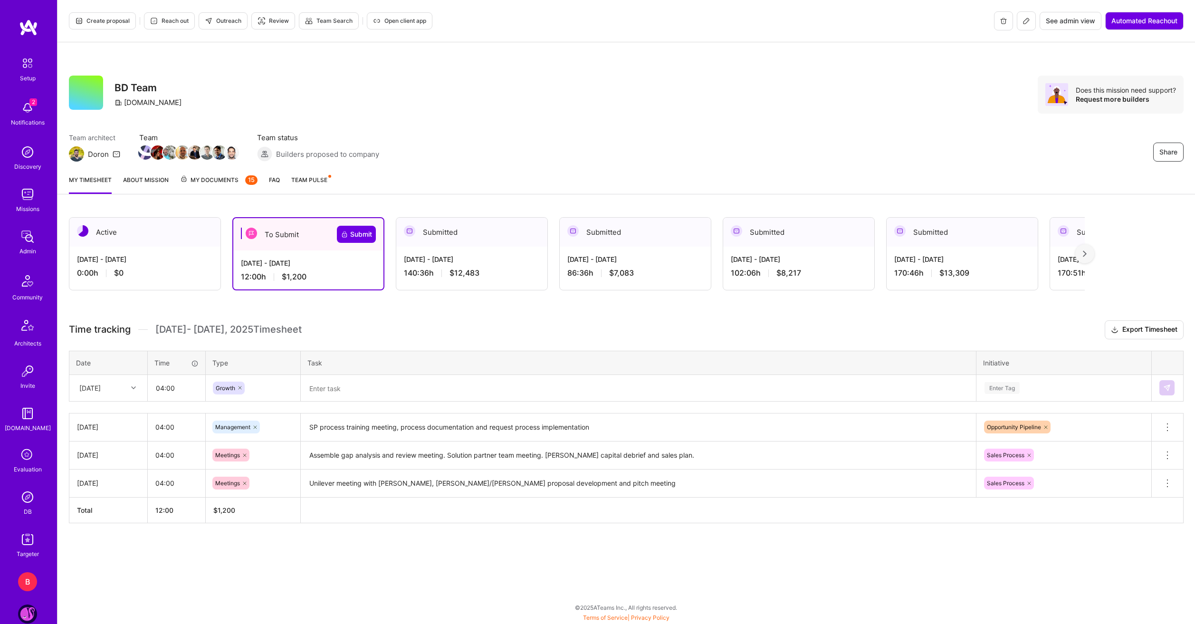
click at [512, 400] on textarea at bounding box center [638, 388] width 673 height 25
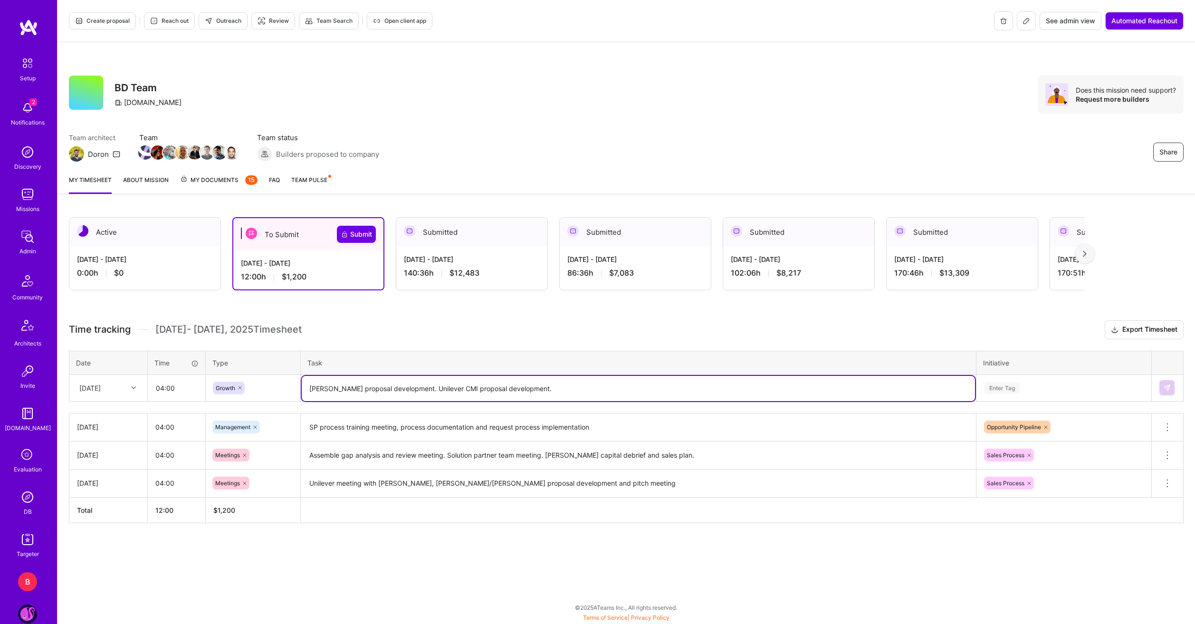
type textarea "[PERSON_NAME] proposal development. Unilever CMI proposal development."
click at [351, 530] on div "Active [DATE] - [DATE] 0:00 h $0 To Submit Submit [DATE] - [DATE] 12:00 h $1,20…" at bounding box center [627, 388] width 1138 height 364
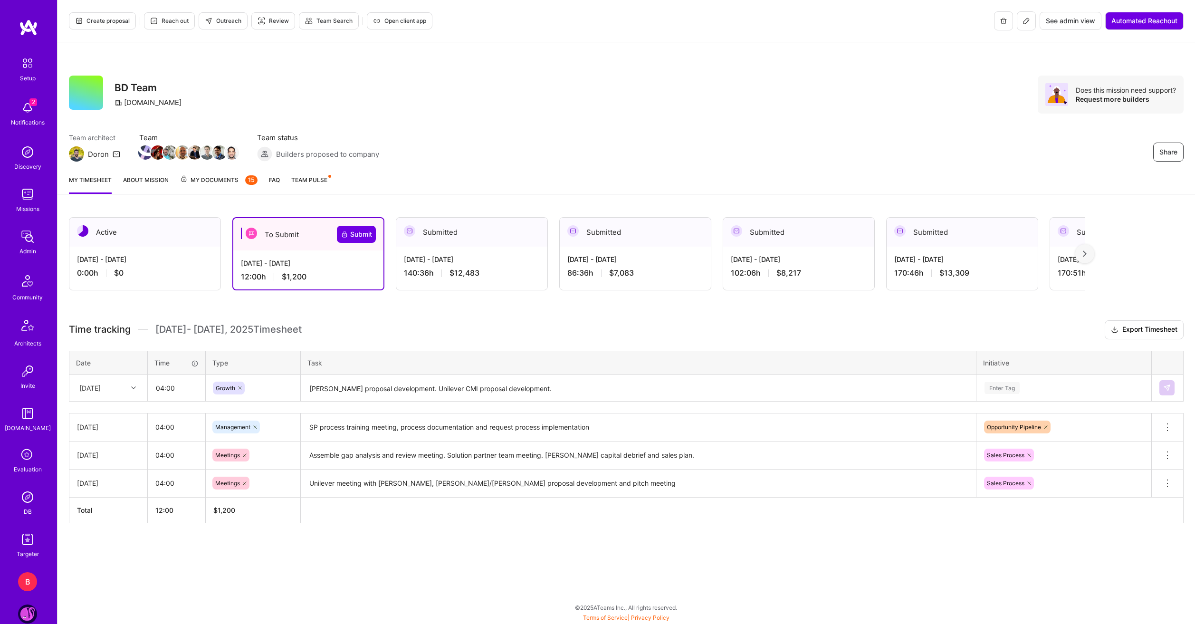
click at [1088, 388] on div "Enter Tag" at bounding box center [1064, 388] width 161 height 12
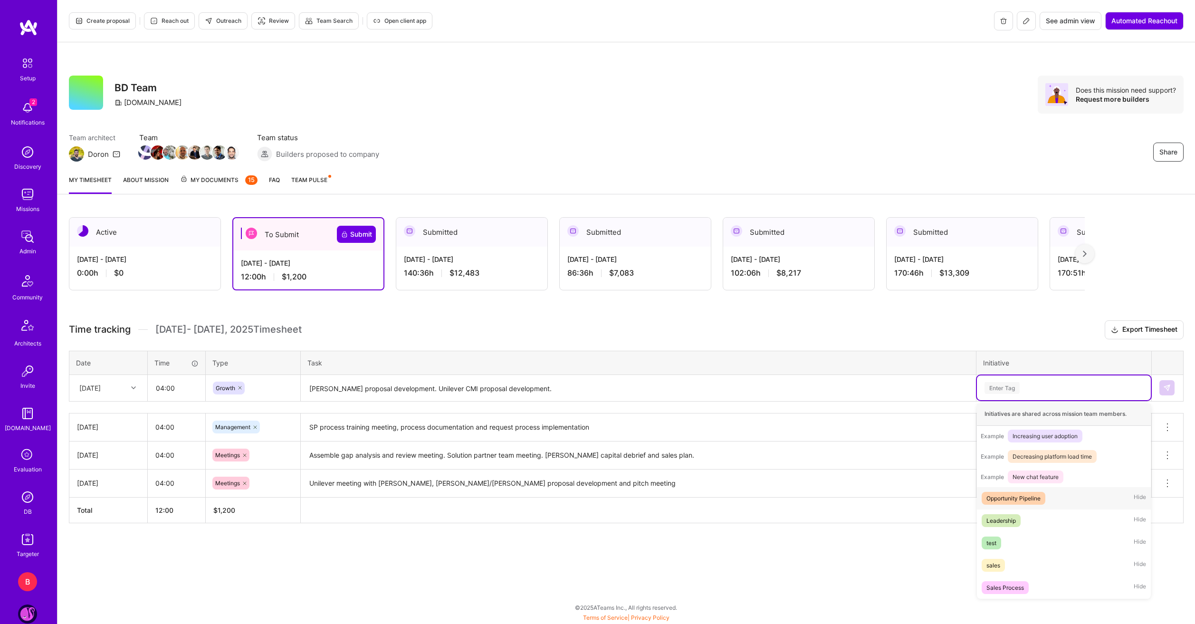
scroll to position [112, 0]
click at [995, 563] on div "sales" at bounding box center [994, 565] width 14 height 10
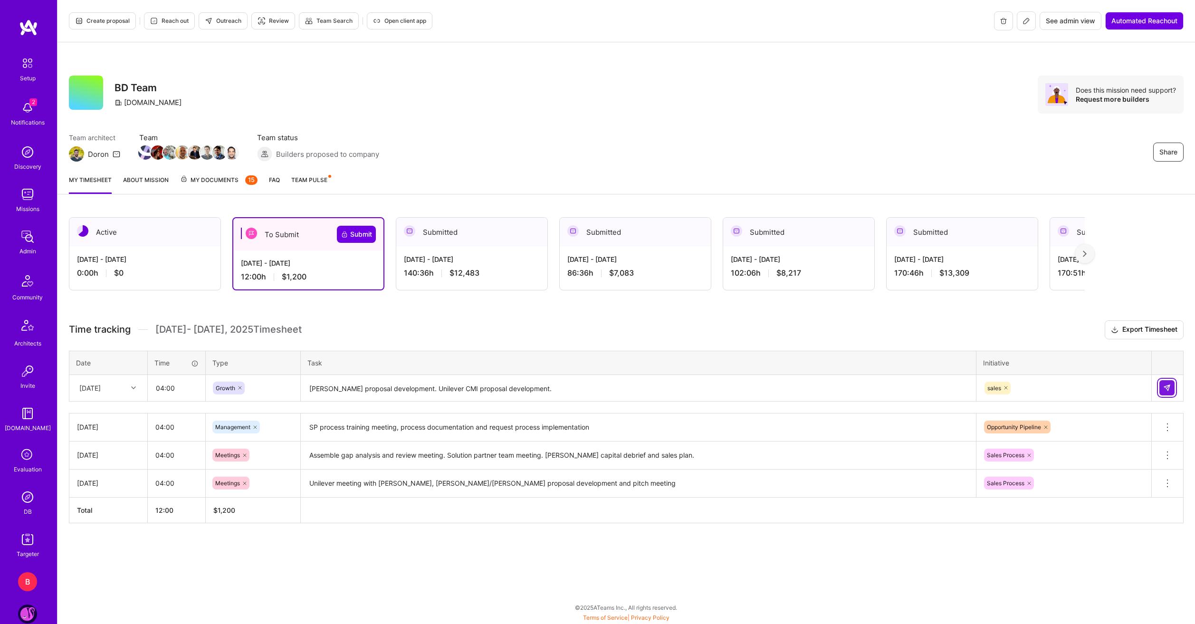
click at [1165, 385] on img at bounding box center [1167, 388] width 8 height 8
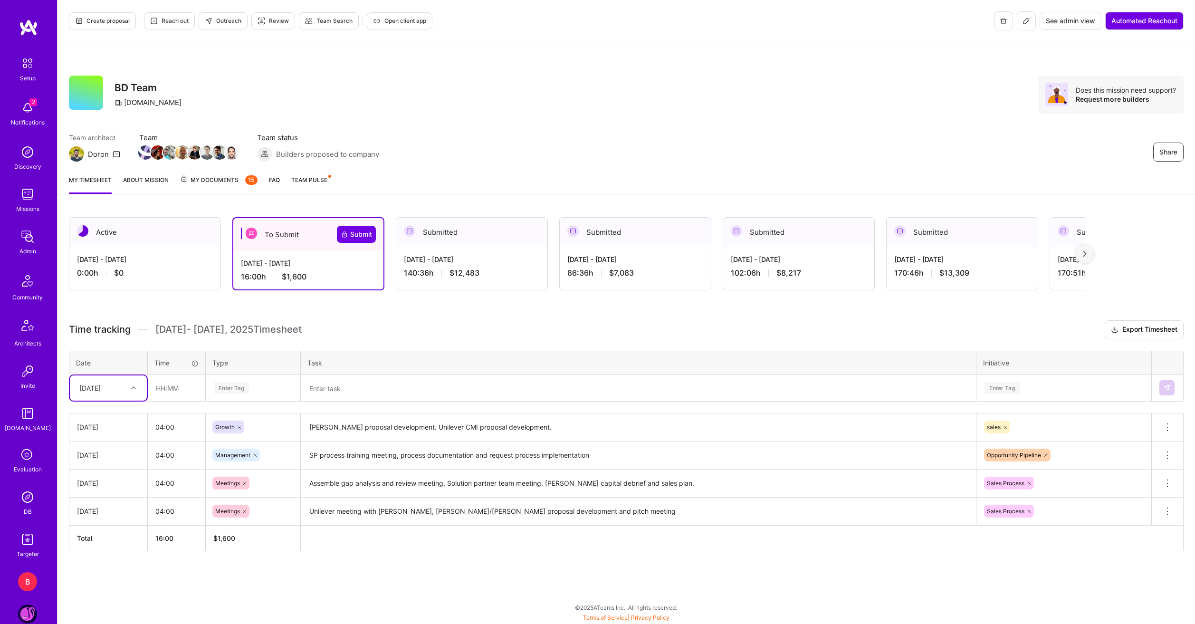
click at [353, 223] on div "To Submit Submit" at bounding box center [308, 234] width 150 height 32
click at [352, 230] on span "Submit" at bounding box center [356, 235] width 31 height 10
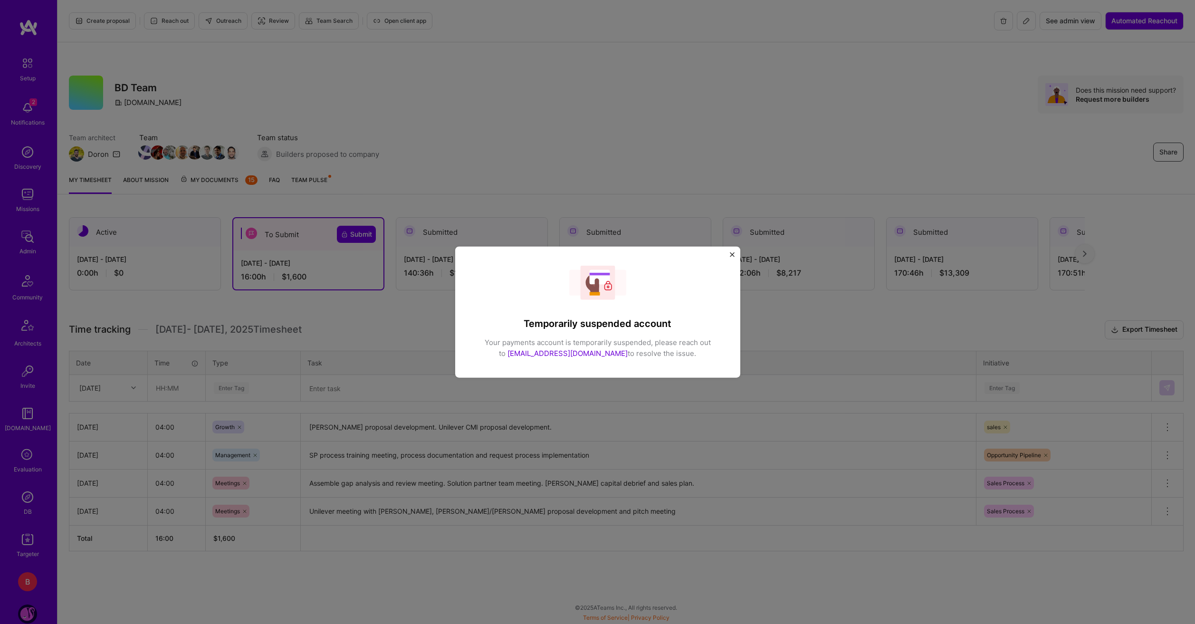
click at [757, 314] on div "Temporarily suspended account Your payments account is temporarily suspended, p…" at bounding box center [597, 312] width 1195 height 624
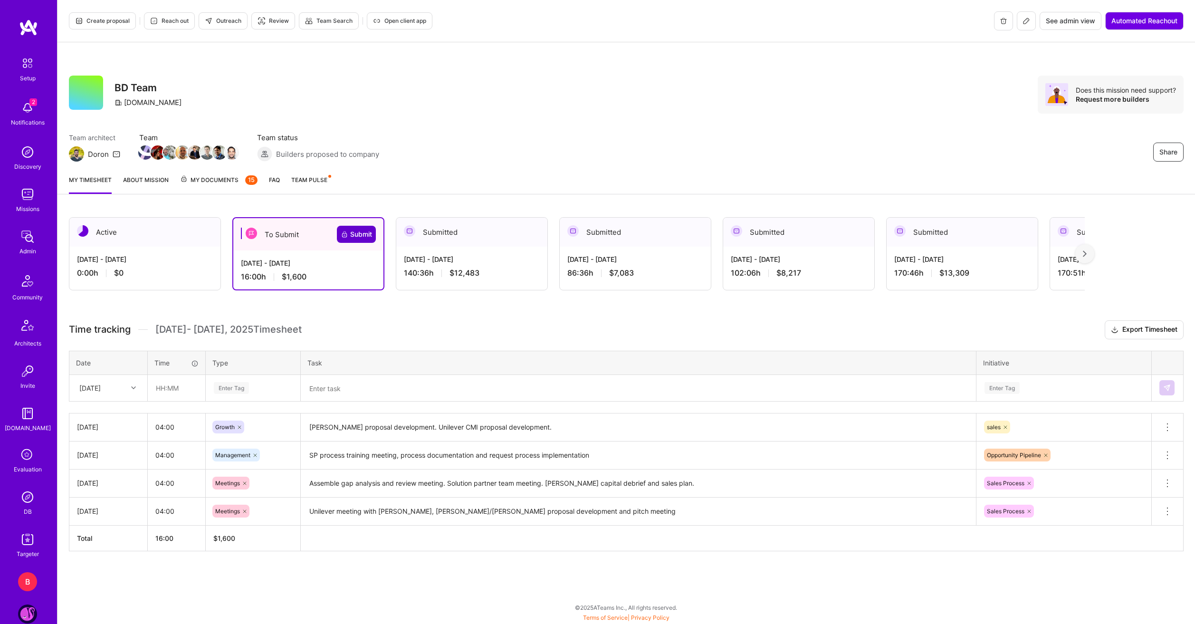
click at [347, 231] on icon at bounding box center [345, 235] width 8 height 8
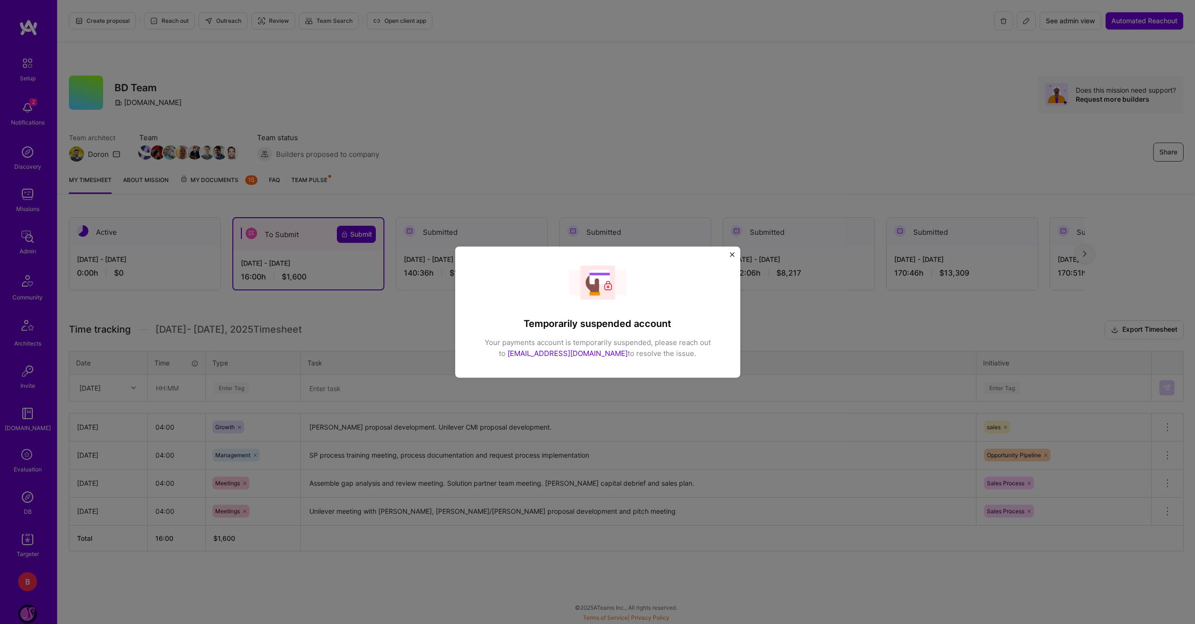
click at [428, 105] on div "Temporarily suspended account Your payments account is temporarily suspended, p…" at bounding box center [597, 312] width 1195 height 624
